Goal: Transaction & Acquisition: Purchase product/service

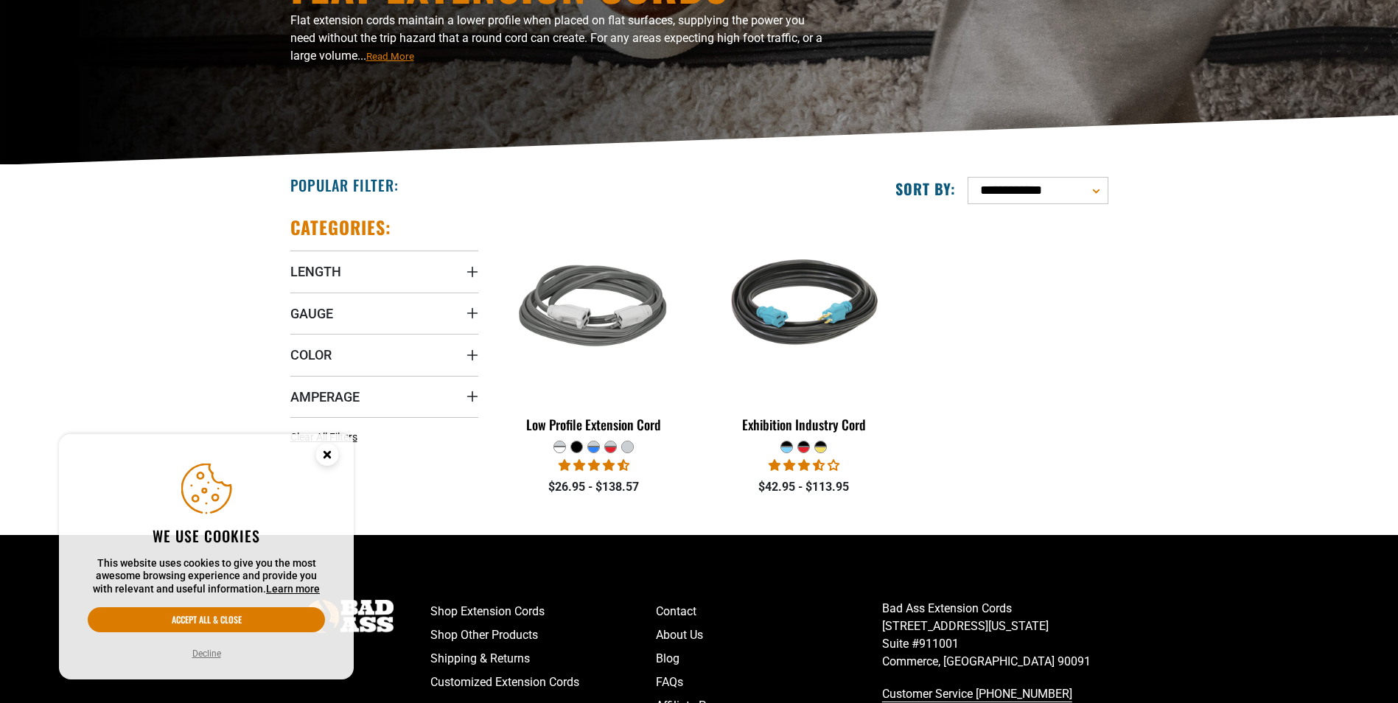
scroll to position [221, 0]
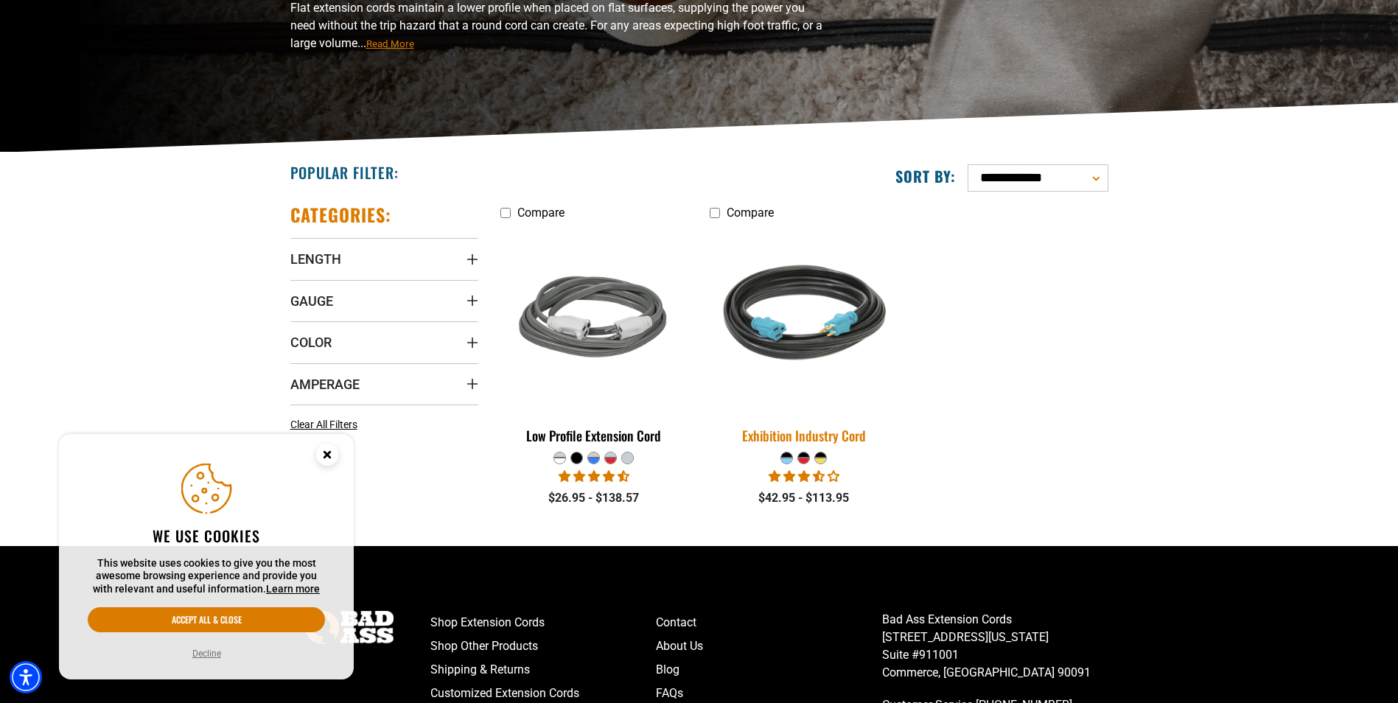
click at [789, 358] on img at bounding box center [804, 319] width 206 height 189
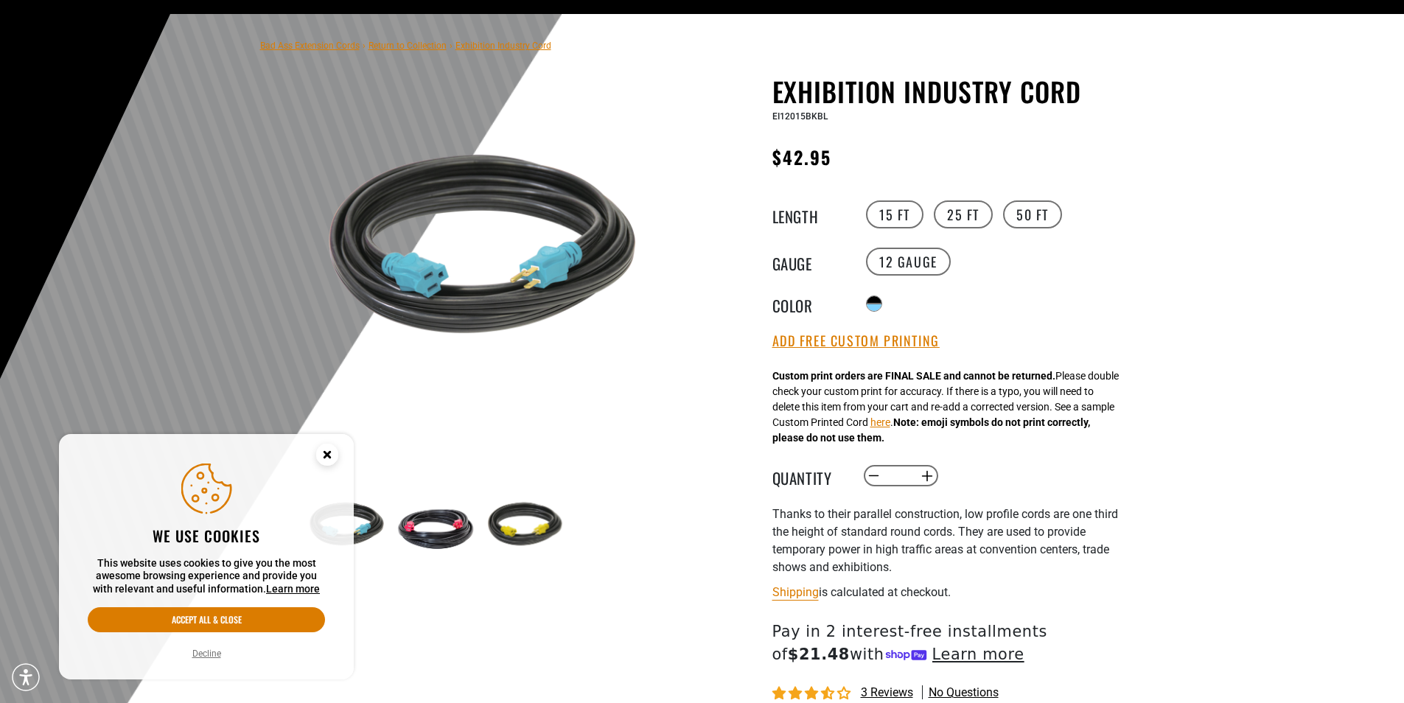
scroll to position [295, 0]
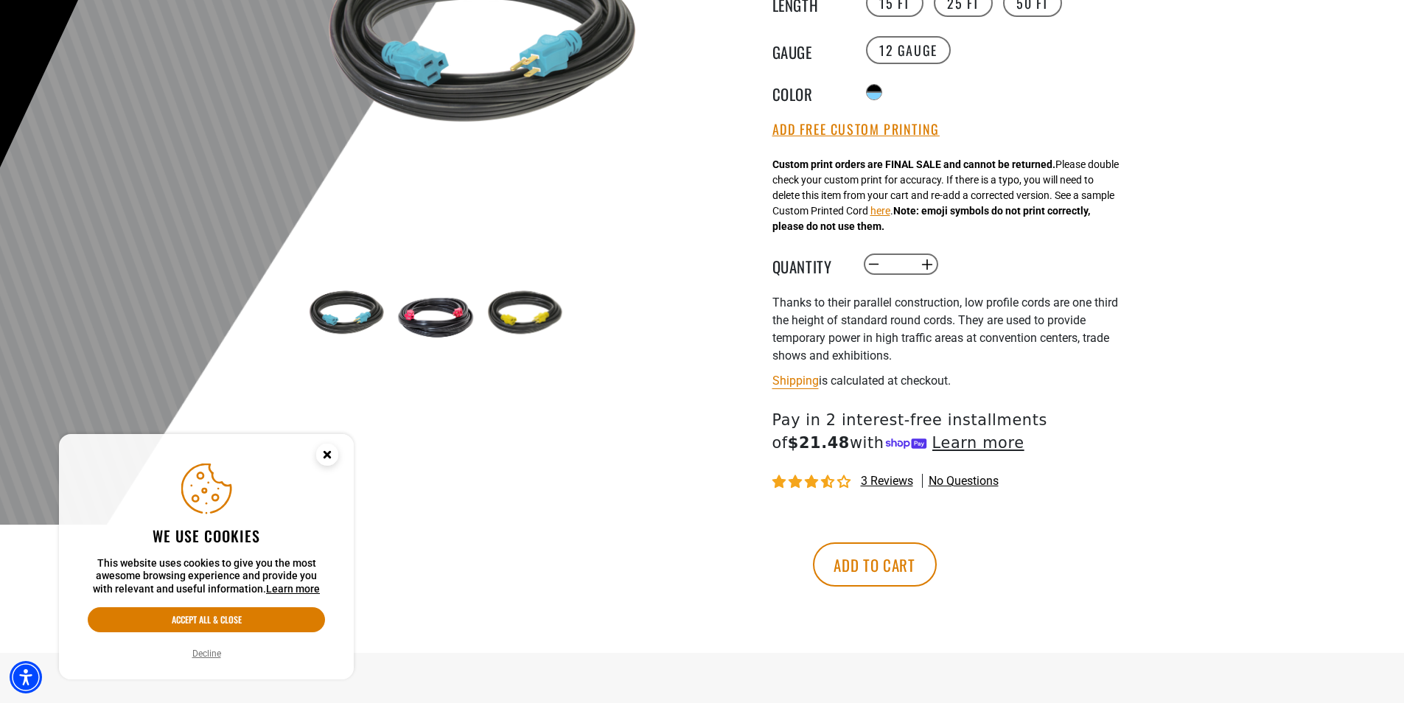
click at [427, 331] on img at bounding box center [435, 315] width 85 height 85
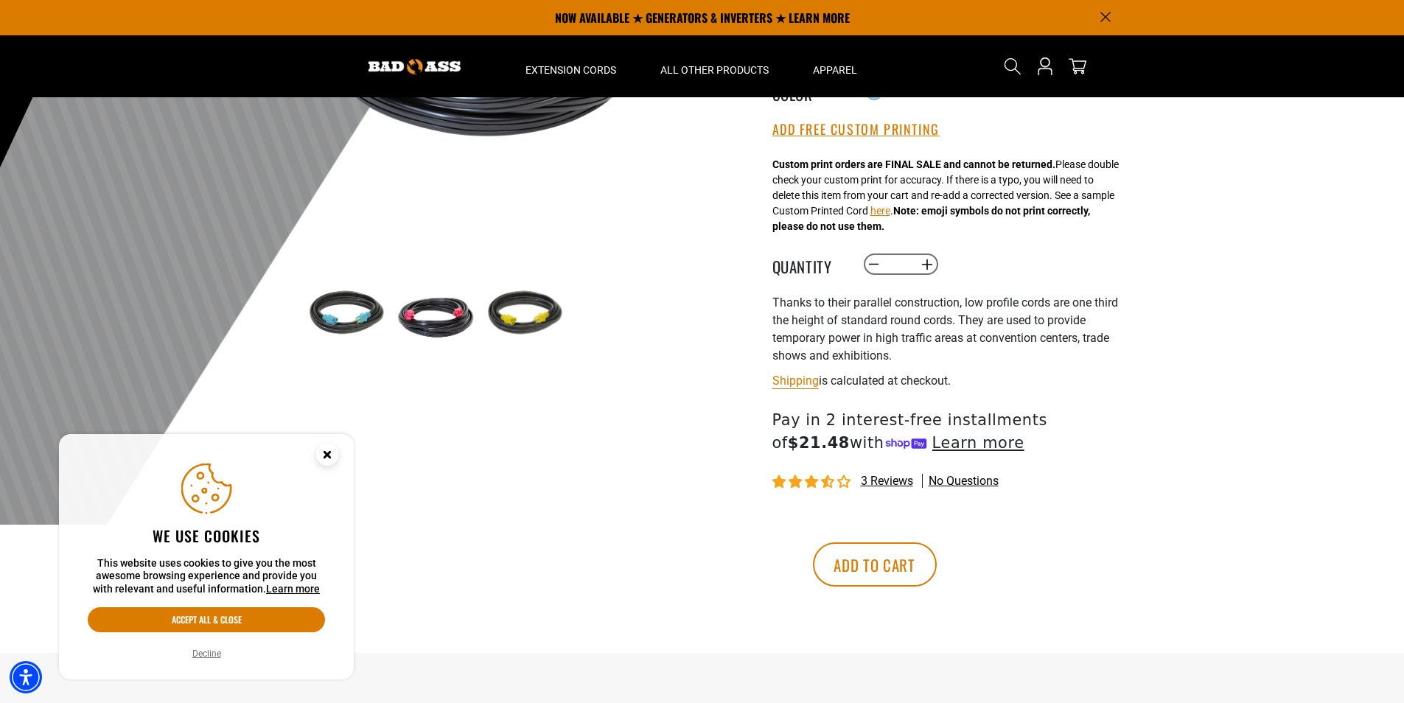
scroll to position [147, 0]
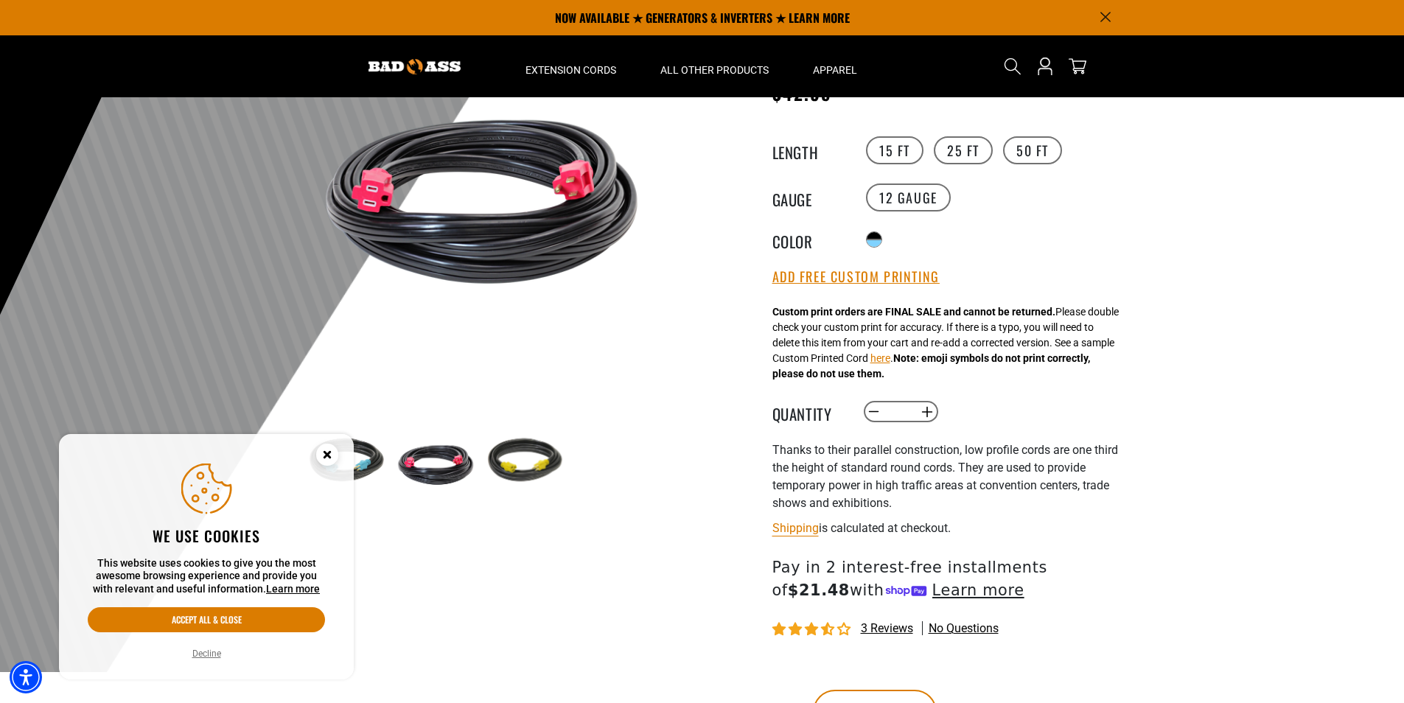
click at [376, 461] on img at bounding box center [346, 462] width 85 height 85
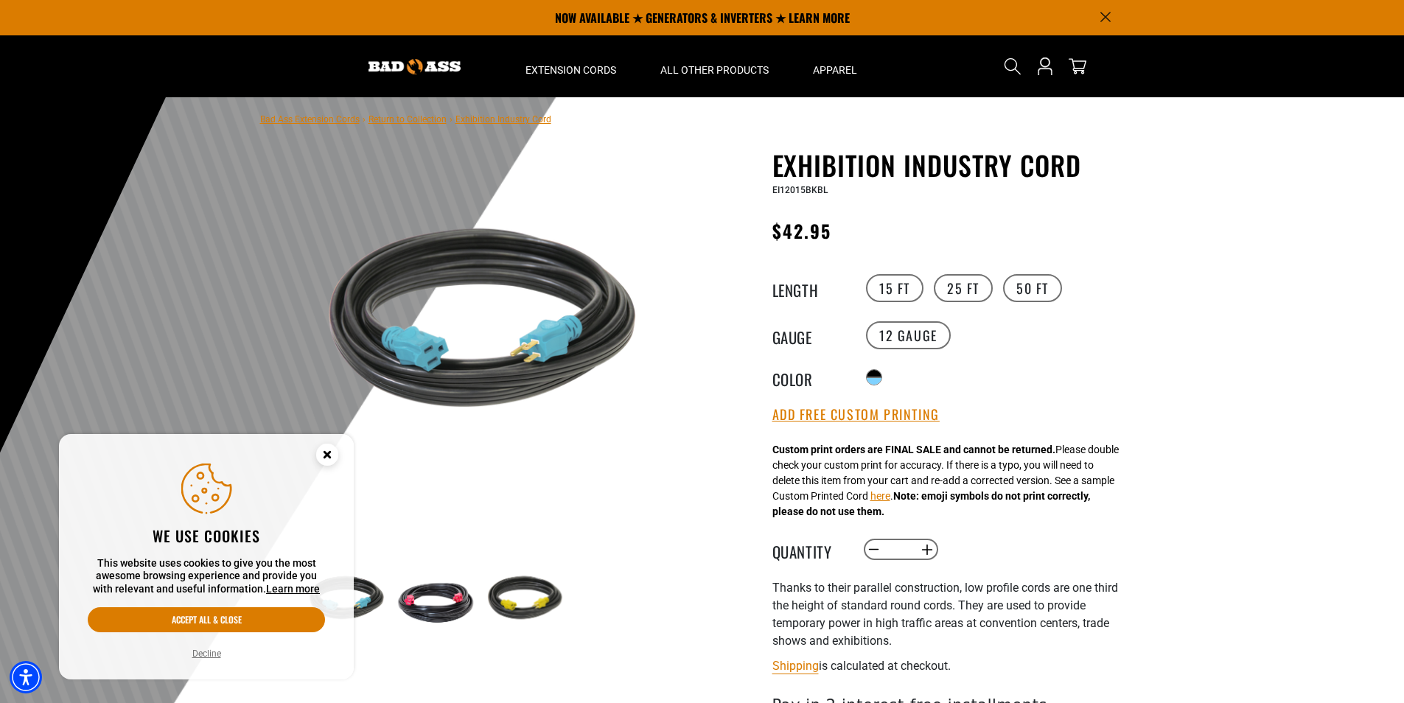
scroll to position [0, 0]
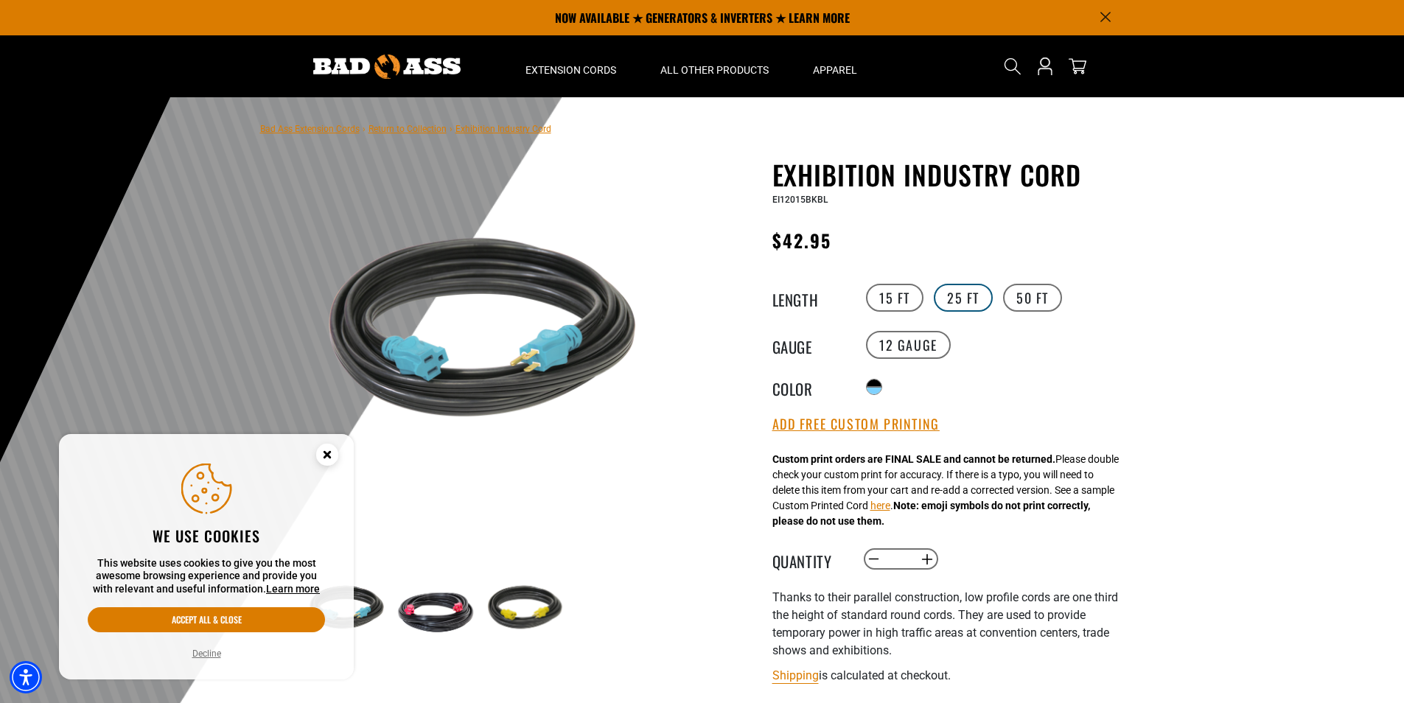
click at [962, 298] on label "25 FT" at bounding box center [963, 298] width 59 height 28
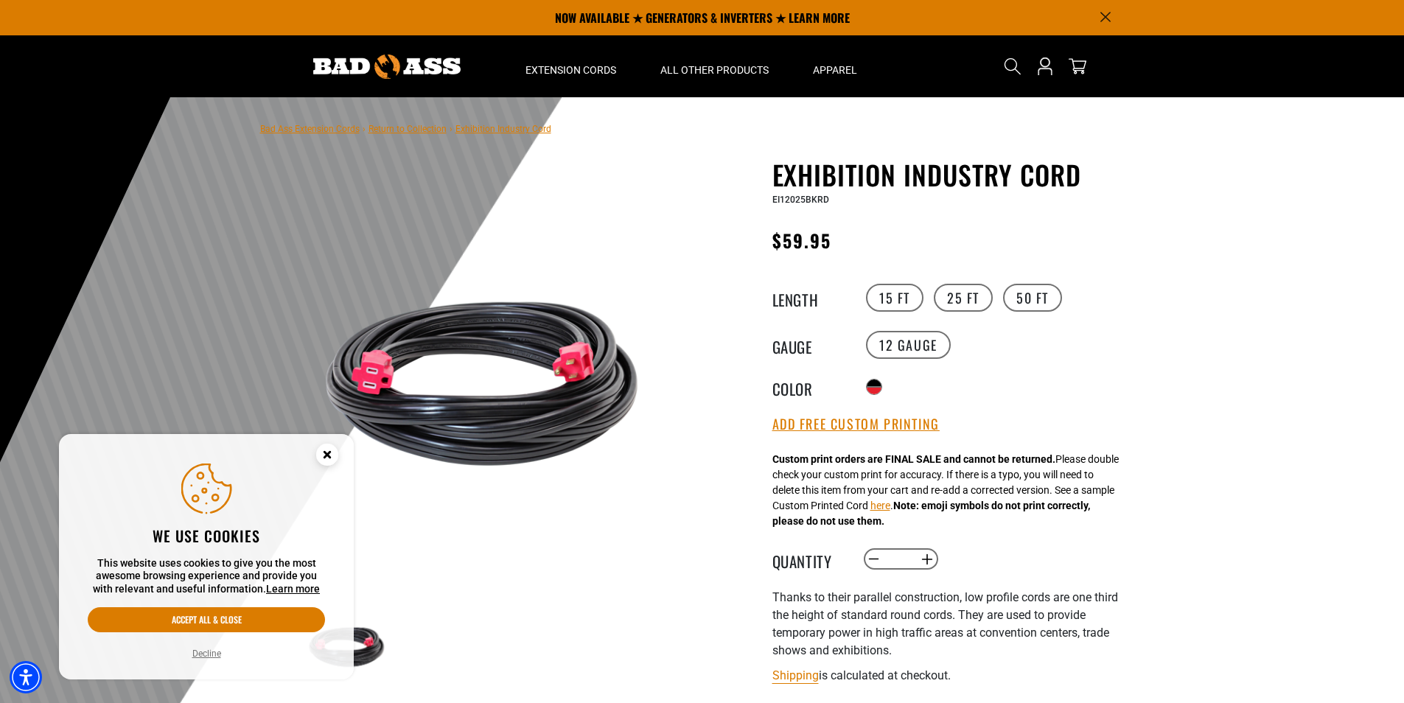
scroll to position [74, 0]
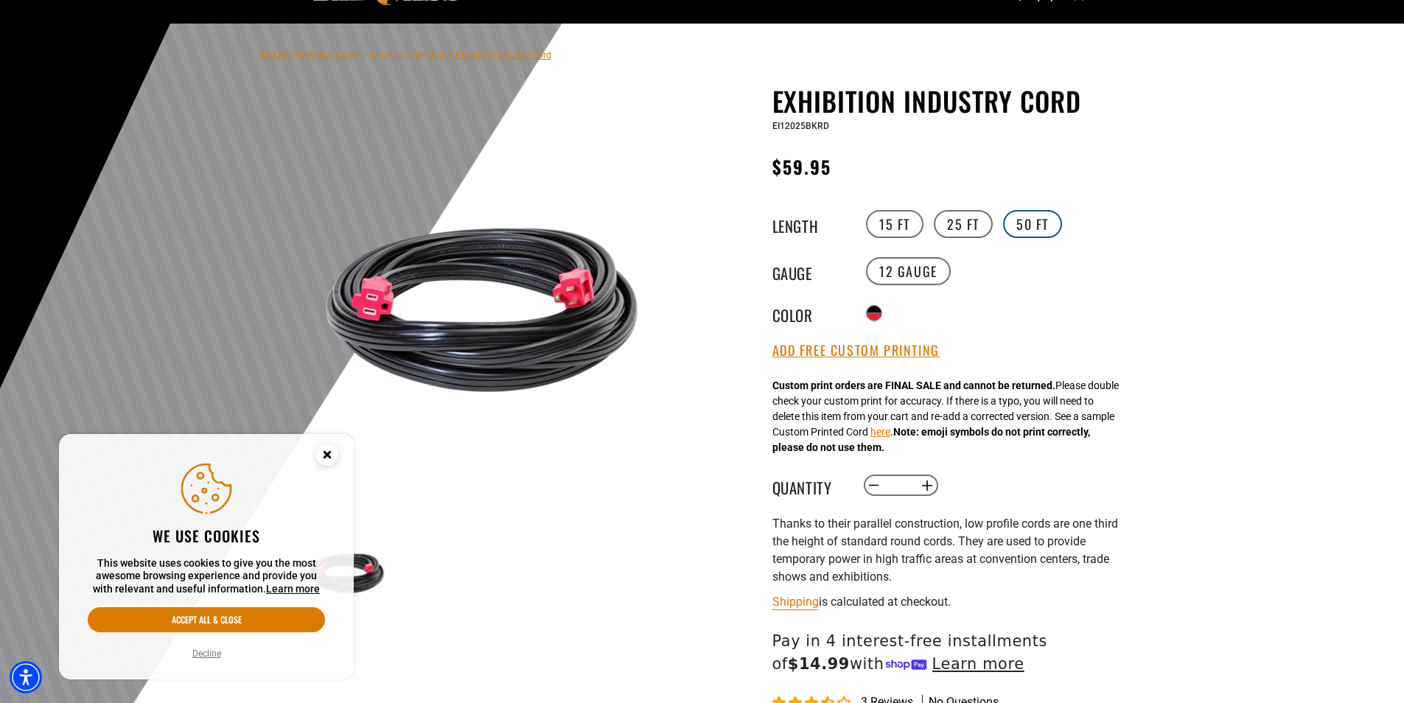
click at [1034, 234] on label "50 FT" at bounding box center [1032, 224] width 59 height 28
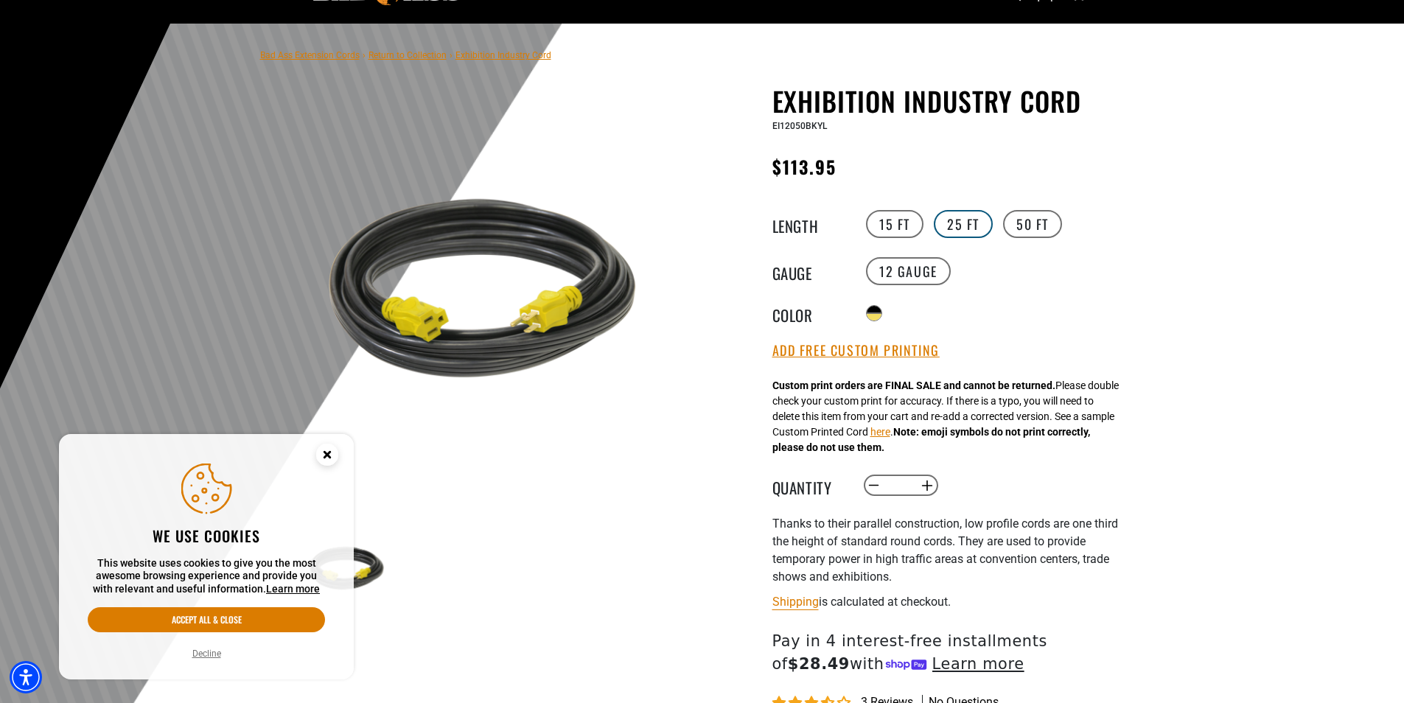
click at [951, 217] on label "25 FT" at bounding box center [963, 224] width 59 height 28
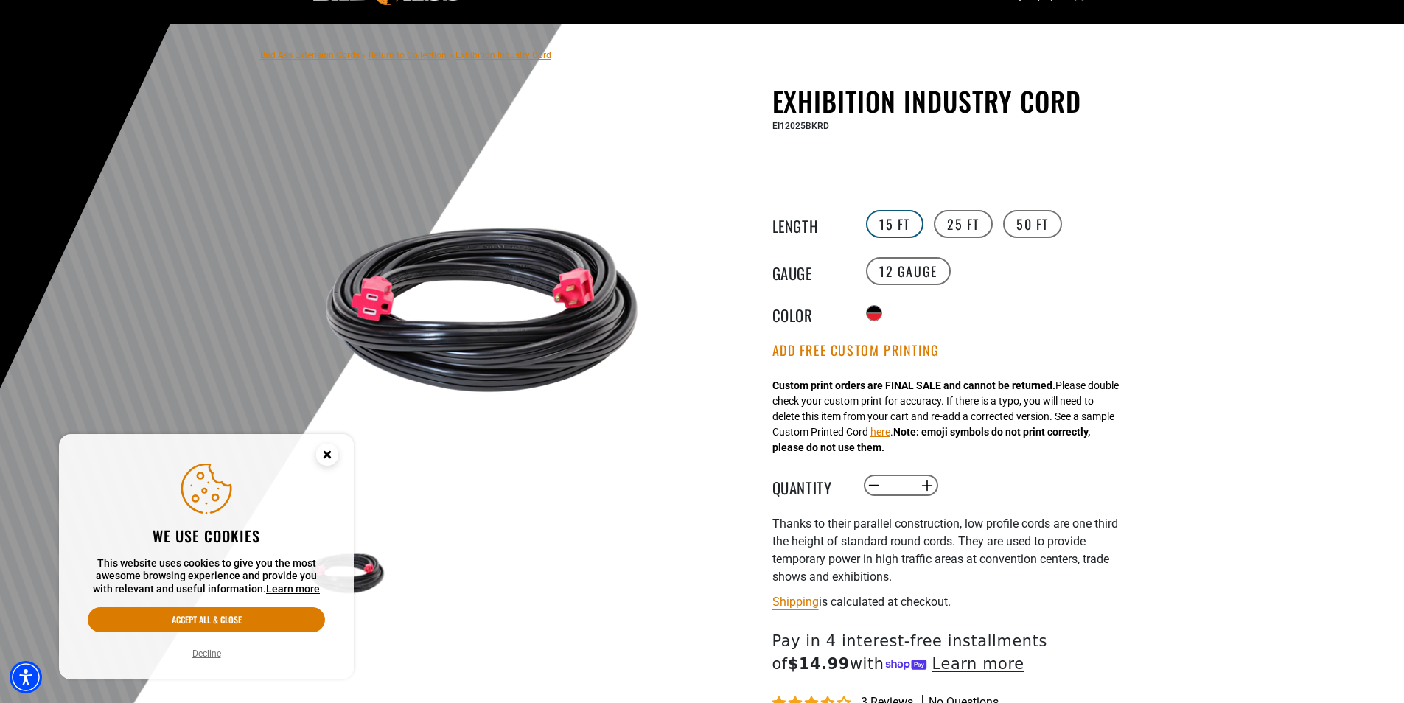
click at [902, 222] on label "15 FT" at bounding box center [894, 224] width 57 height 28
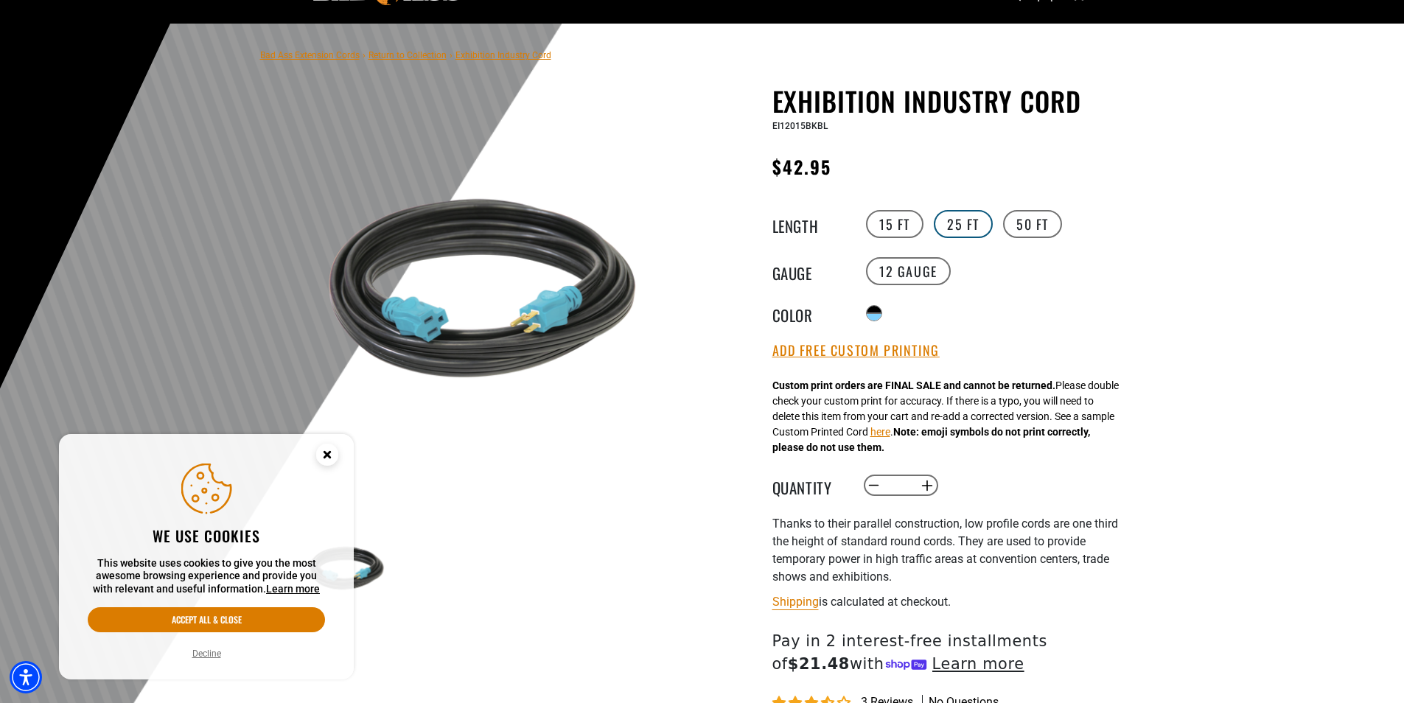
click at [963, 223] on label "25 FT" at bounding box center [963, 224] width 59 height 28
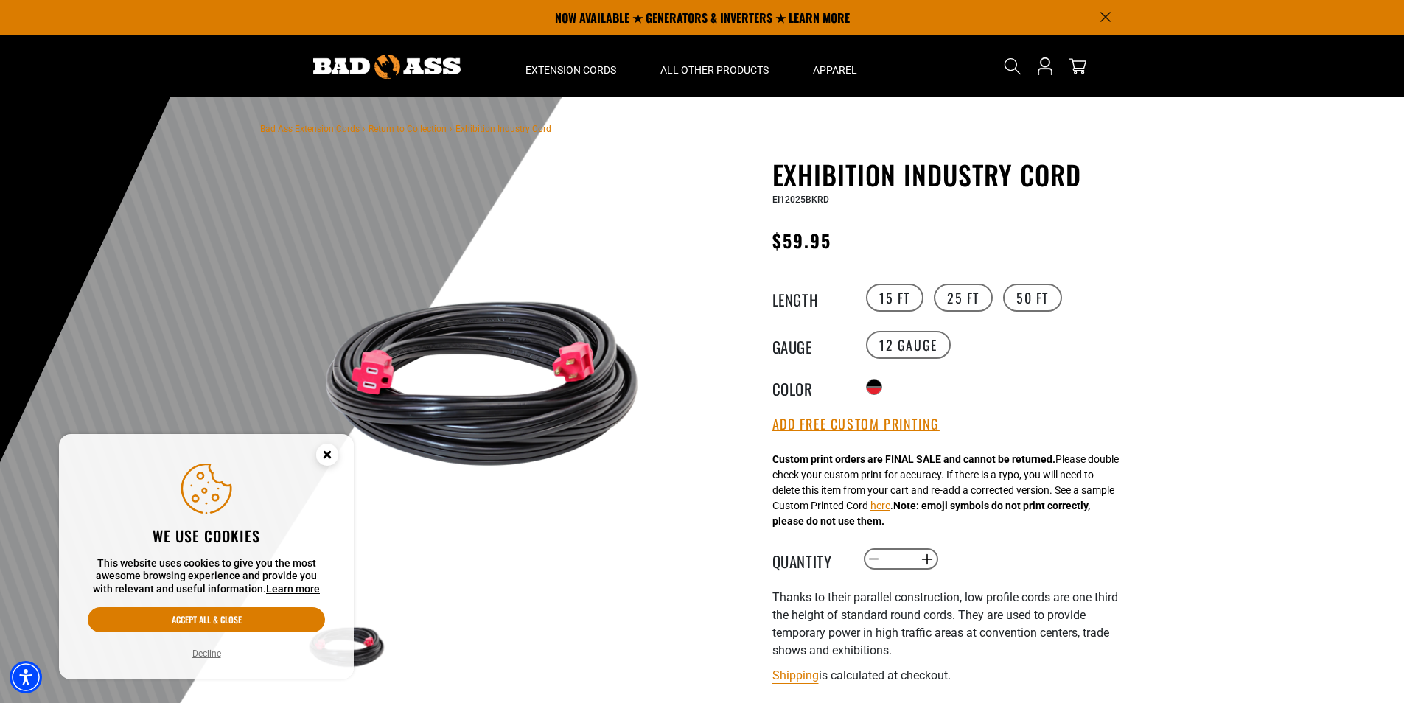
drag, startPoint x: 24, startPoint y: 1, endPoint x: 12, endPoint y: 0, distance: 11.8
click at [13, 0] on section "NOW AVAILABLE ★ GENERATORS & INVERTERS ★ LEARN MORE" at bounding box center [702, 17] width 1404 height 35
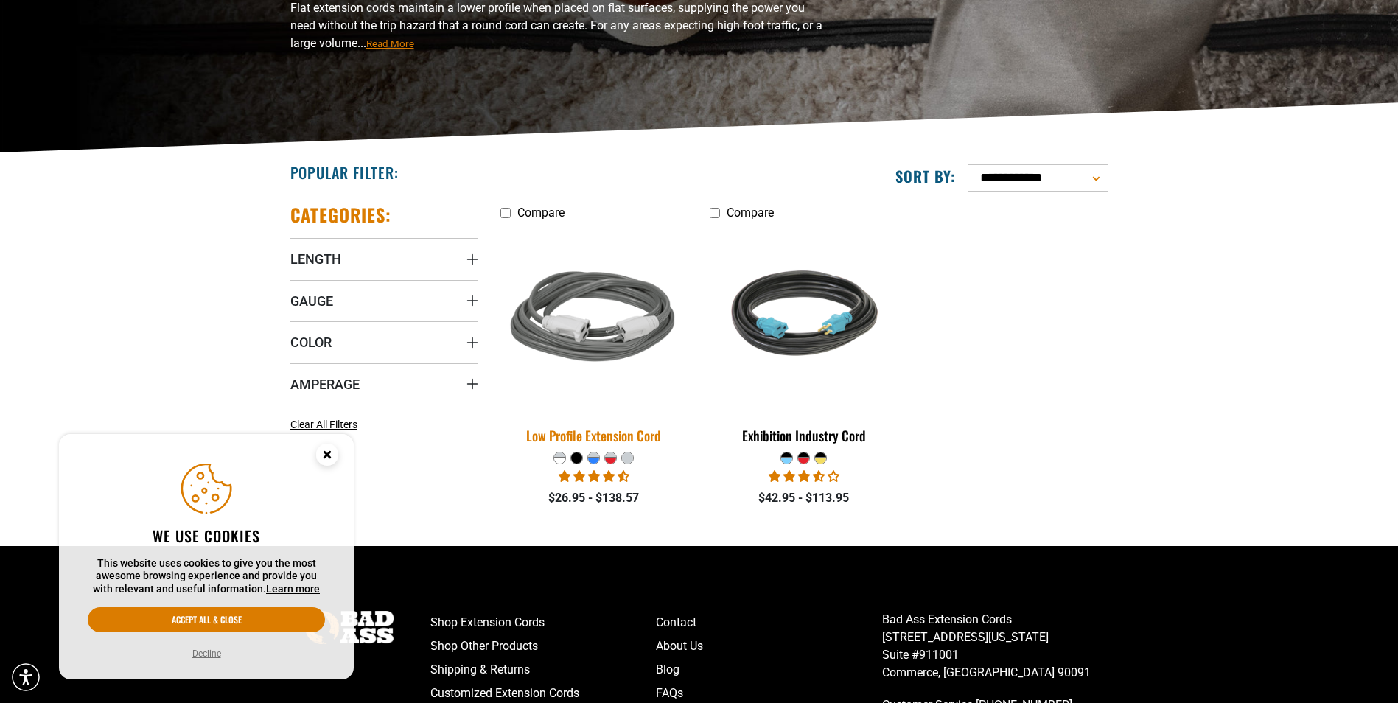
click at [556, 337] on img at bounding box center [594, 319] width 206 height 189
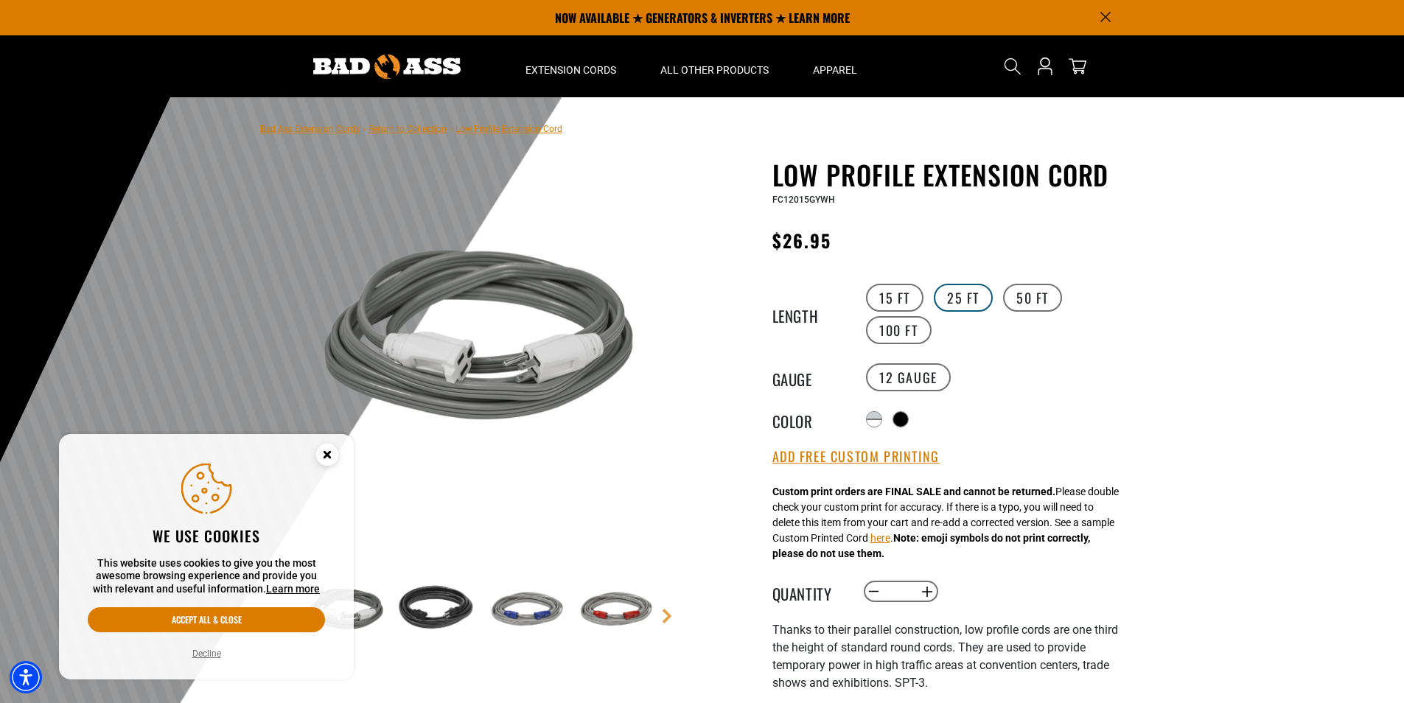
click at [942, 307] on label "25 FT" at bounding box center [963, 298] width 59 height 28
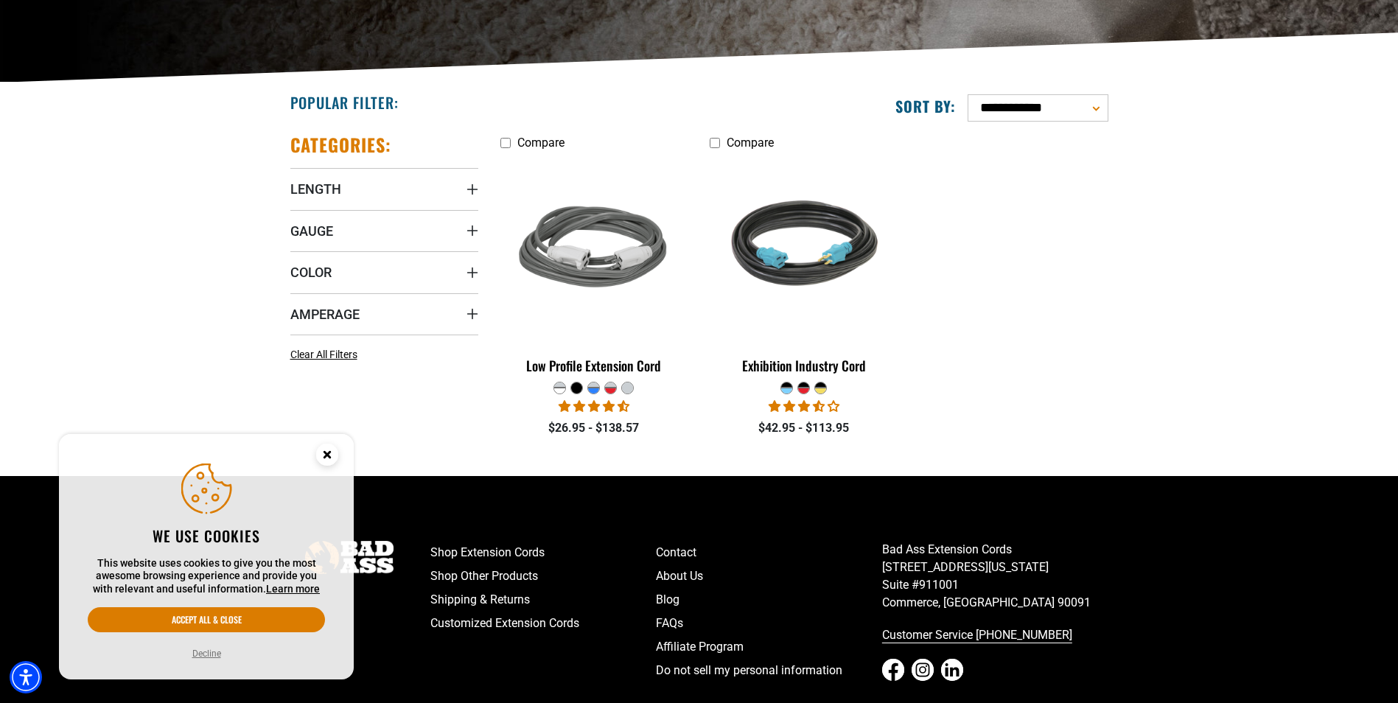
scroll to position [295, 0]
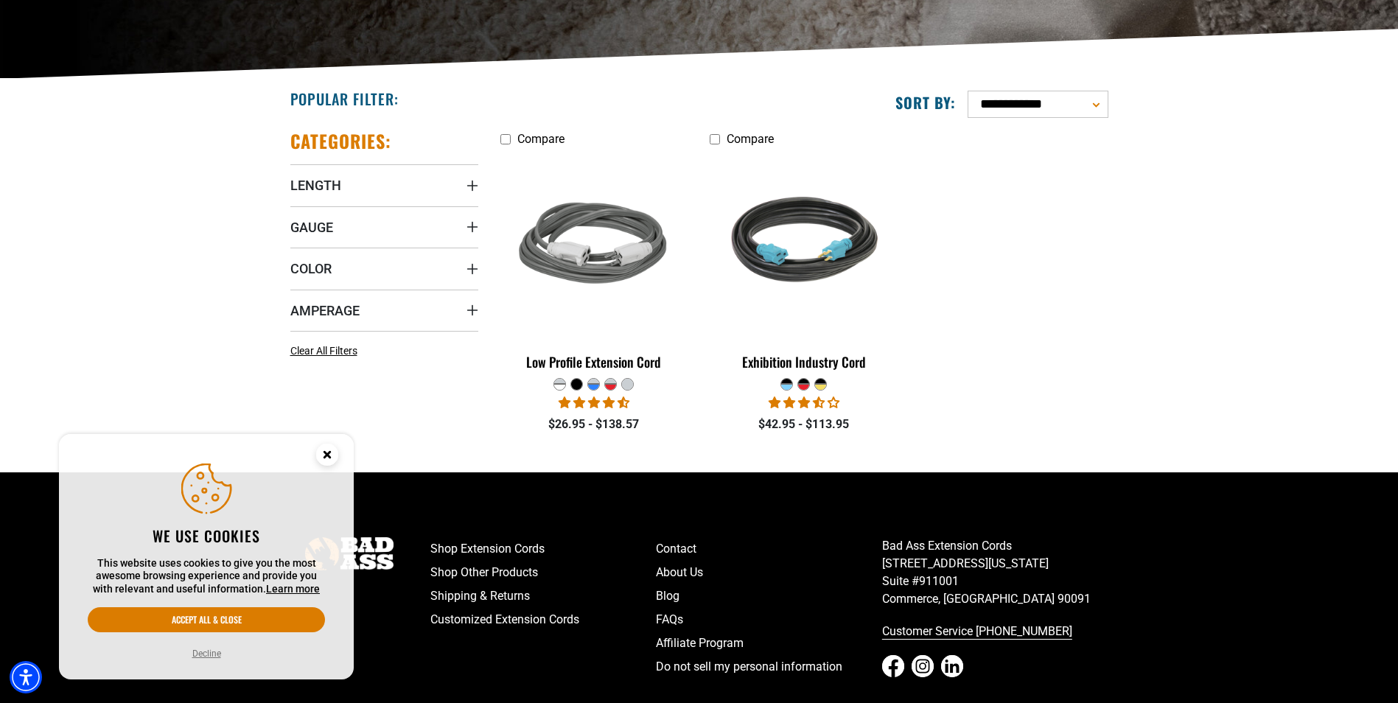
click at [947, 360] on ul "Compare Low Profile Extension Cord" at bounding box center [804, 289] width 630 height 318
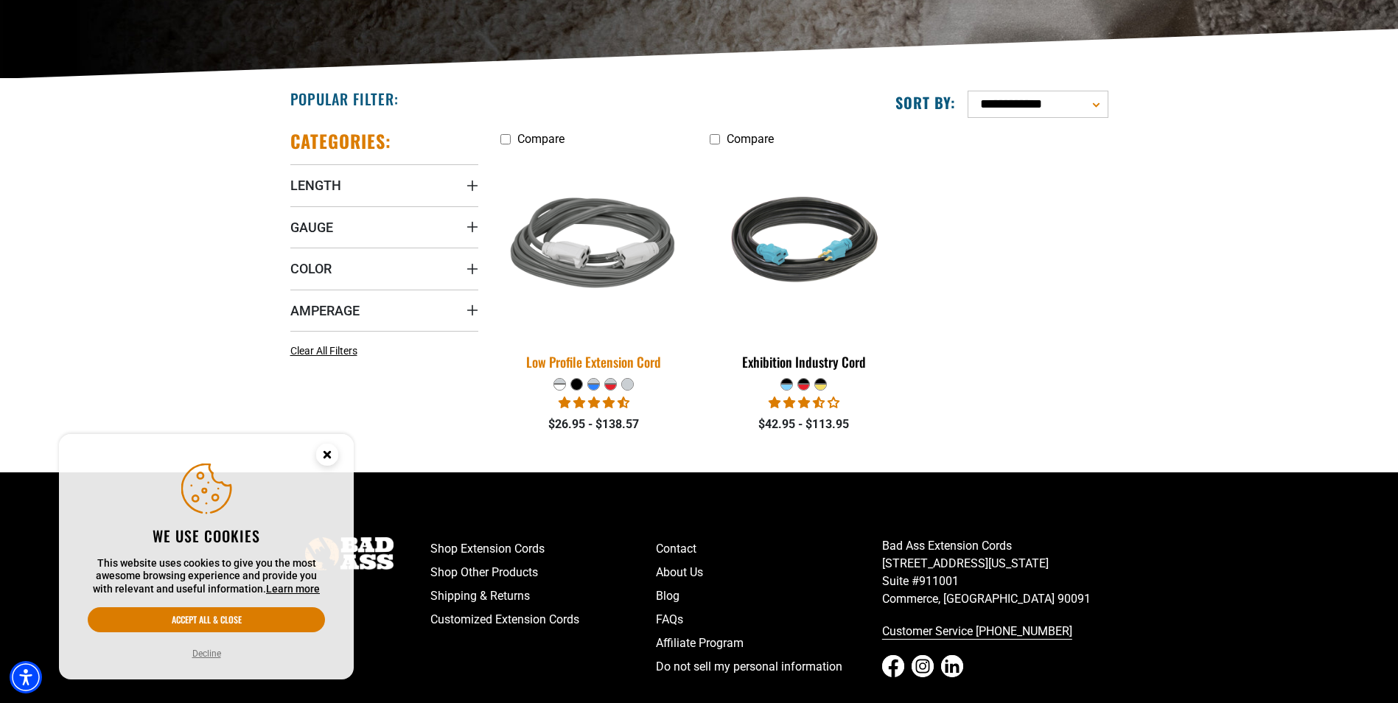
click at [631, 368] on div "Low Profile Extension Cord" at bounding box center [594, 361] width 188 height 13
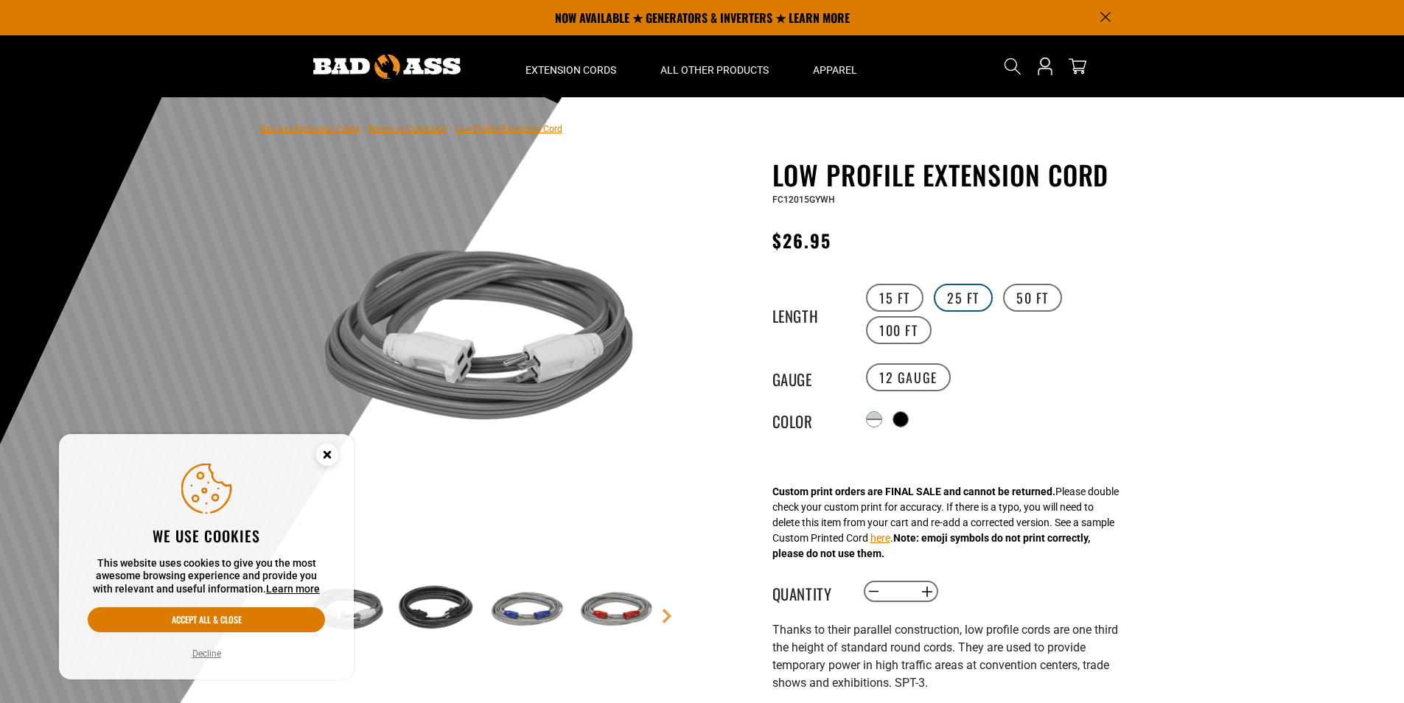
click at [972, 304] on label "25 FT" at bounding box center [963, 298] width 59 height 28
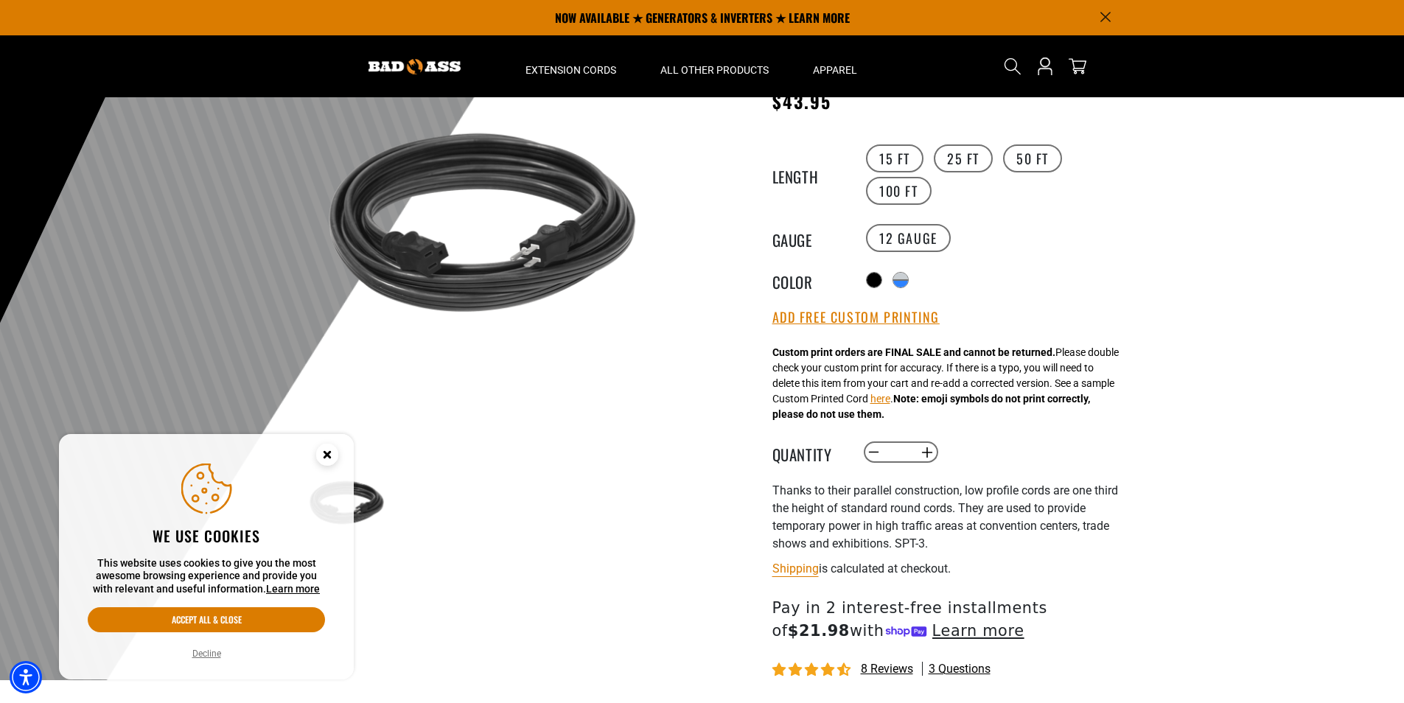
scroll to position [74, 0]
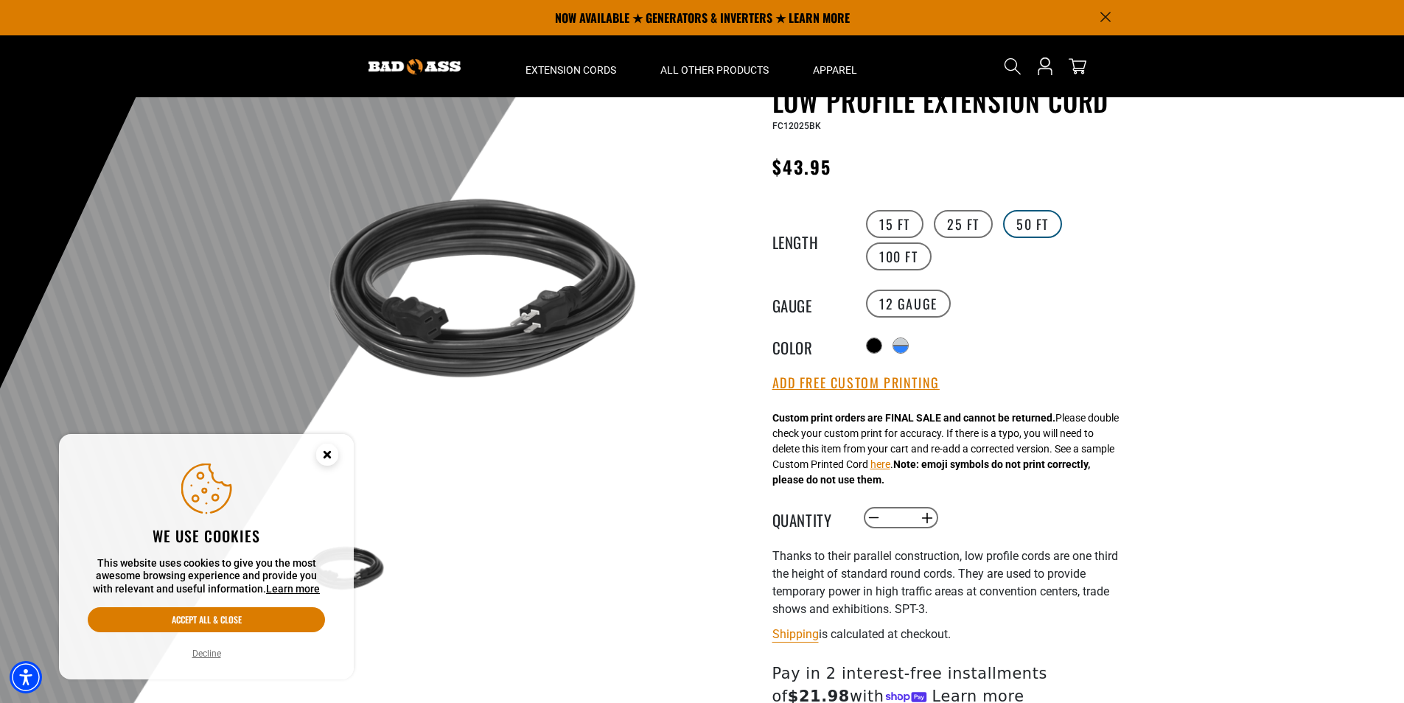
click at [1034, 234] on label "50 FT" at bounding box center [1032, 224] width 59 height 28
click at [1033, 227] on label "50 FT" at bounding box center [1032, 224] width 59 height 28
click at [1020, 219] on label "50 FT" at bounding box center [1032, 224] width 59 height 28
click at [899, 256] on label "100 FT" at bounding box center [899, 256] width 66 height 28
click at [897, 223] on label "15 FT" at bounding box center [894, 224] width 57 height 28
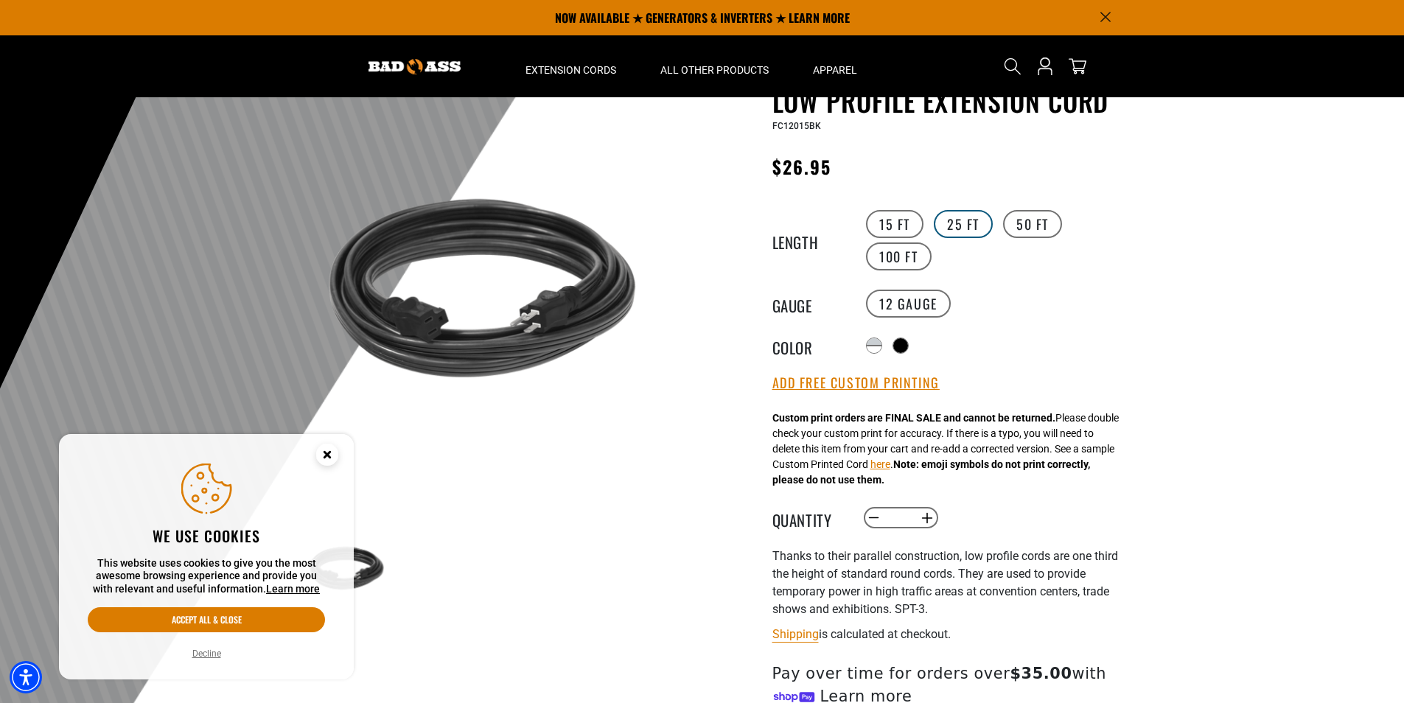
click at [948, 228] on label "25 FT" at bounding box center [963, 224] width 59 height 28
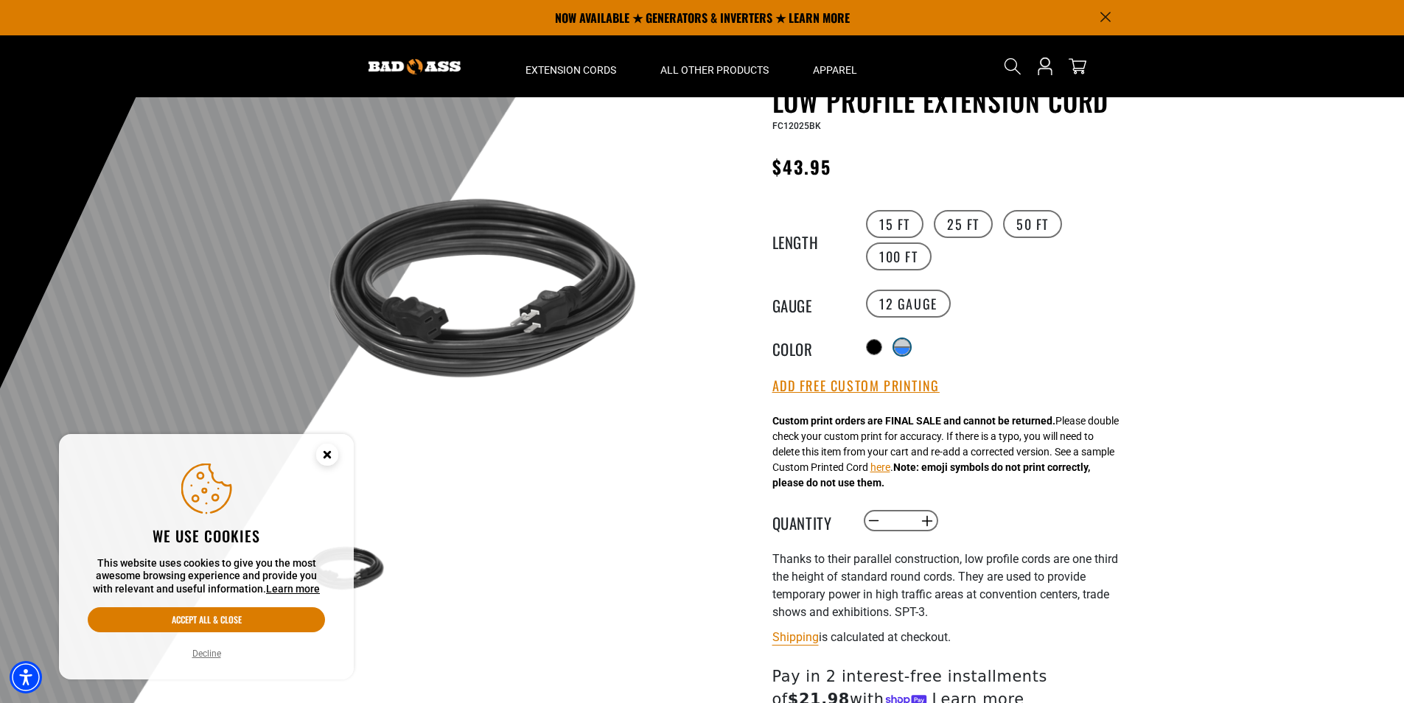
click at [906, 340] on div "products.product.variant_sold_out_or_unavailable" at bounding box center [902, 343] width 15 height 7
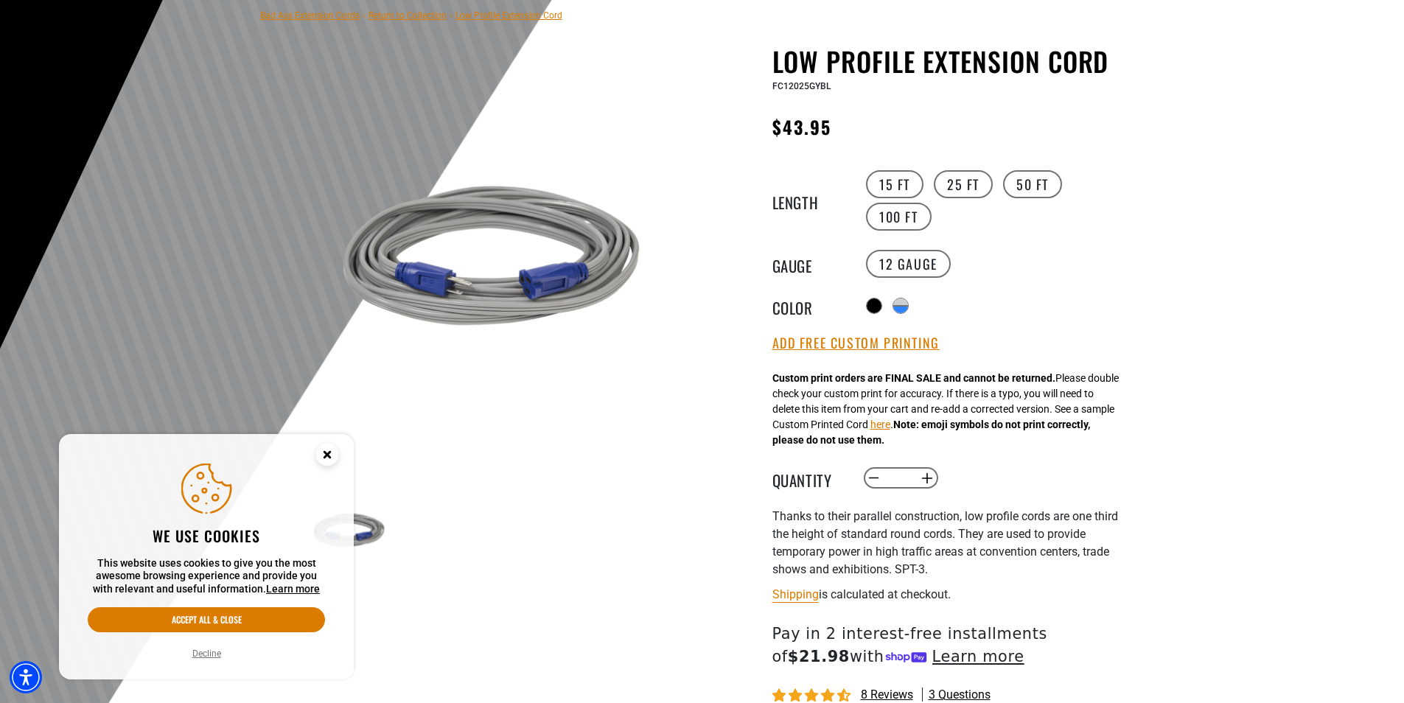
scroll to position [147, 0]
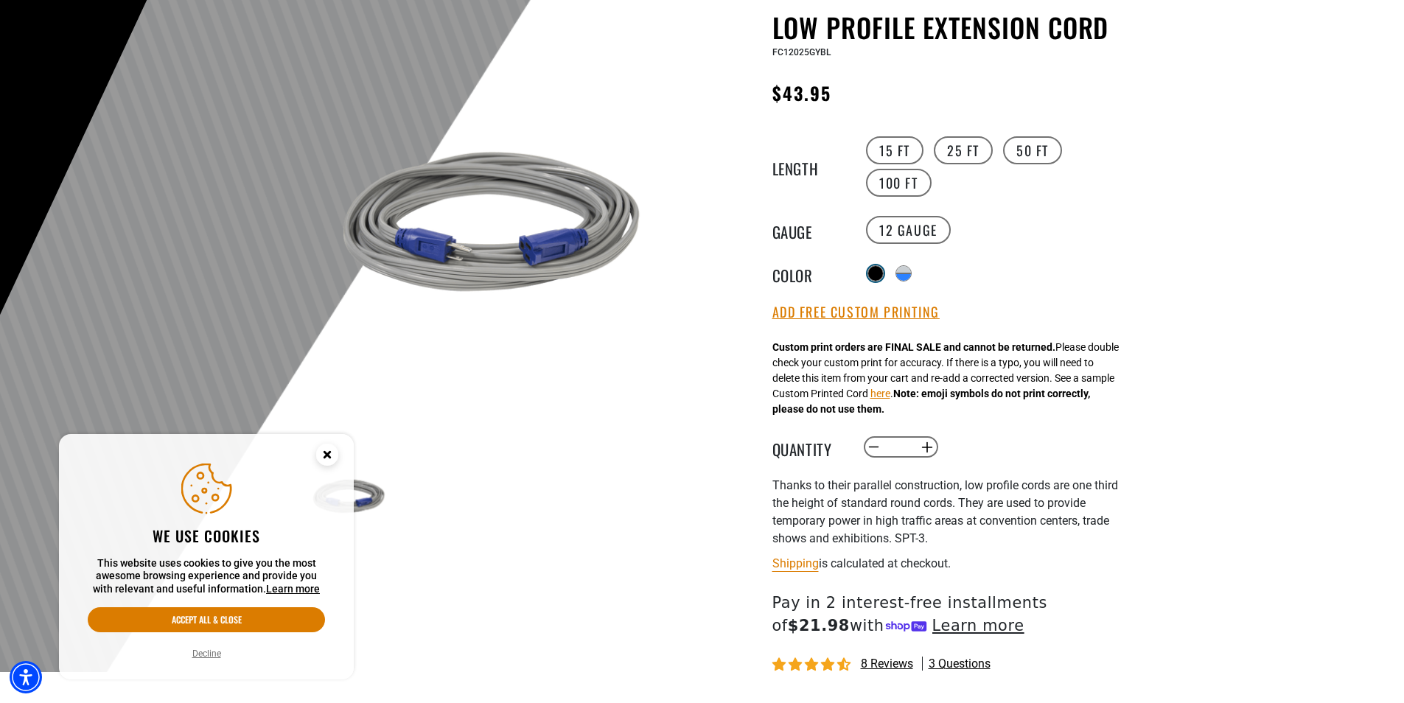
click at [873, 267] on div at bounding box center [875, 273] width 15 height 15
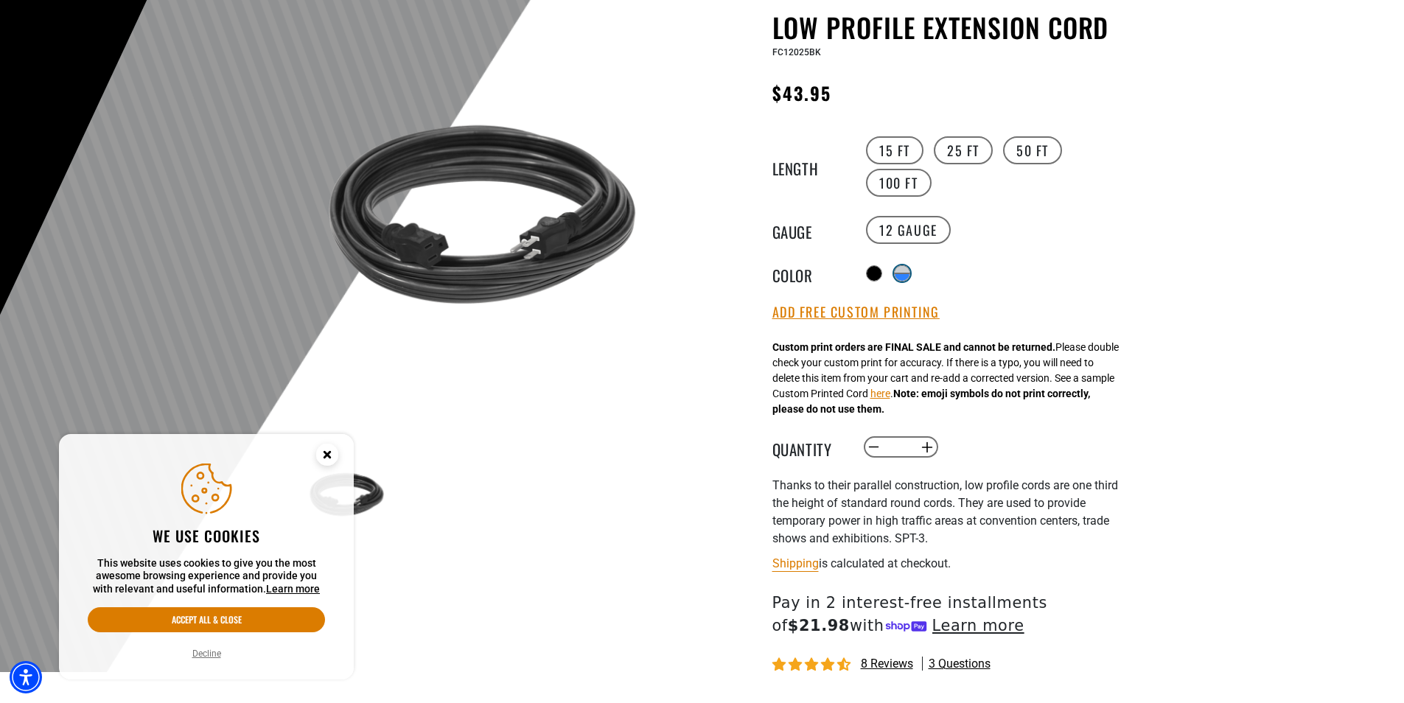
click at [903, 273] on div "products.product.variant_sold_out_or_unavailable" at bounding box center [902, 276] width 15 height 7
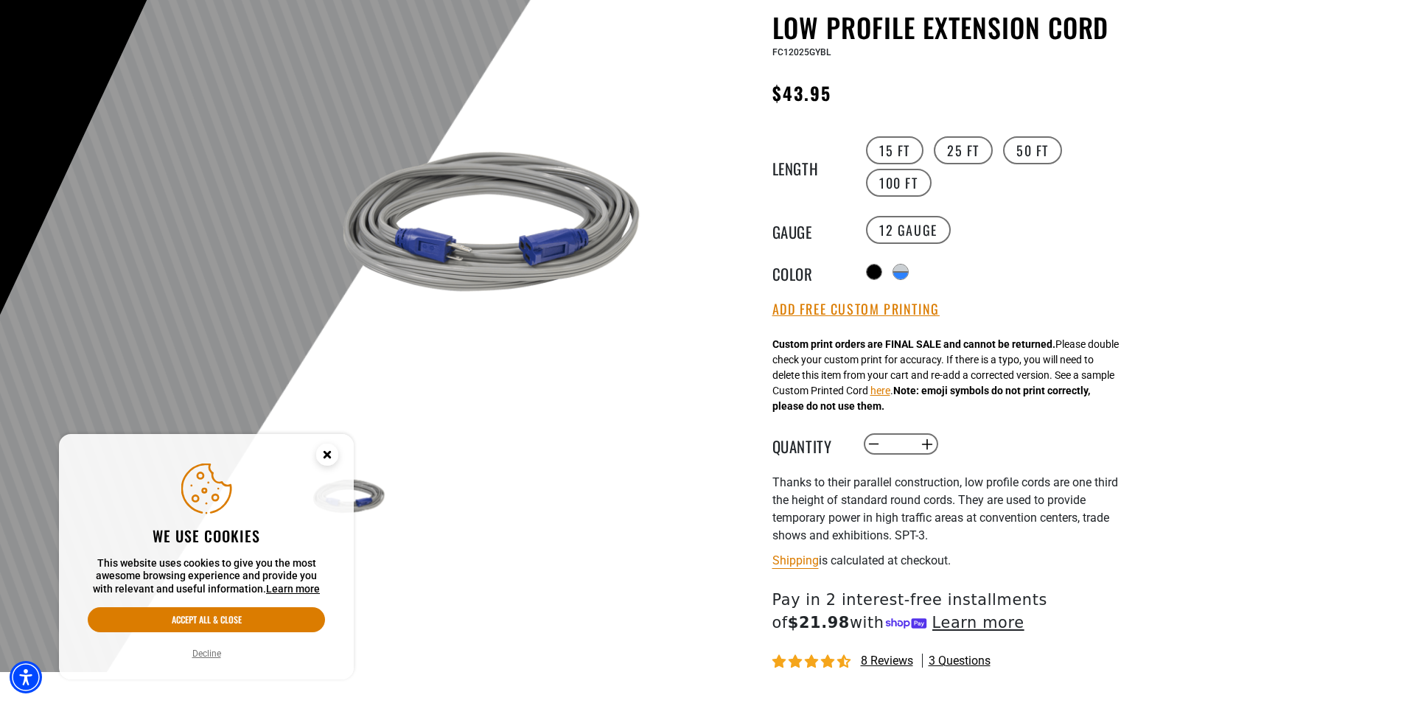
click at [882, 272] on div "Radio button Radio button products.product.variant_sold_out_or_unavailable prod…" at bounding box center [997, 272] width 271 height 24
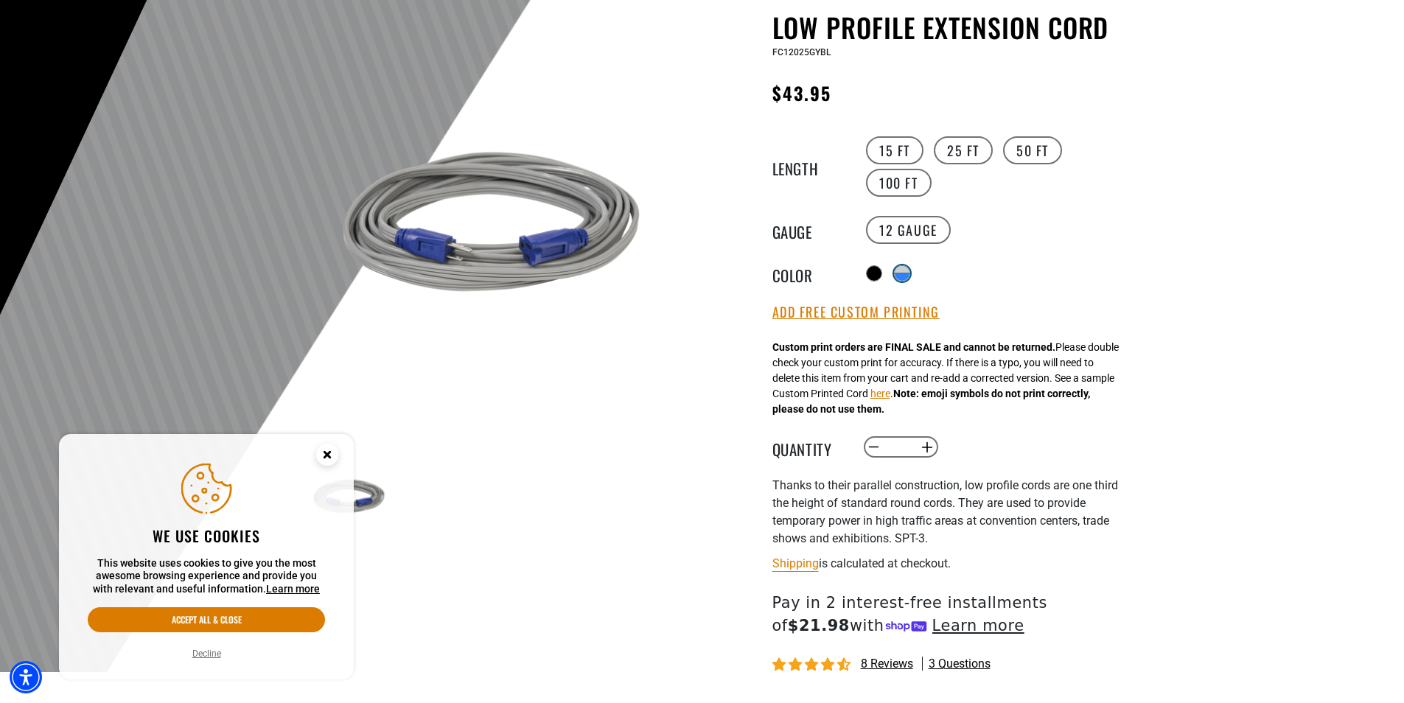
click at [908, 275] on div "products.product.variant_sold_out_or_unavailable" at bounding box center [902, 276] width 15 height 7
click at [881, 272] on div at bounding box center [875, 273] width 15 height 15
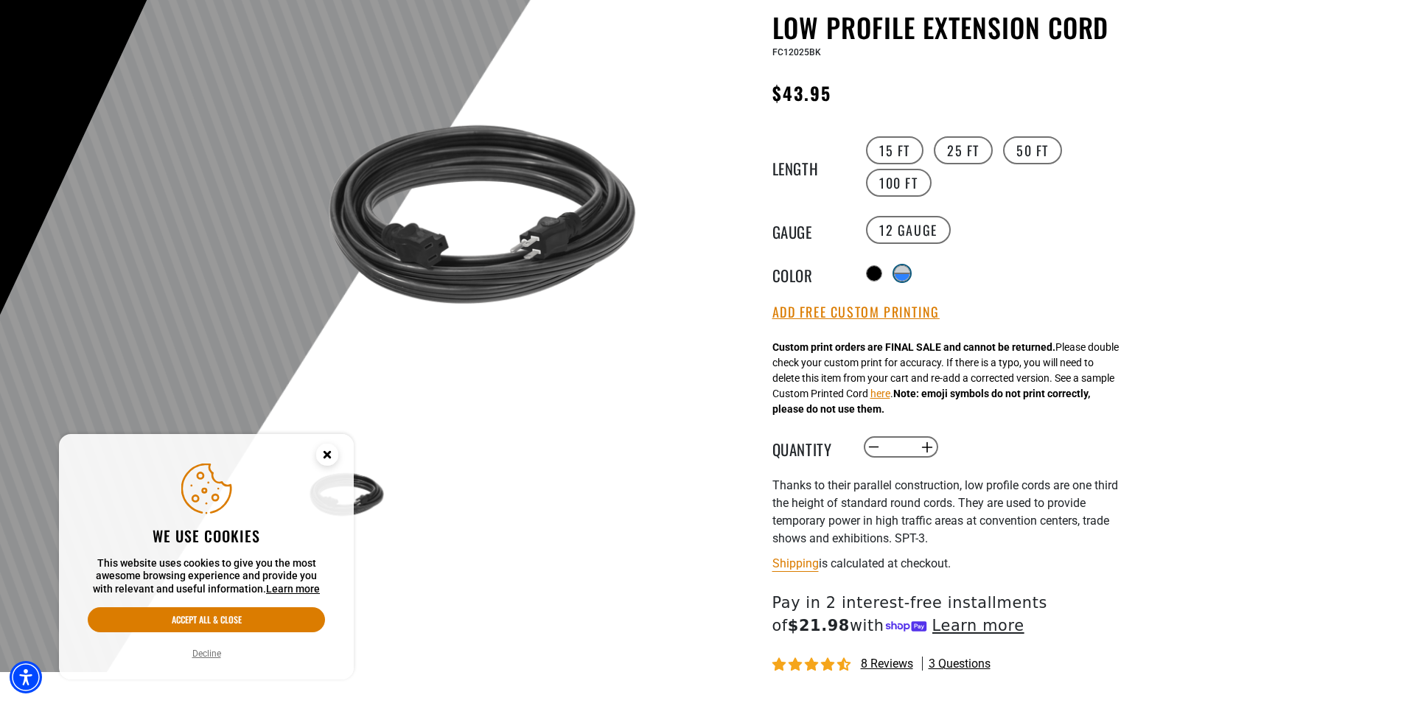
click at [898, 272] on div "products.product.variant_sold_out_or_unavailable products.product.variant_sold_…" at bounding box center [902, 273] width 16 height 16
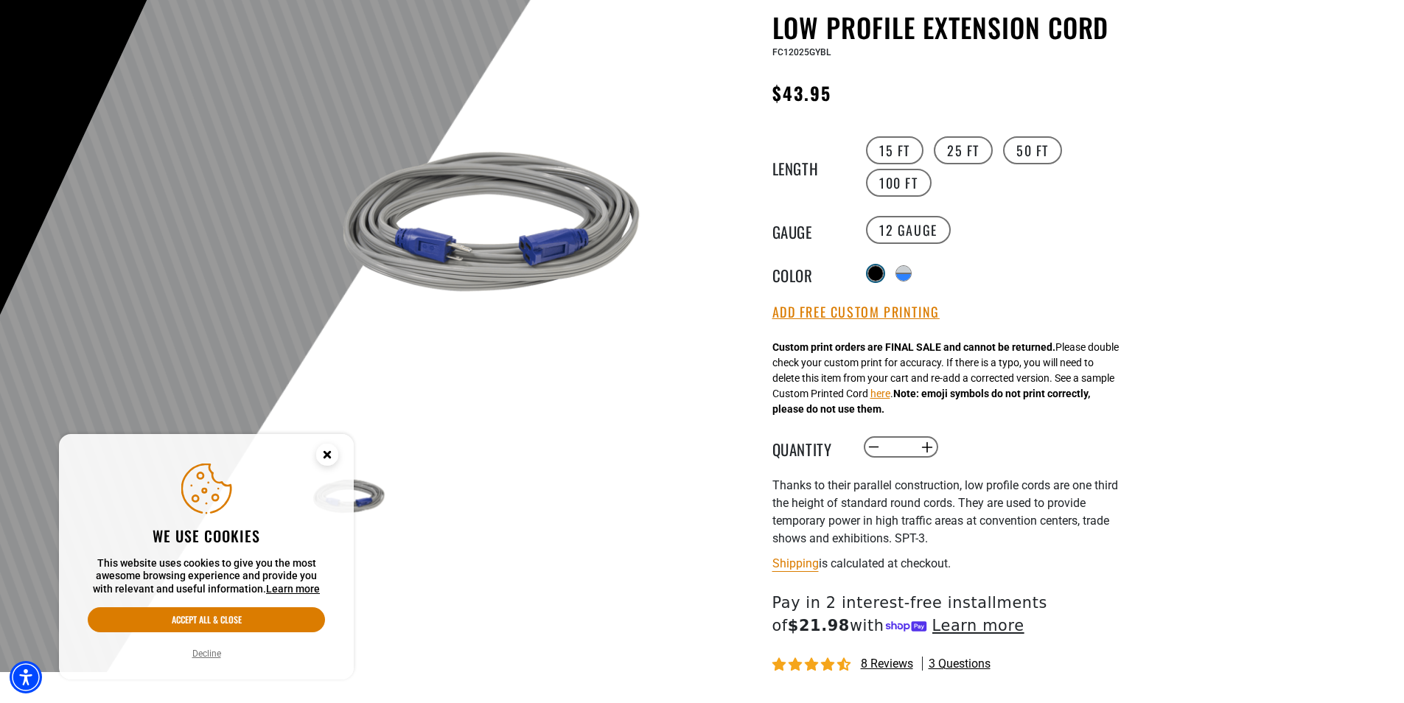
click at [871, 270] on div at bounding box center [875, 273] width 15 height 15
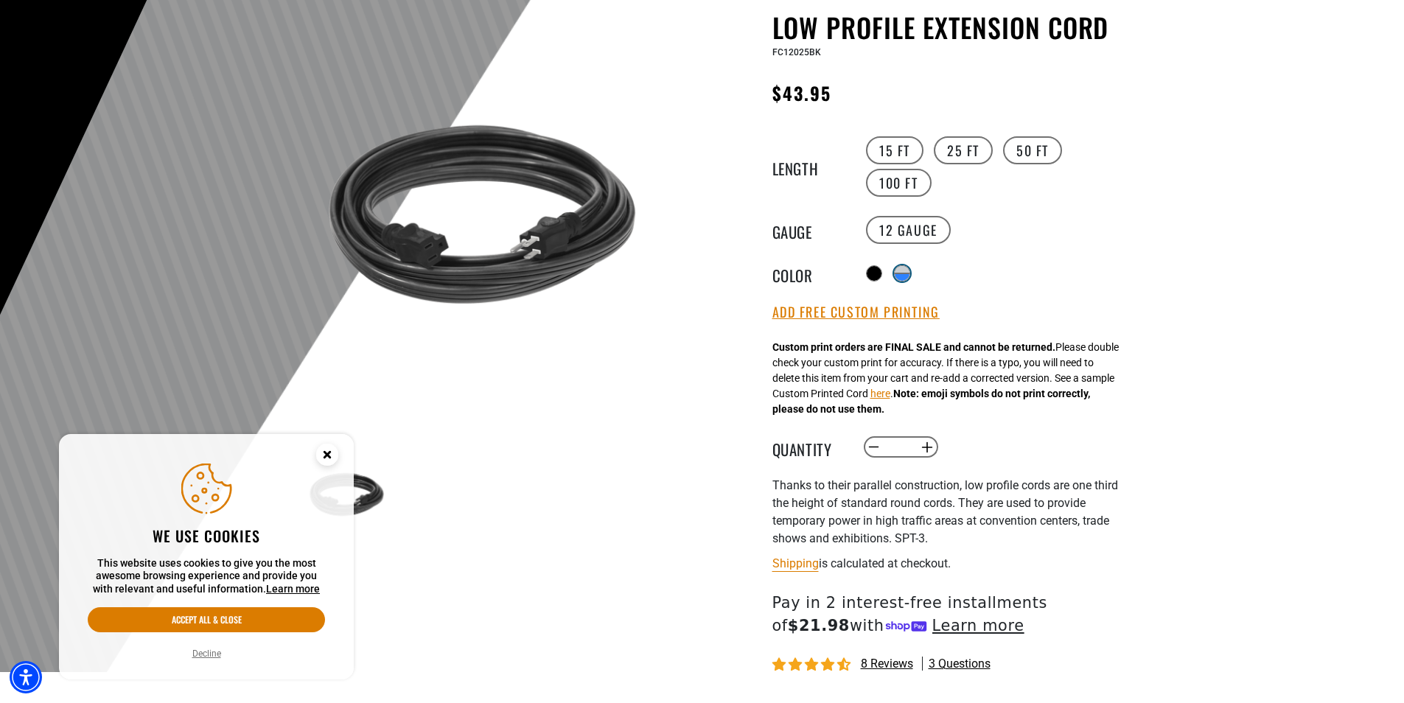
click at [898, 270] on Blue "products.product.variant_sold_out_or_unavailable products.product.variant_sold_…" at bounding box center [901, 273] width 19 height 19
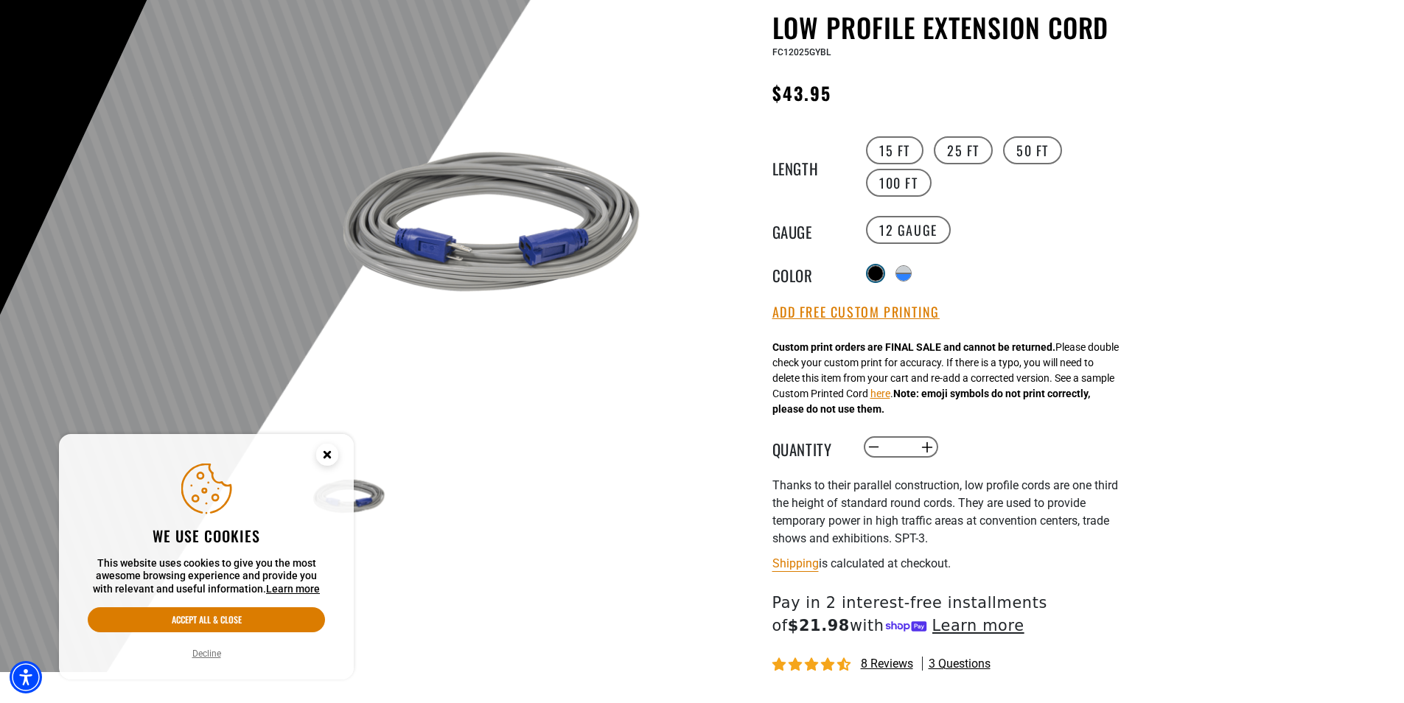
click at [875, 272] on div at bounding box center [875, 273] width 15 height 15
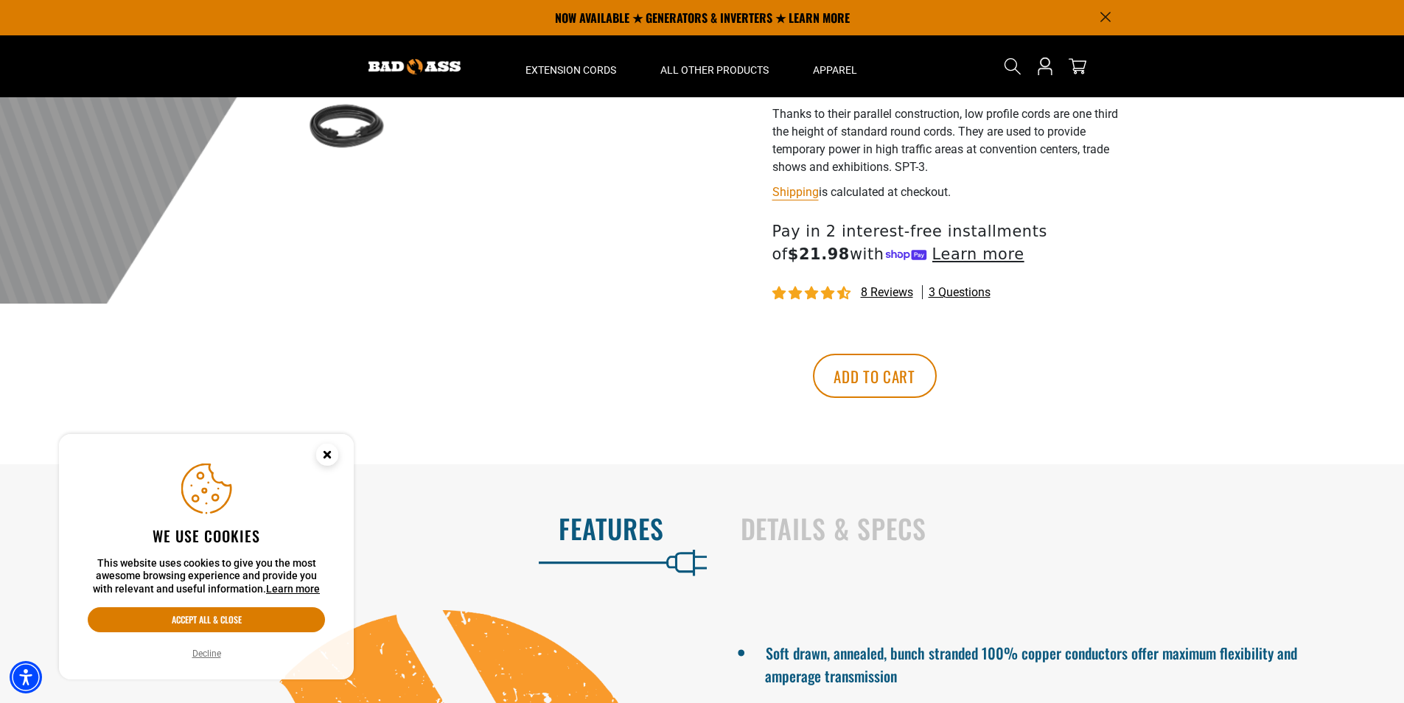
scroll to position [295, 0]
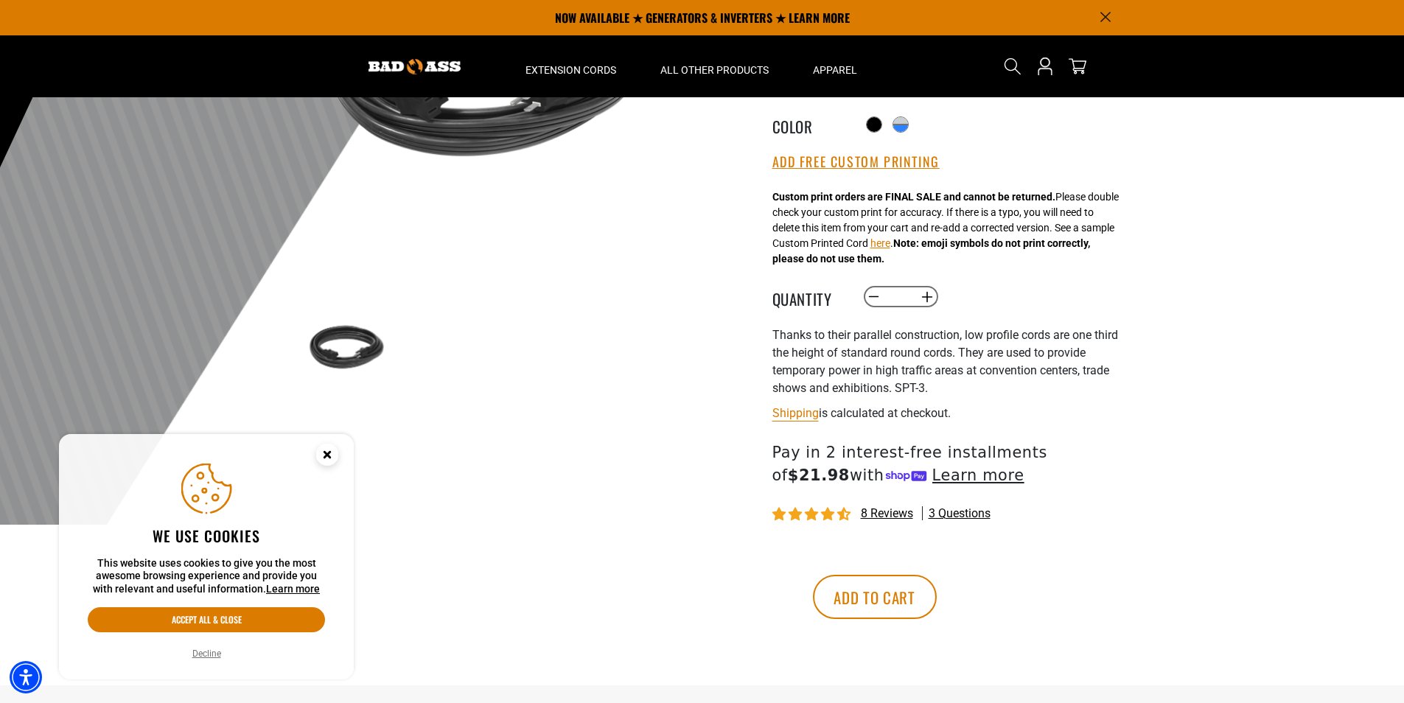
click at [324, 455] on circle "Close this option" at bounding box center [327, 455] width 22 height 22
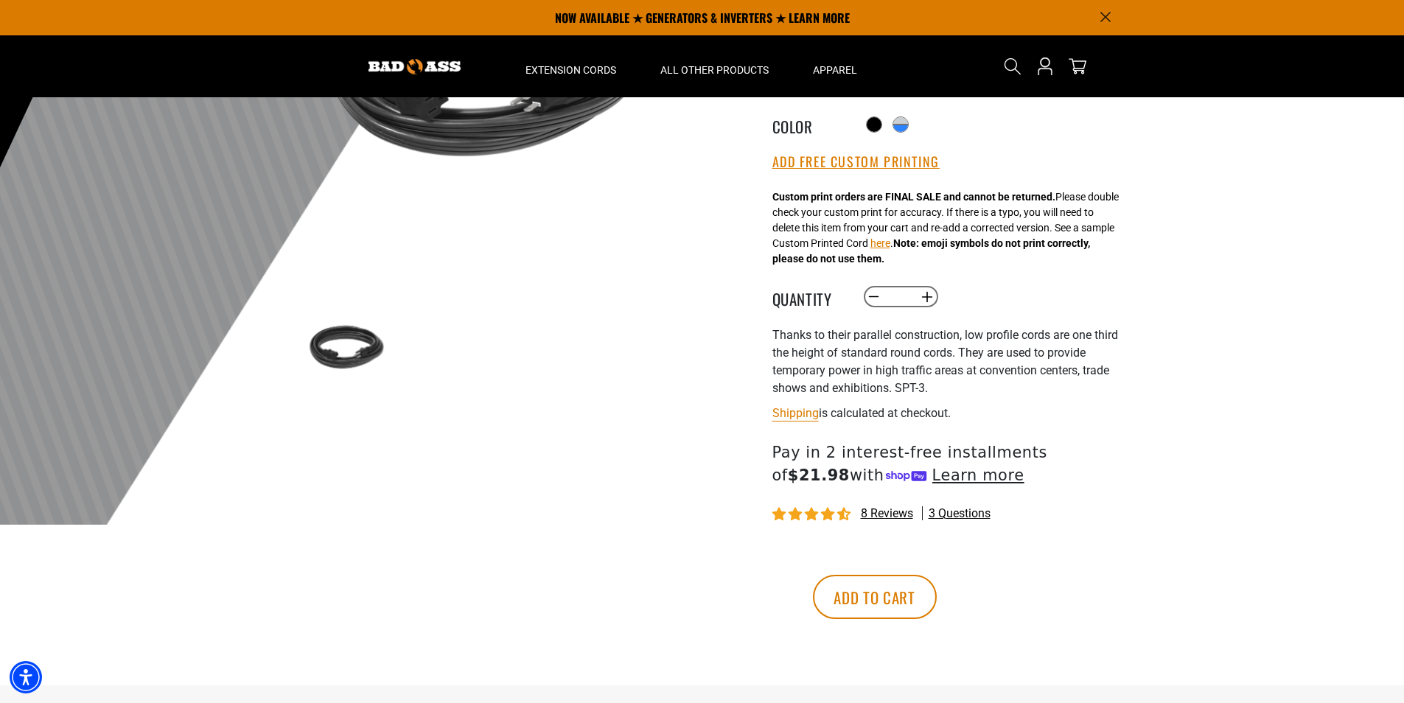
scroll to position [0, 0]
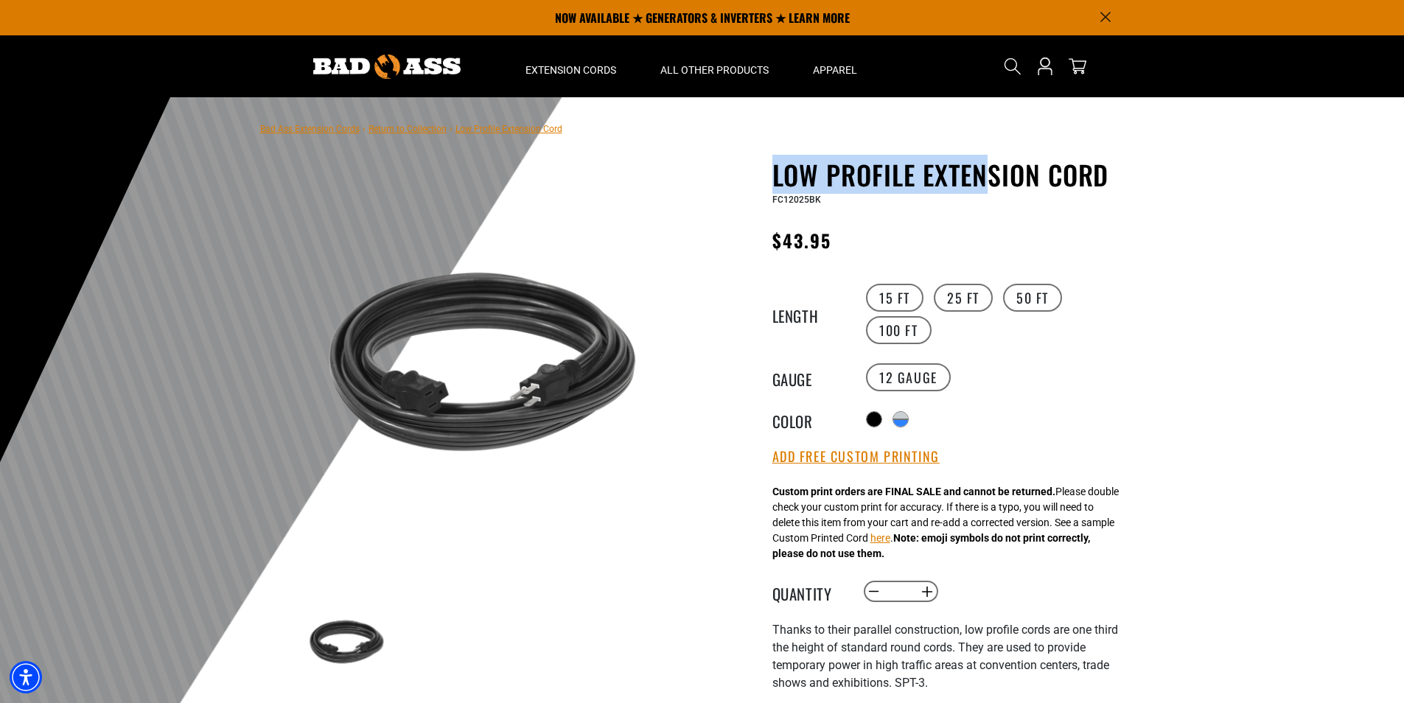
drag, startPoint x: 775, startPoint y: 175, endPoint x: 992, endPoint y: 183, distance: 217.6
click at [992, 183] on h1 "Low Profile Extension Cord" at bounding box center [952, 174] width 361 height 31
drag, startPoint x: 992, startPoint y: 183, endPoint x: 859, endPoint y: 214, distance: 136.8
click at [859, 214] on div "Low Profile Extension Cord Low Profile Extension Cord FC12025BK Regular price $…" at bounding box center [952, 558] width 361 height 799
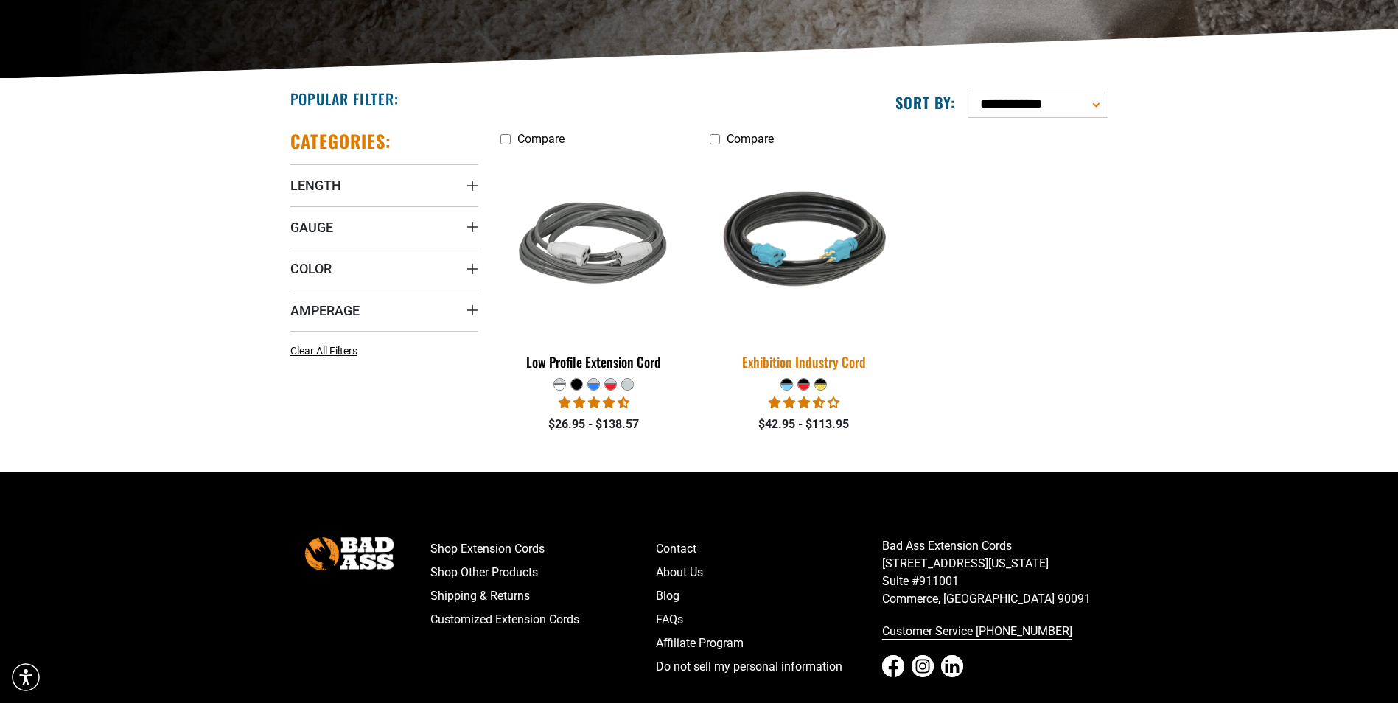
click at [773, 228] on img at bounding box center [804, 245] width 206 height 189
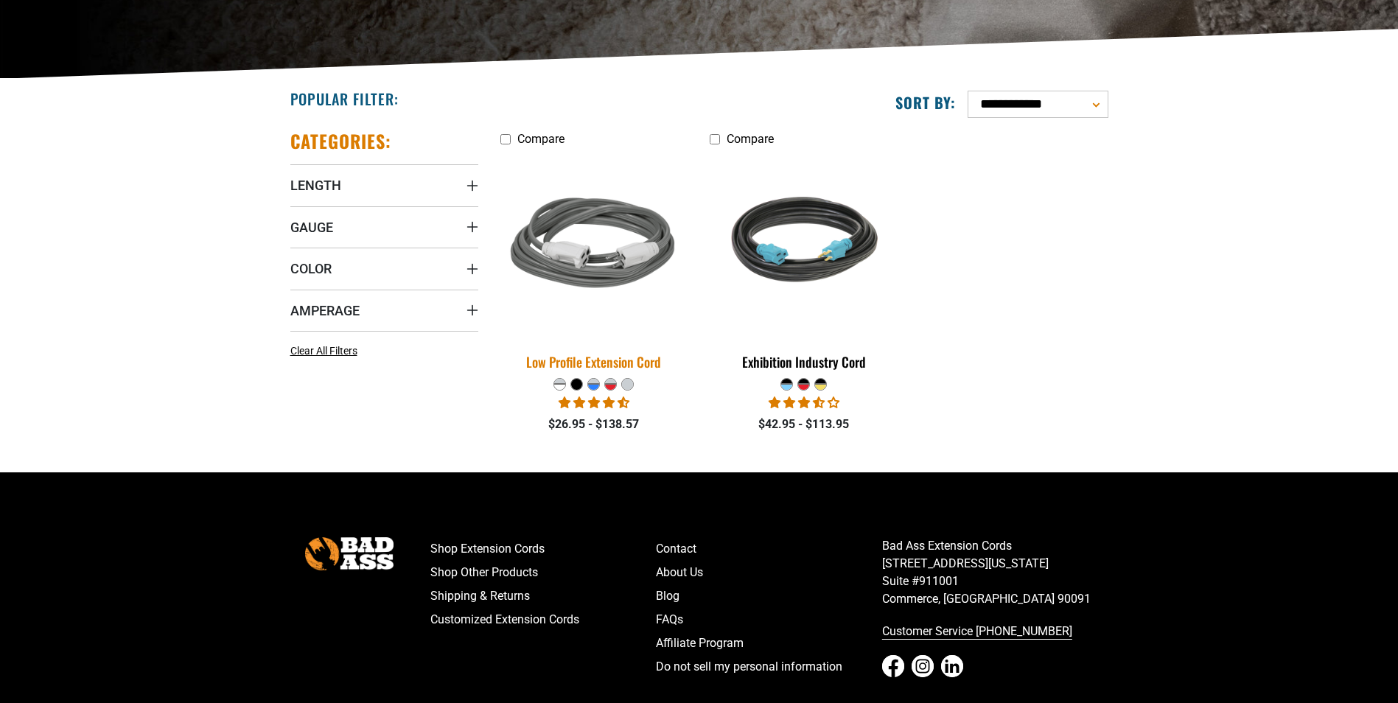
click at [624, 263] on img at bounding box center [594, 245] width 206 height 189
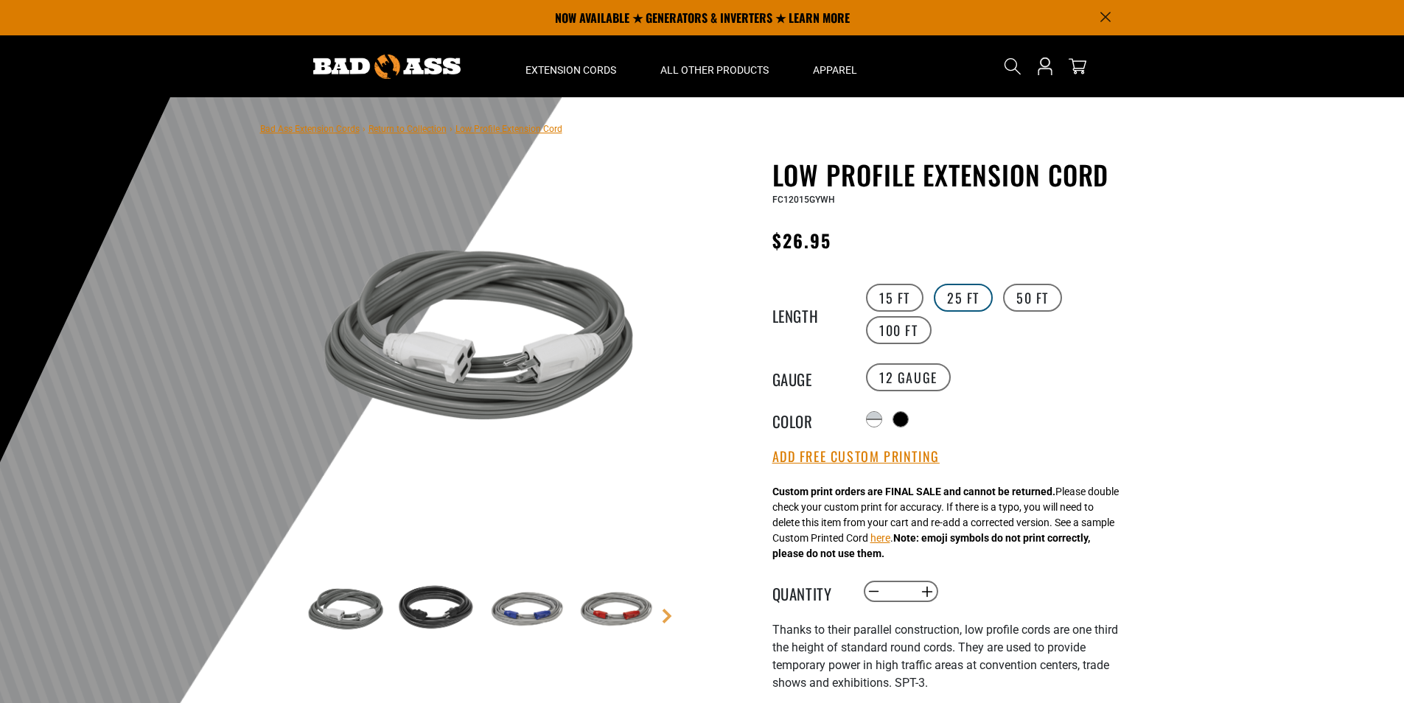
click at [945, 292] on label "25 FT" at bounding box center [963, 298] width 59 height 28
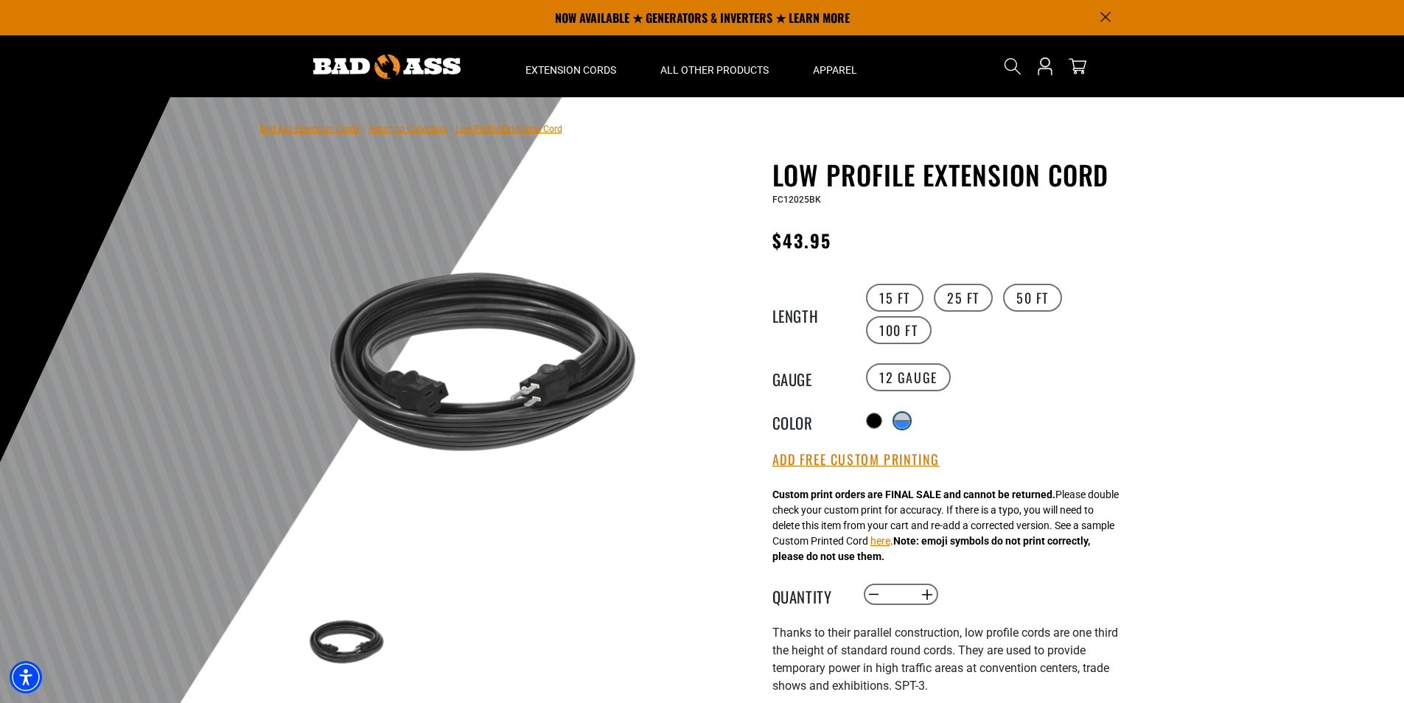
click at [903, 421] on div "products.product.variant_sold_out_or_unavailable" at bounding box center [902, 424] width 15 height 7
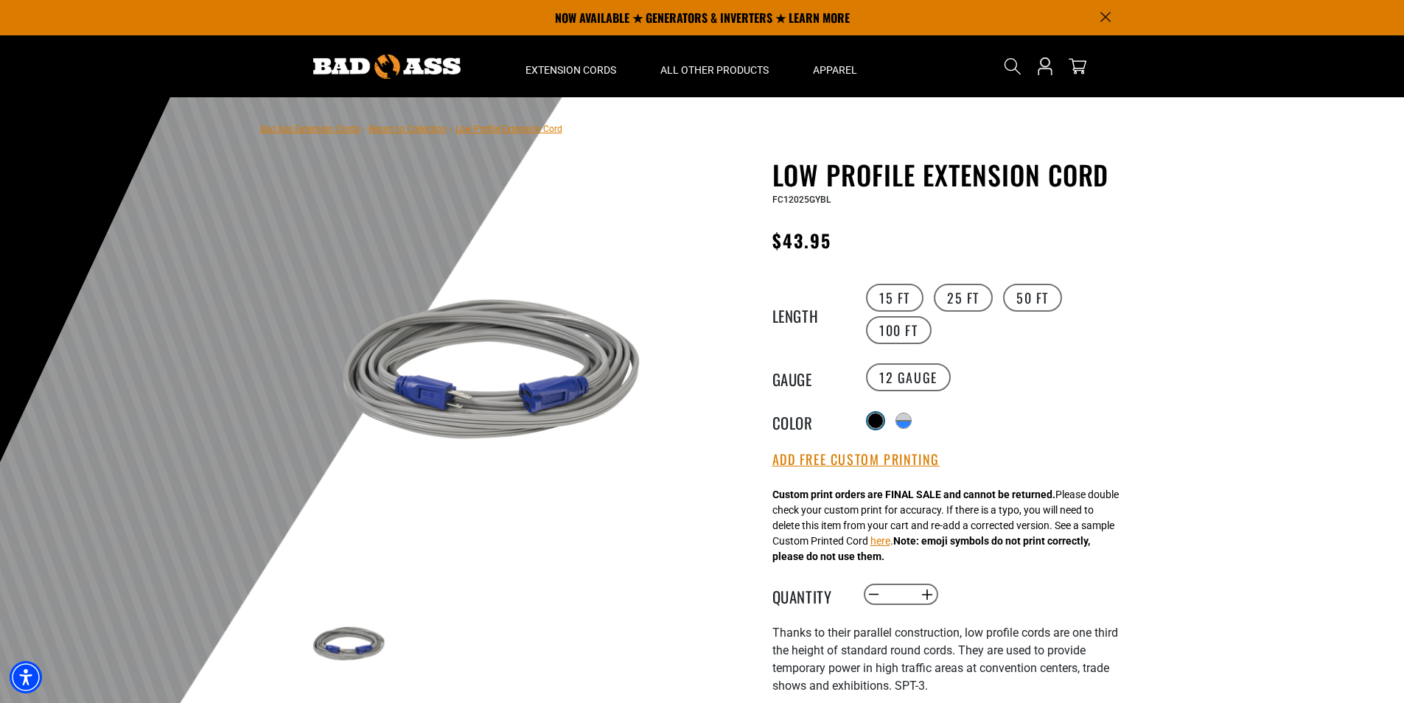
click at [880, 419] on div at bounding box center [875, 420] width 15 height 15
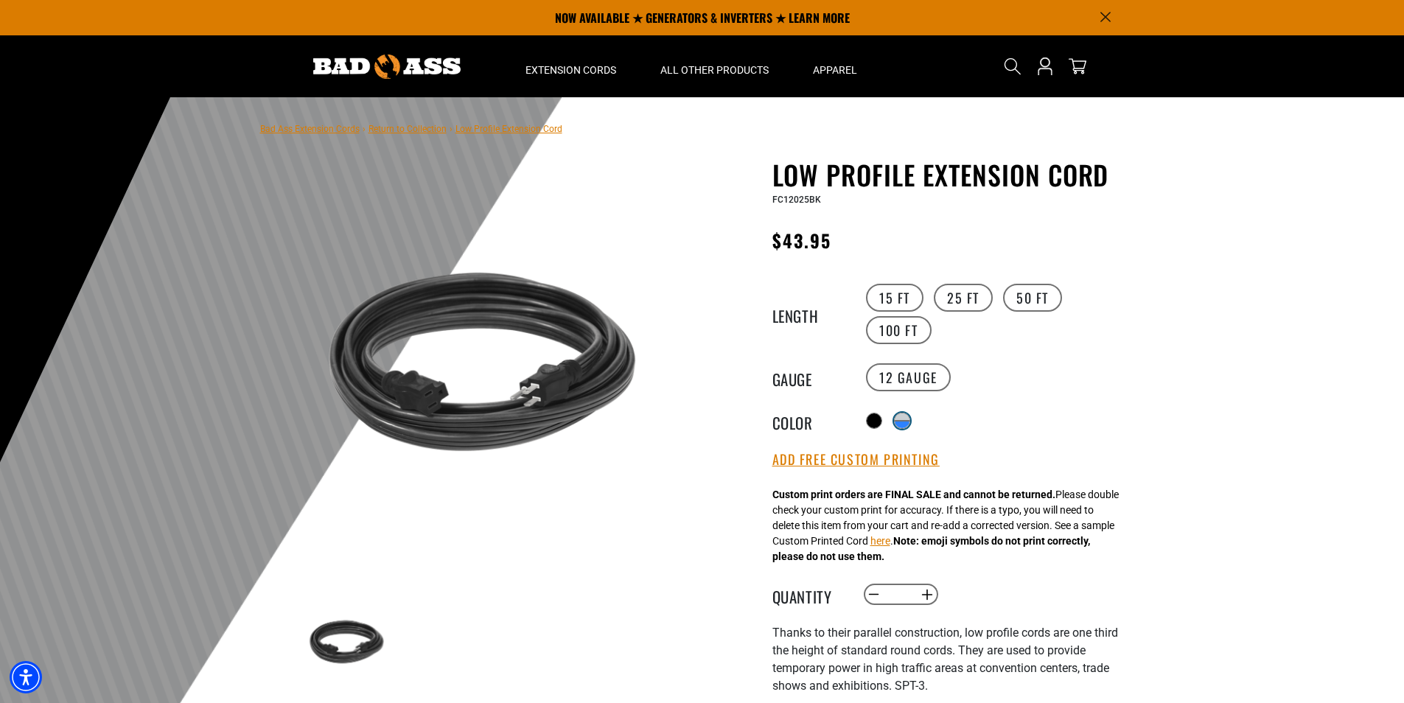
click at [910, 419] on div "products.product.variant_sold_out_or_unavailable products.product.variant_sold_…" at bounding box center [902, 421] width 16 height 16
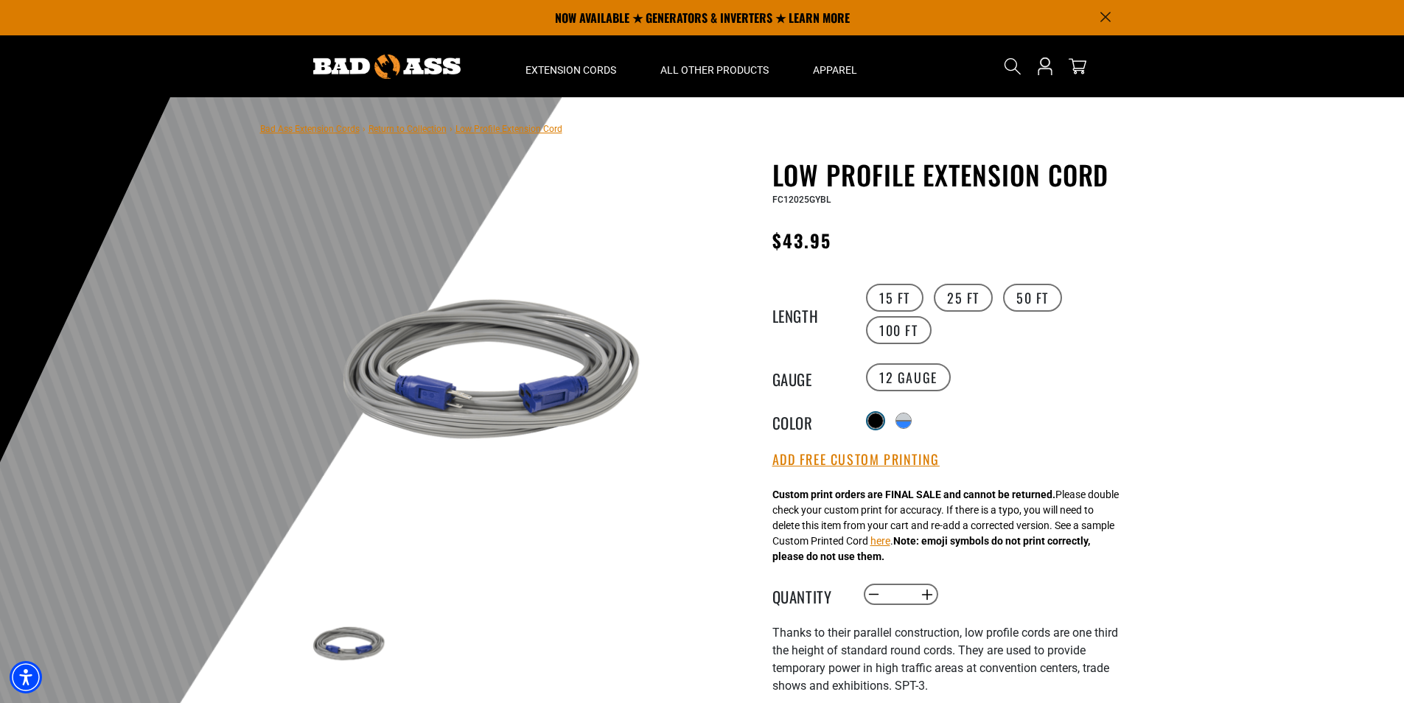
click at [878, 413] on div at bounding box center [875, 420] width 15 height 15
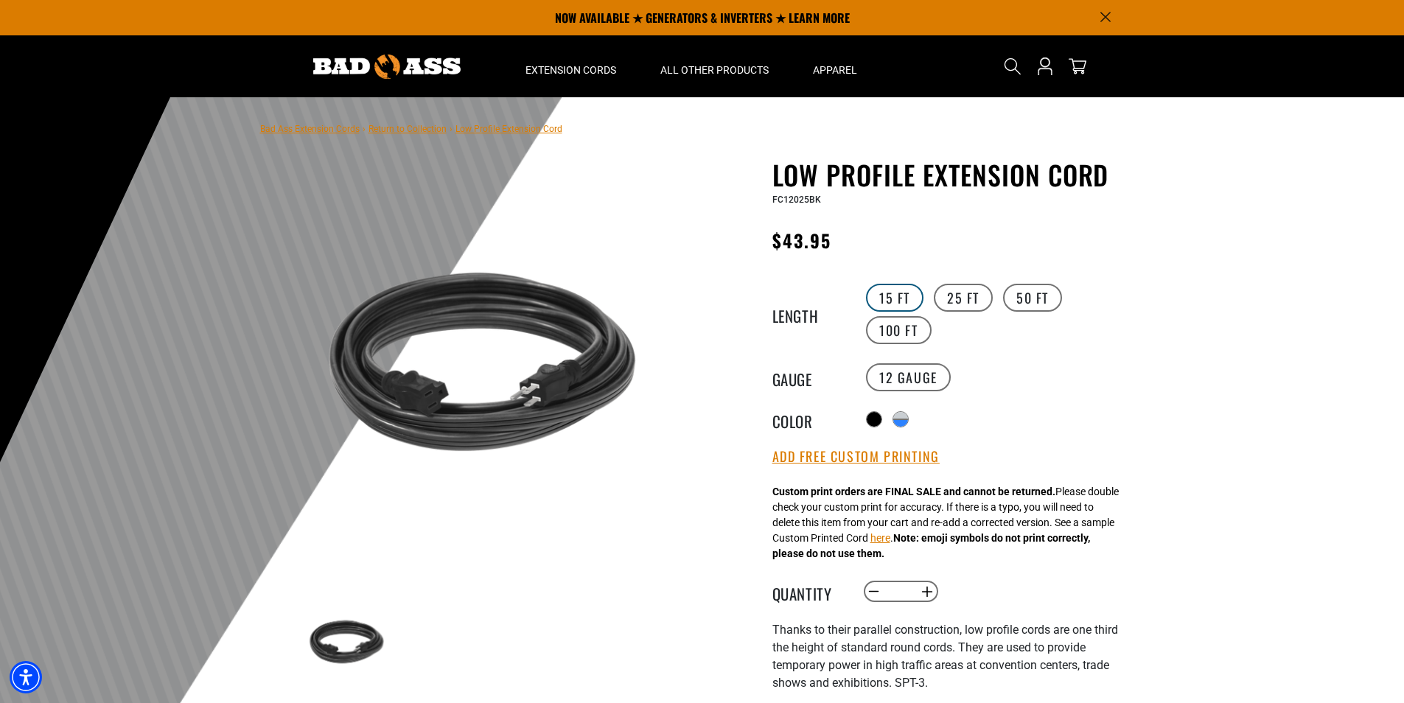
click at [905, 303] on label "15 FT" at bounding box center [894, 298] width 57 height 28
click at [875, 421] on div at bounding box center [875, 424] width 15 height 7
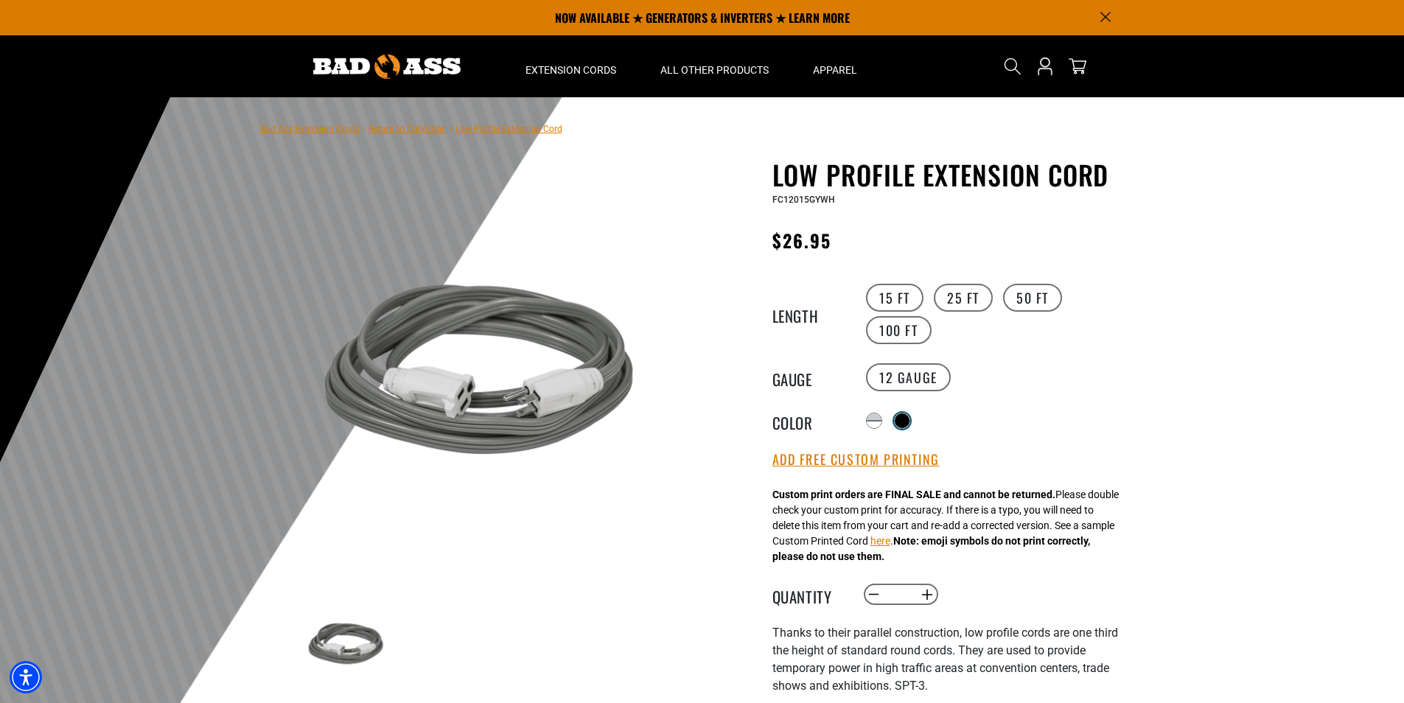
click at [907, 418] on div at bounding box center [902, 420] width 15 height 15
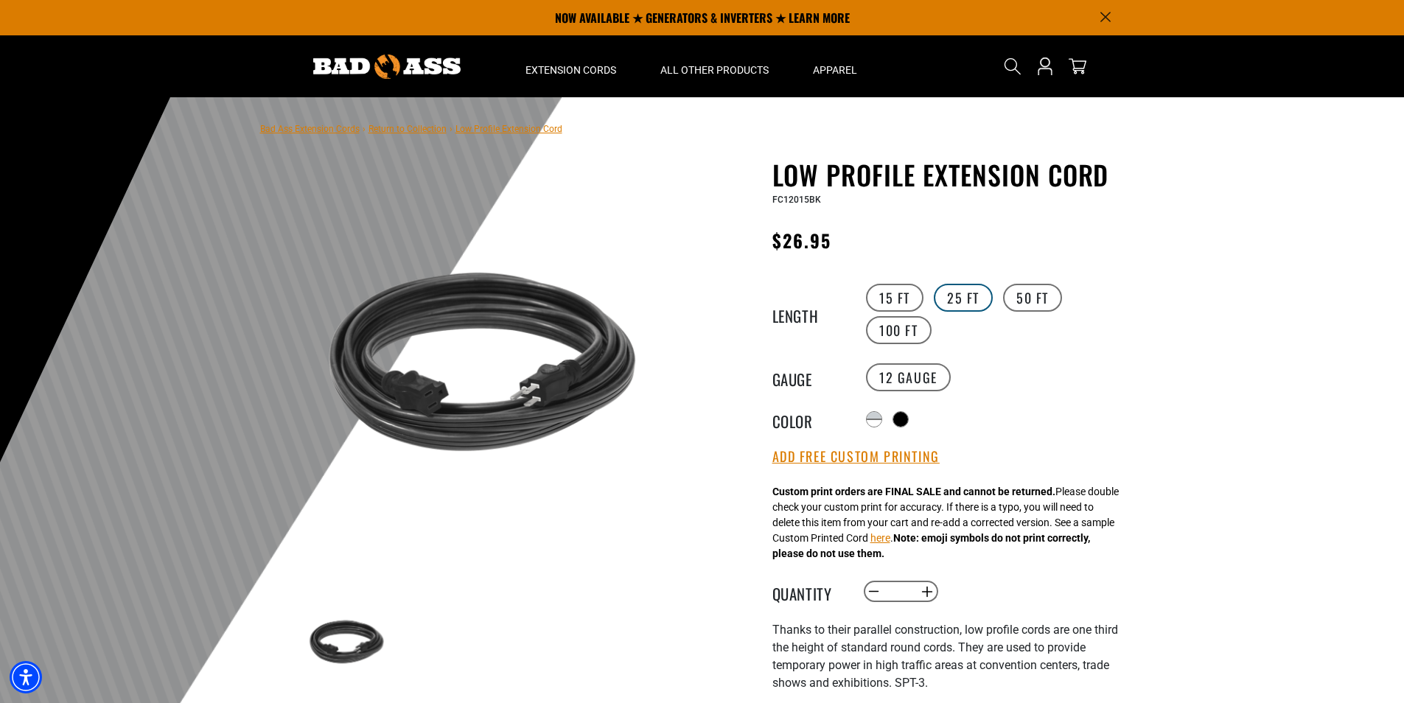
click at [945, 307] on label "25 FT" at bounding box center [963, 298] width 59 height 28
click at [903, 413] on div "products.product.variant_sold_out_or_unavailable" at bounding box center [902, 416] width 15 height 7
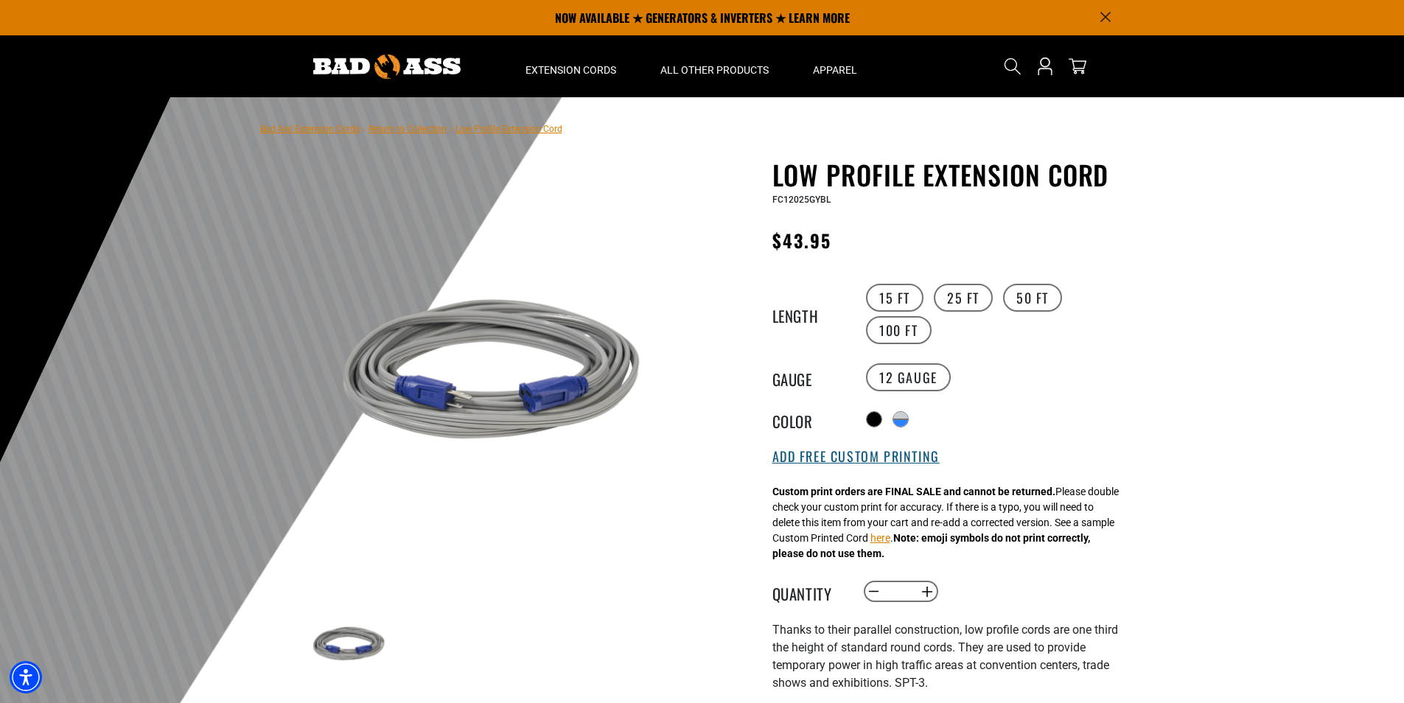
click at [846, 455] on button "Add Free Custom Printing" at bounding box center [855, 457] width 167 height 16
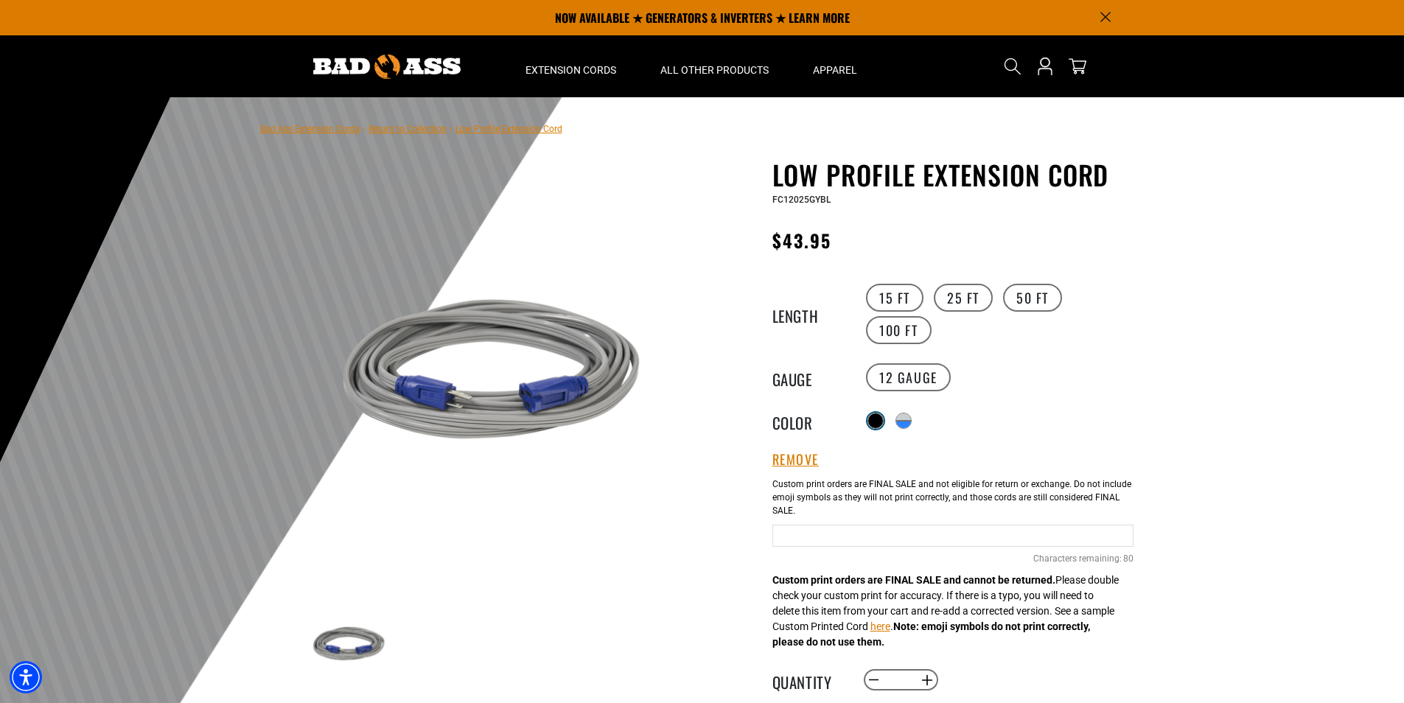
click at [874, 413] on div at bounding box center [875, 420] width 15 height 15
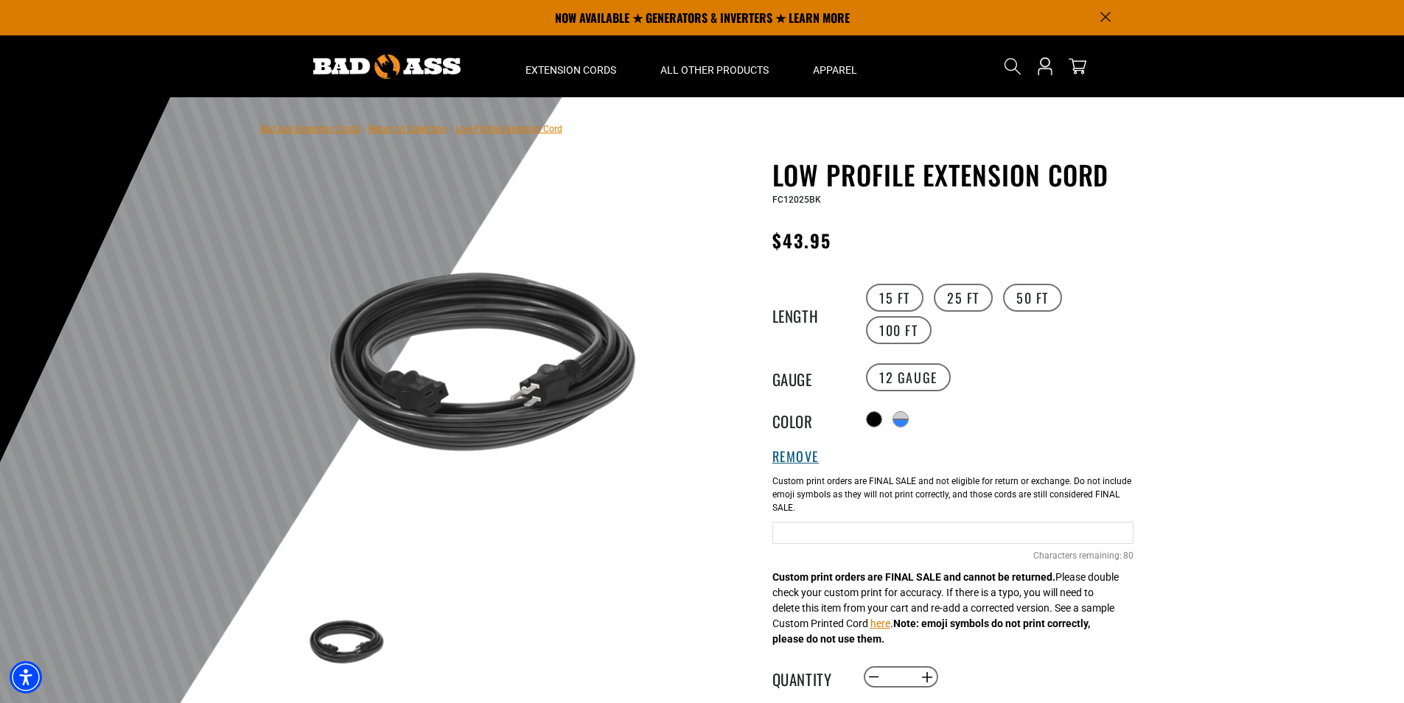
click at [807, 461] on button "Remove" at bounding box center [795, 457] width 47 height 16
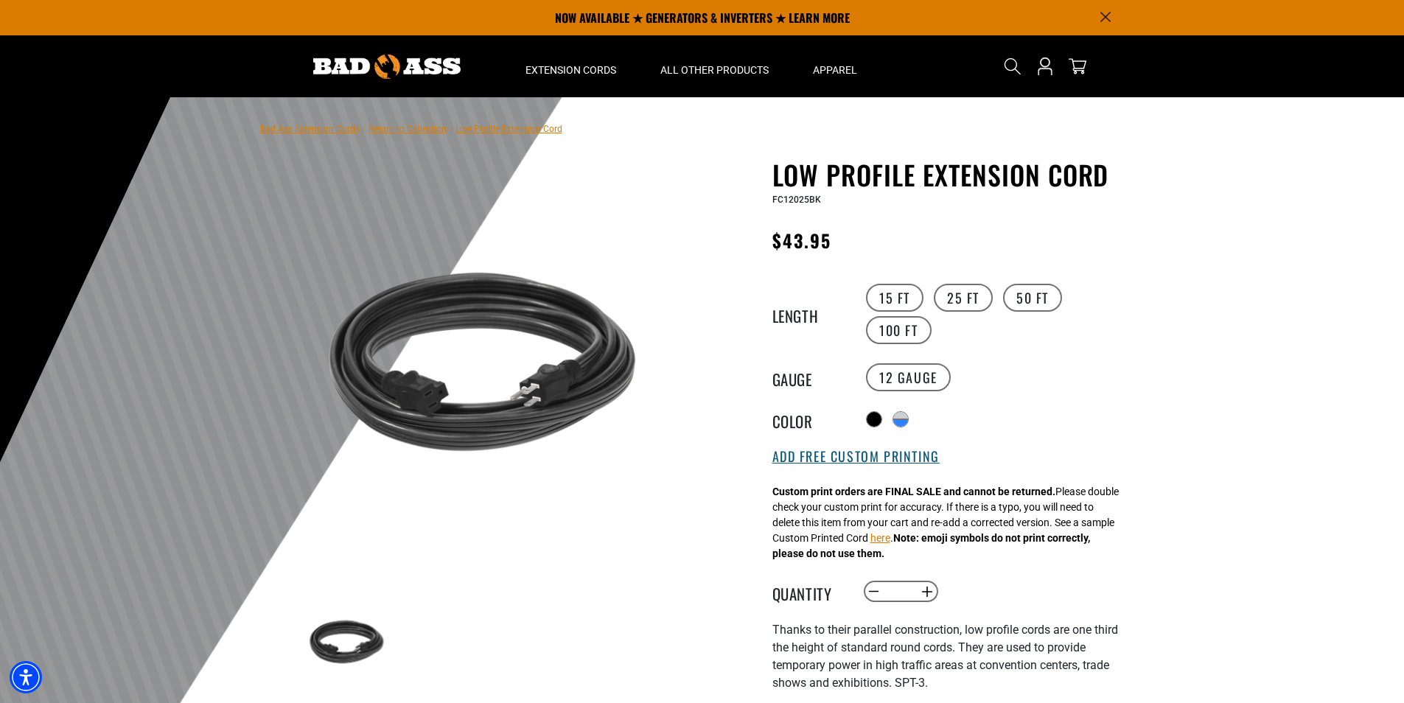
click at [805, 459] on button "Add Free Custom Printing" at bounding box center [855, 457] width 167 height 16
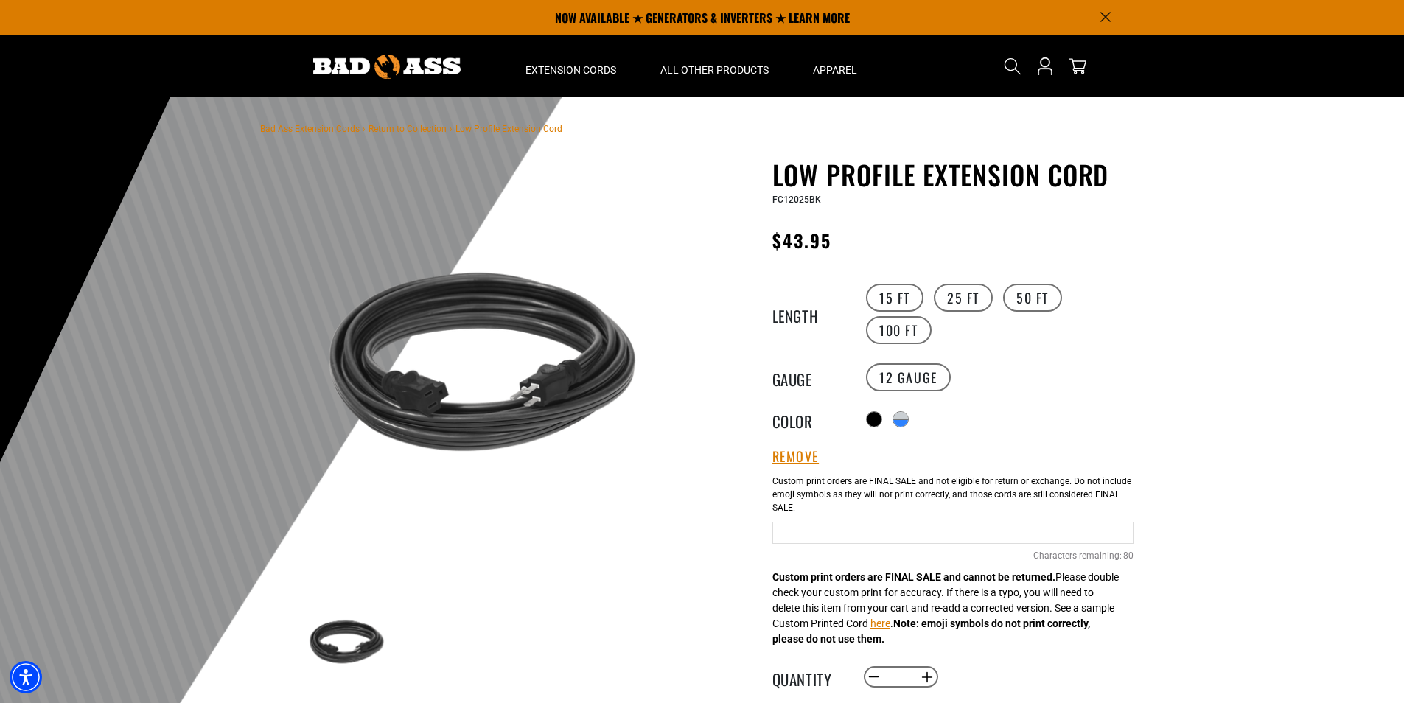
click at [791, 536] on input "text" at bounding box center [952, 533] width 361 height 22
click at [962, 534] on input "**********" at bounding box center [952, 533] width 361 height 22
type input "**********"
click at [903, 424] on div "products.product.variant_sold_out_or_unavailable" at bounding box center [902, 424] width 15 height 7
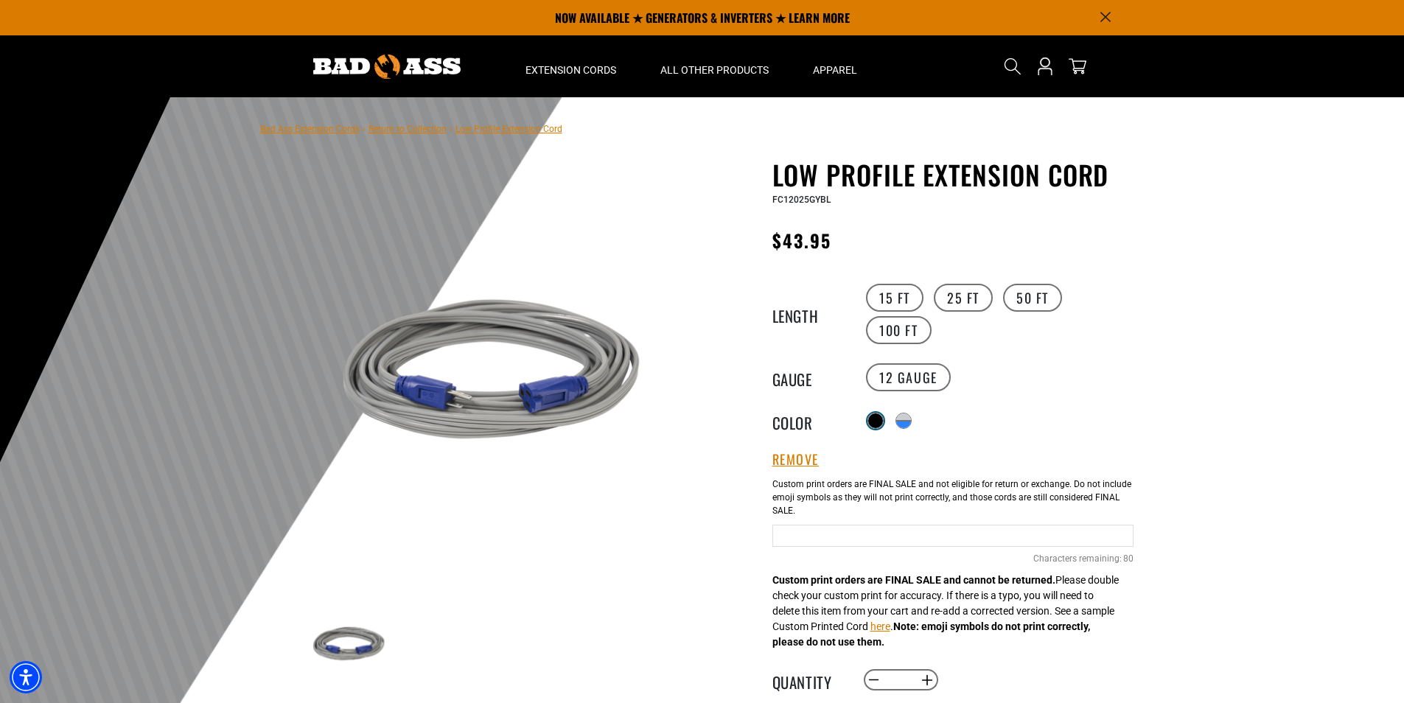
click at [876, 424] on div at bounding box center [875, 420] width 15 height 15
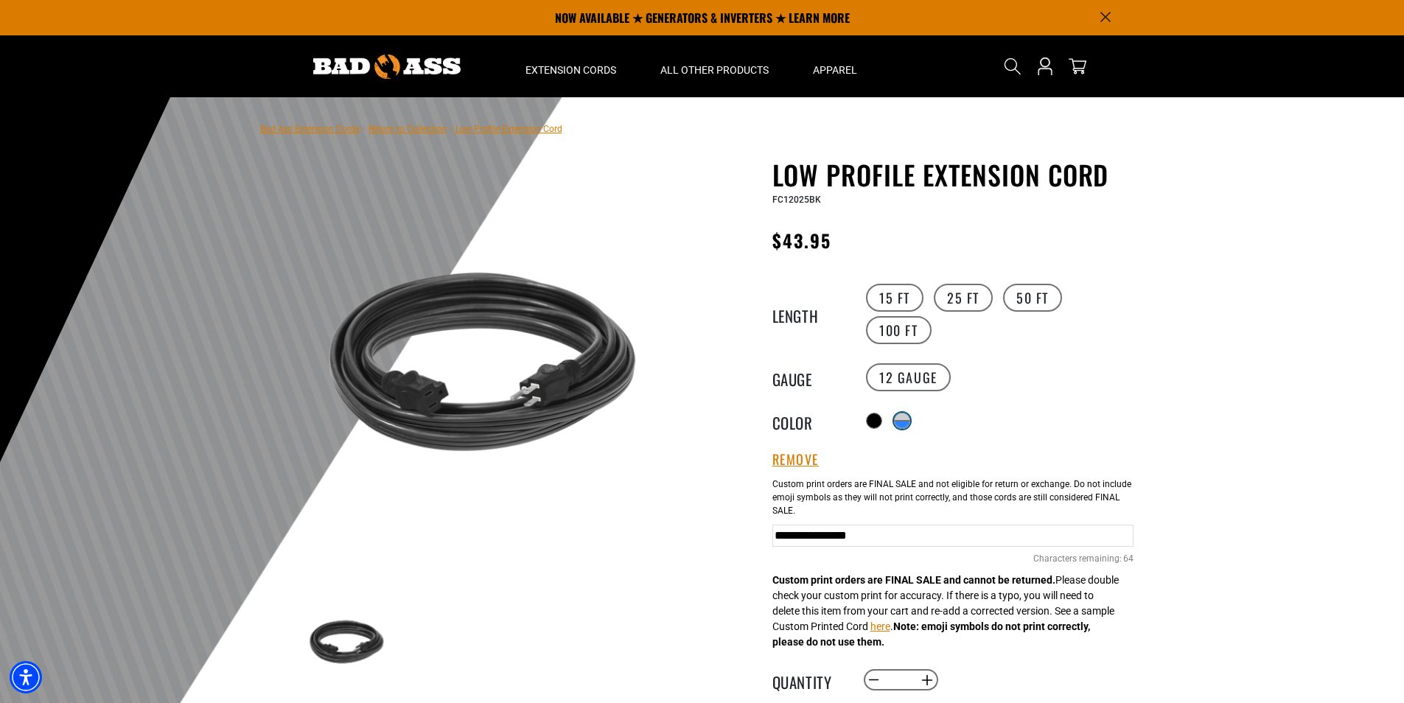
click at [906, 423] on div "products.product.variant_sold_out_or_unavailable" at bounding box center [902, 424] width 15 height 7
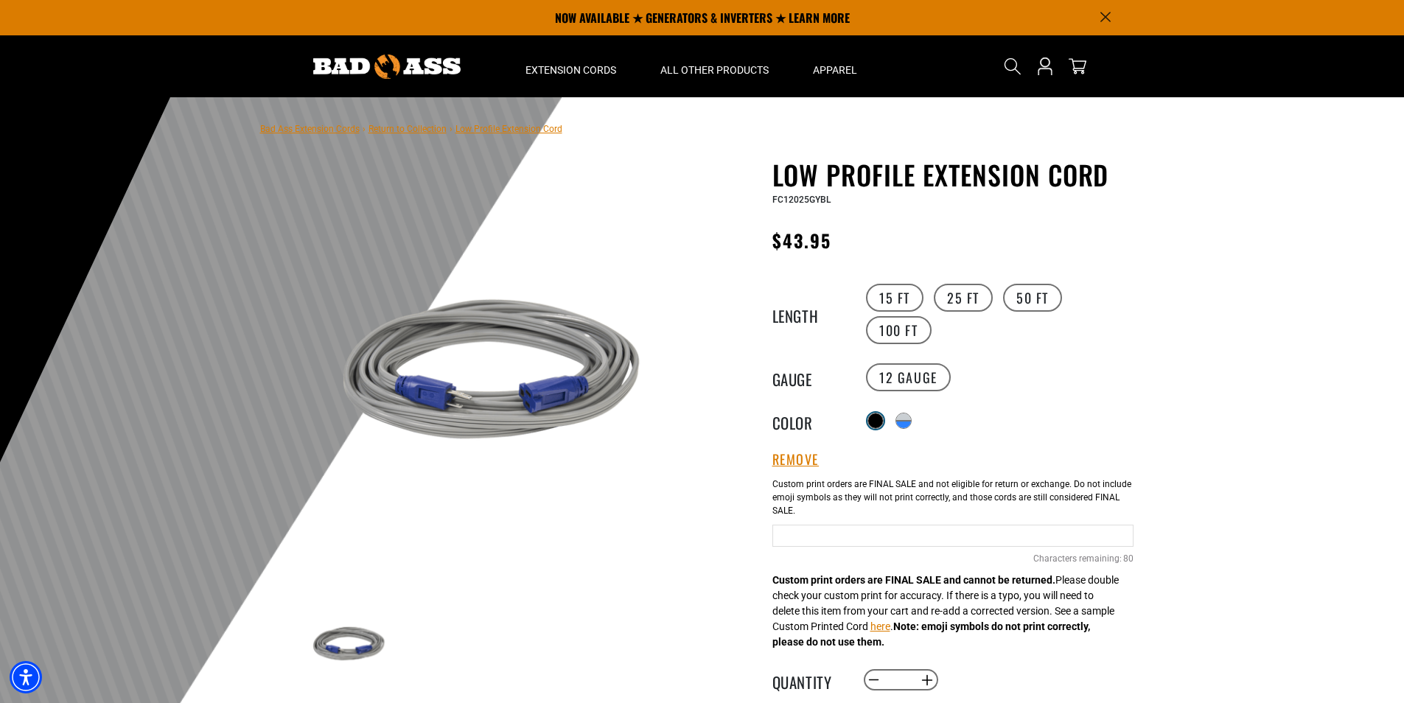
click at [875, 423] on div at bounding box center [875, 420] width 15 height 15
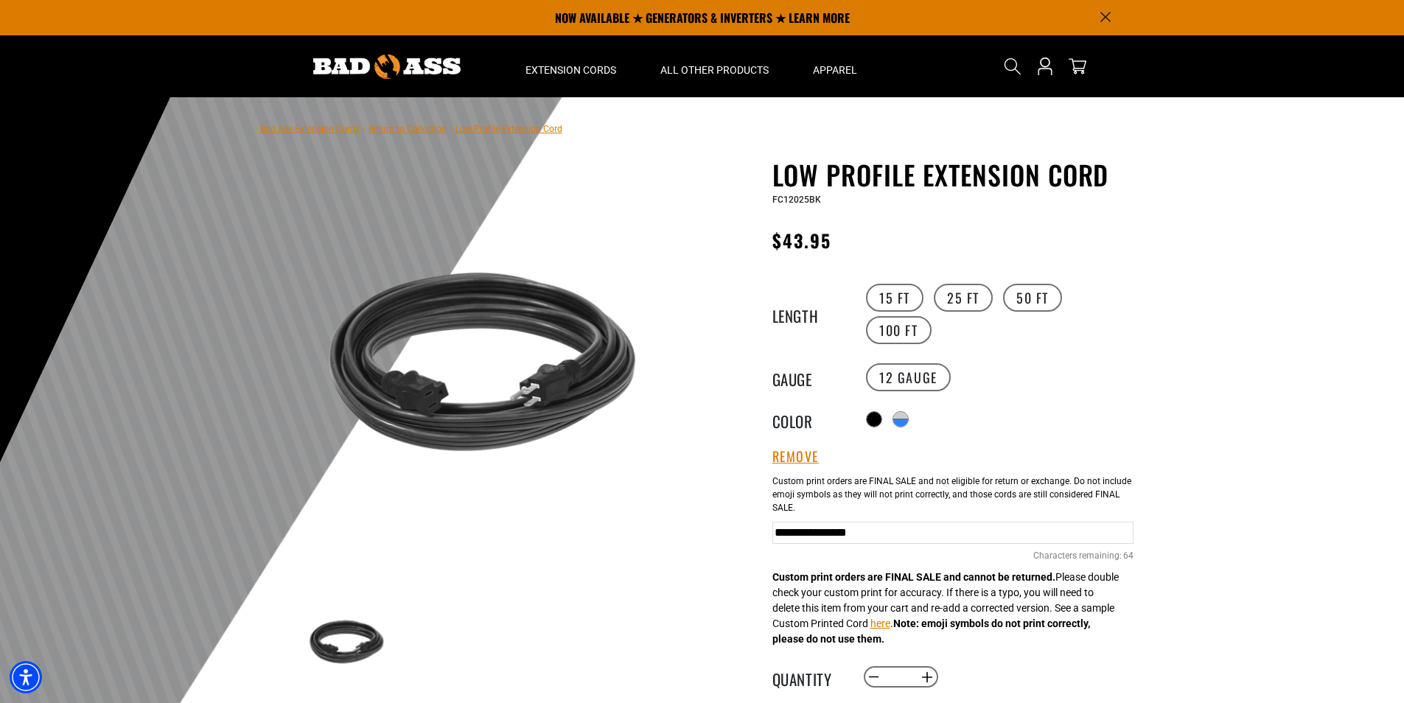
drag, startPoint x: 902, startPoint y: 423, endPoint x: 892, endPoint y: 423, distance: 10.3
click at [901, 423] on div "products.product.variant_sold_out_or_unavailable" at bounding box center [900, 422] width 15 height 7
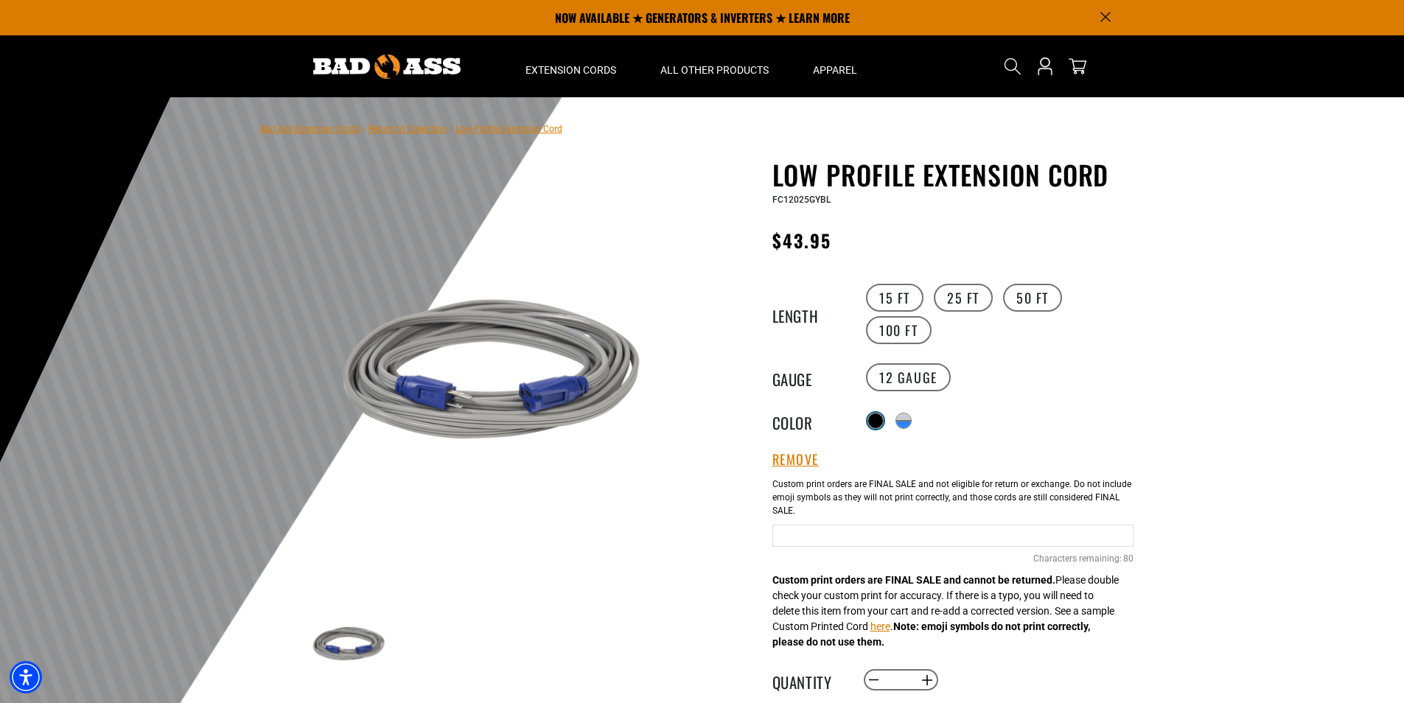
click at [878, 421] on div at bounding box center [875, 420] width 15 height 15
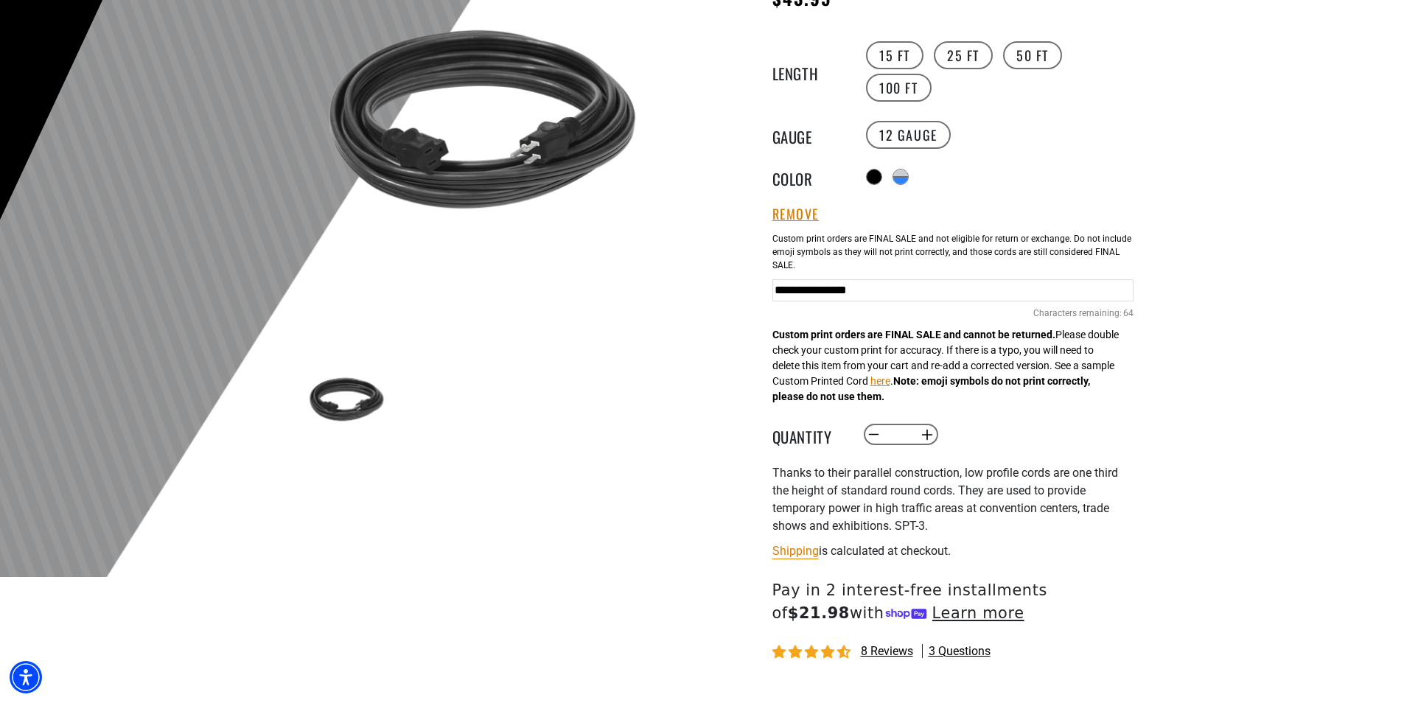
scroll to position [295, 0]
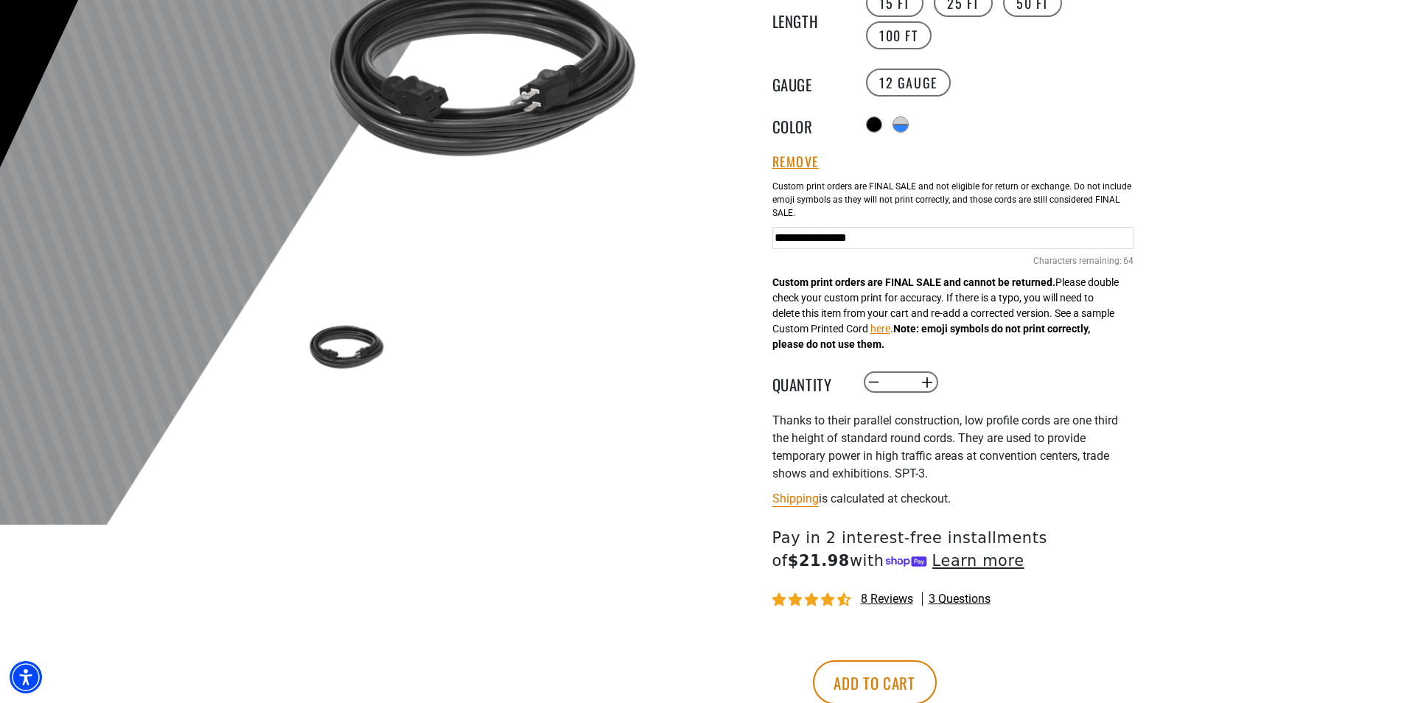
click at [905, 389] on input "*" at bounding box center [900, 382] width 30 height 25
type input "**"
click at [813, 660] on button "Add to cart" at bounding box center [875, 682] width 124 height 44
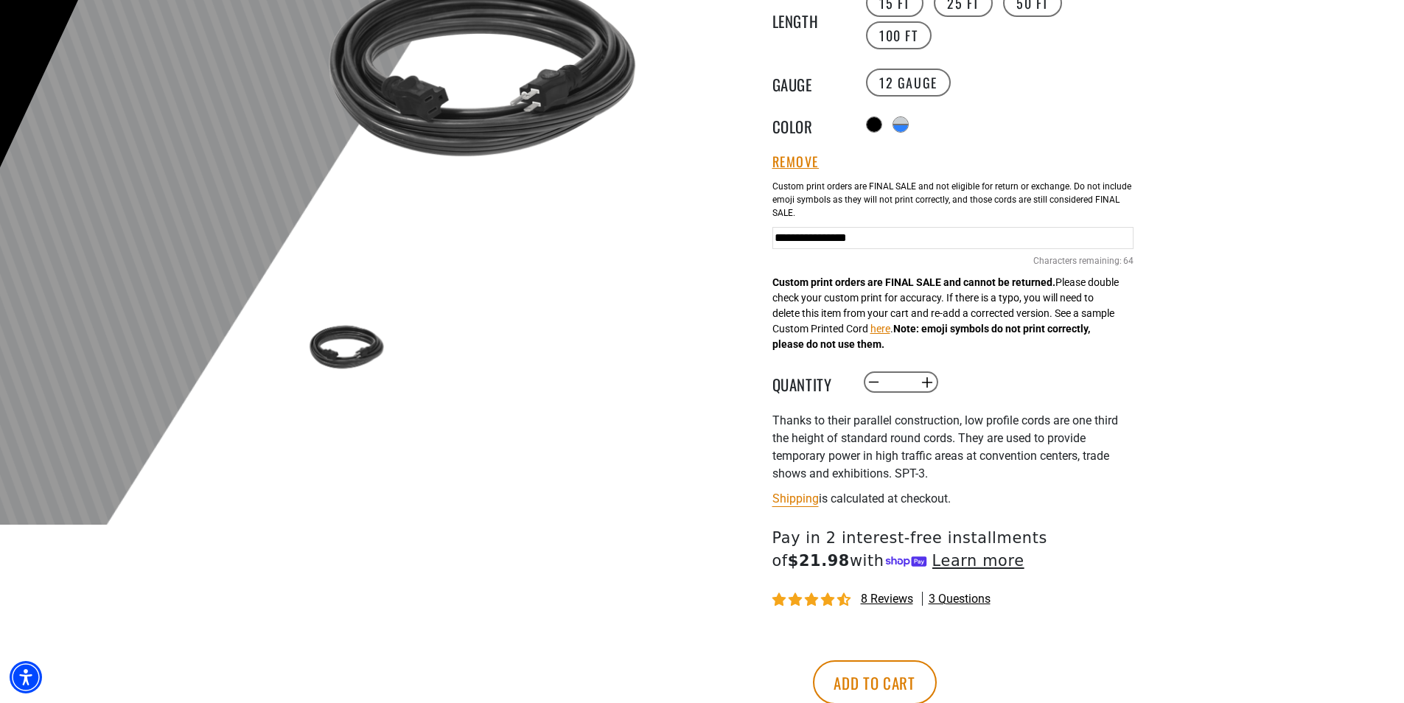
click at [1116, 460] on p "Thanks to their parallel construction, low profile cords are one third the heig…" at bounding box center [952, 447] width 361 height 71
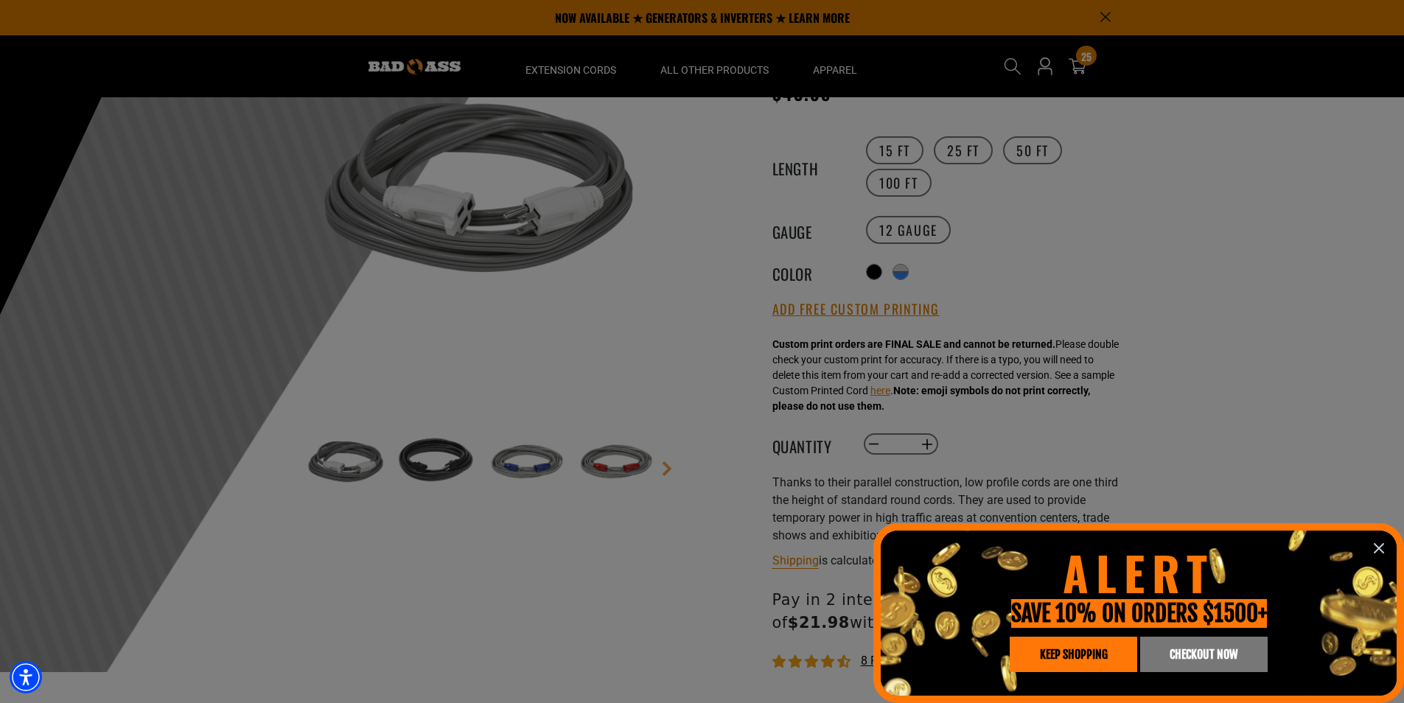
click at [1376, 545] on icon "information" at bounding box center [1378, 548] width 9 height 9
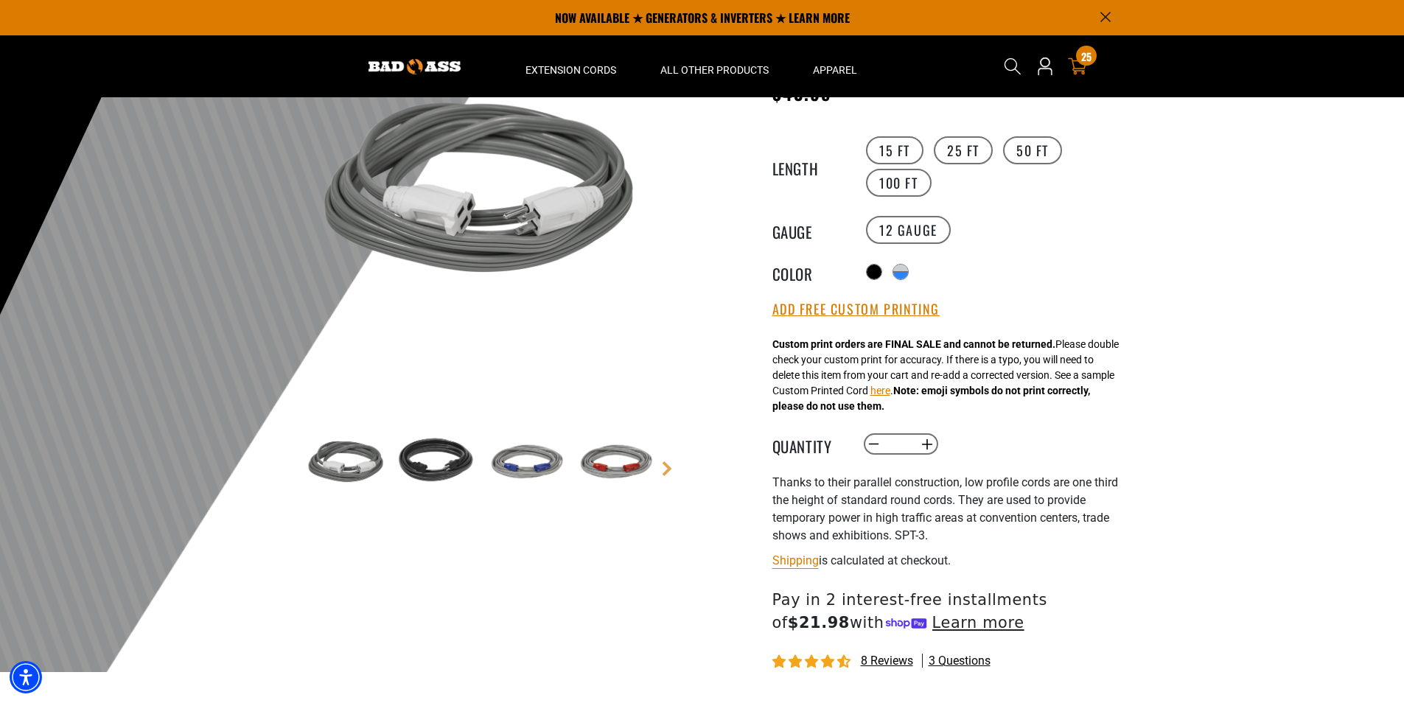
click at [1066, 73] on link "25 25 items" at bounding box center [1078, 66] width 24 height 18
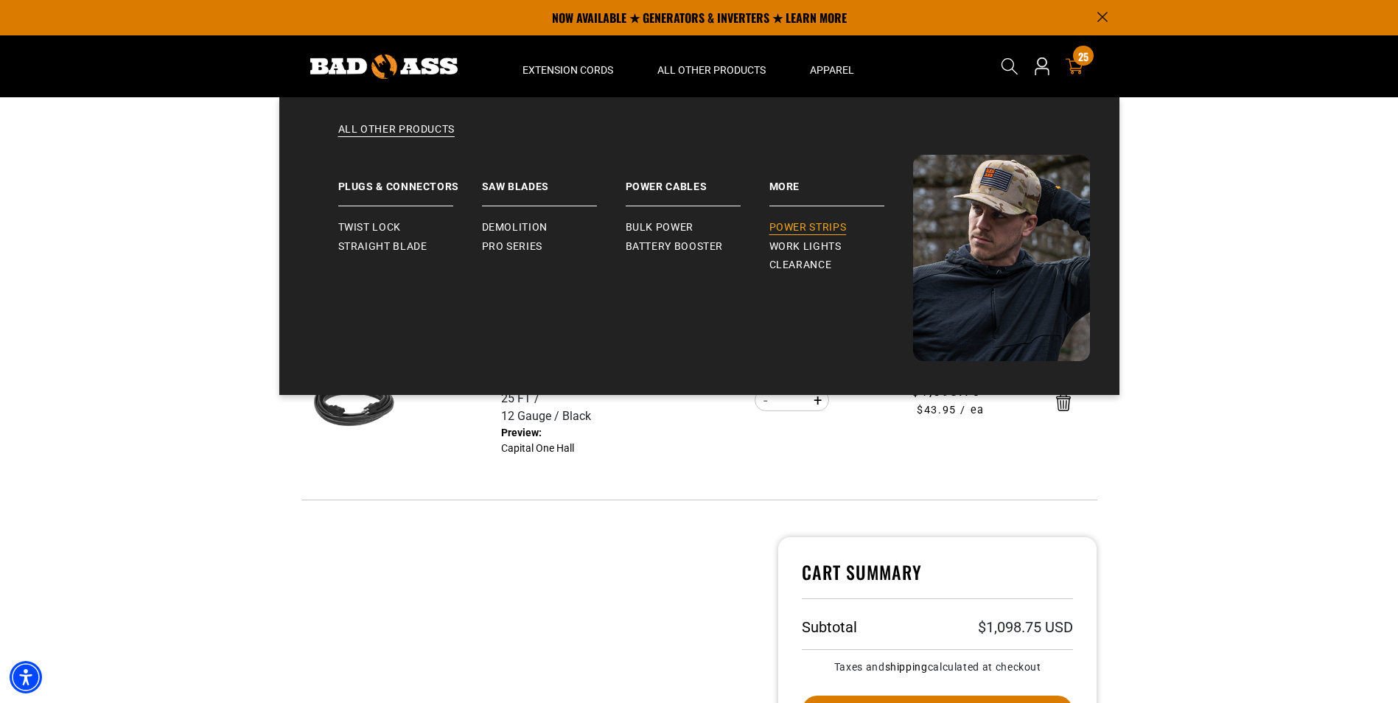
click at [839, 224] on span "Power Strips" at bounding box center [807, 227] width 77 height 13
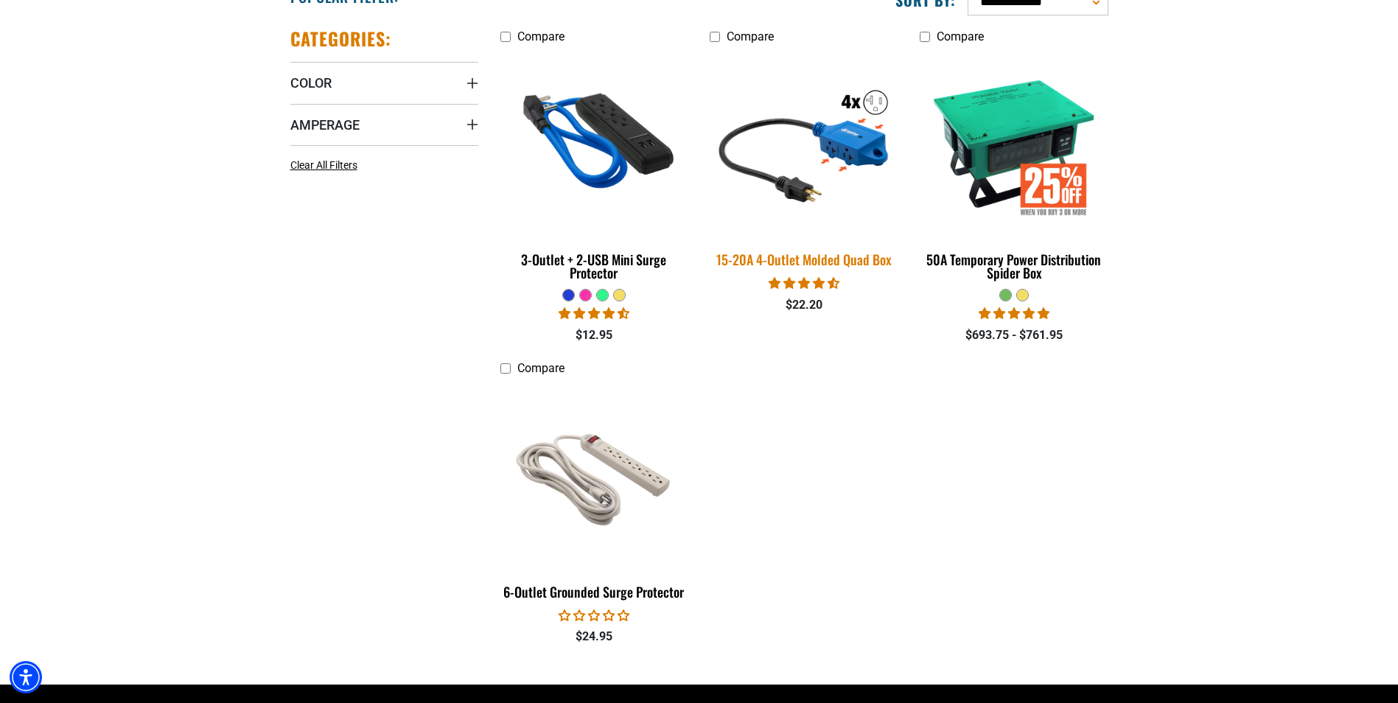
scroll to position [442, 0]
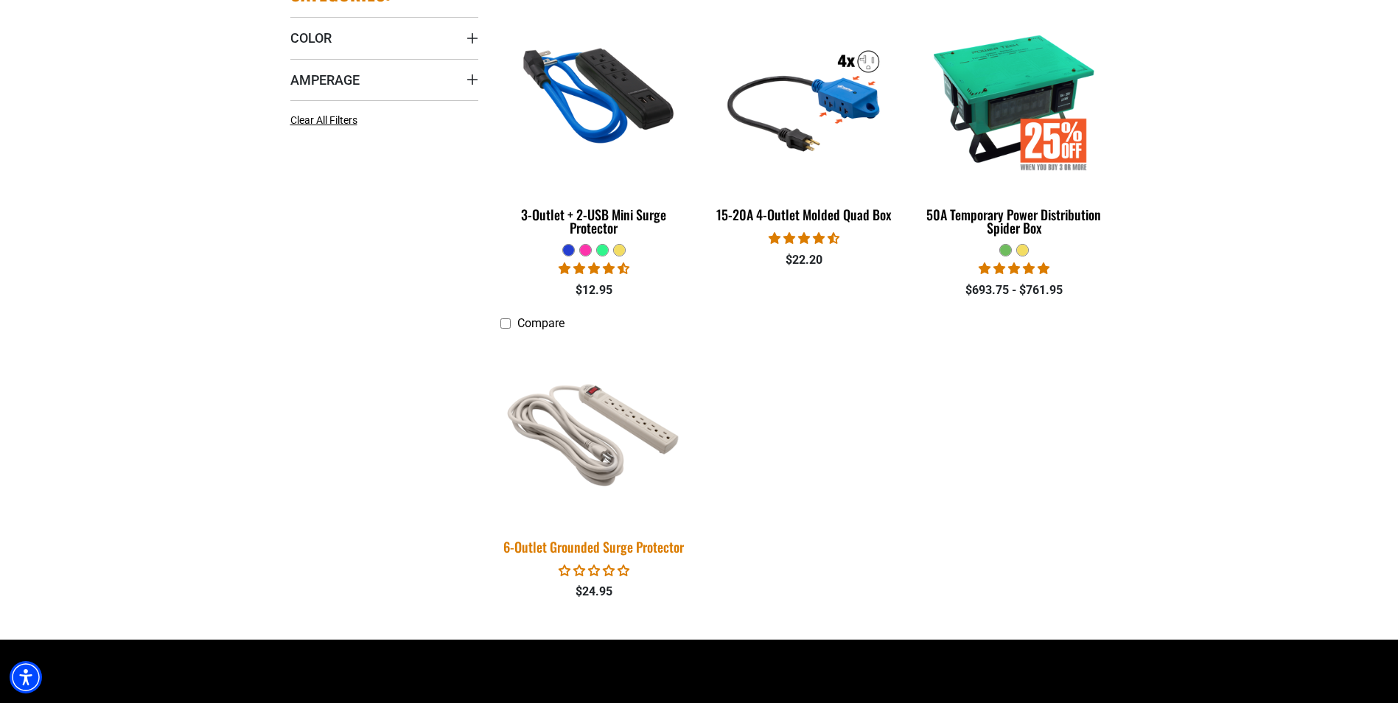
click at [553, 528] on link "6-Outlet Grounded Surge Protector" at bounding box center [594, 450] width 188 height 224
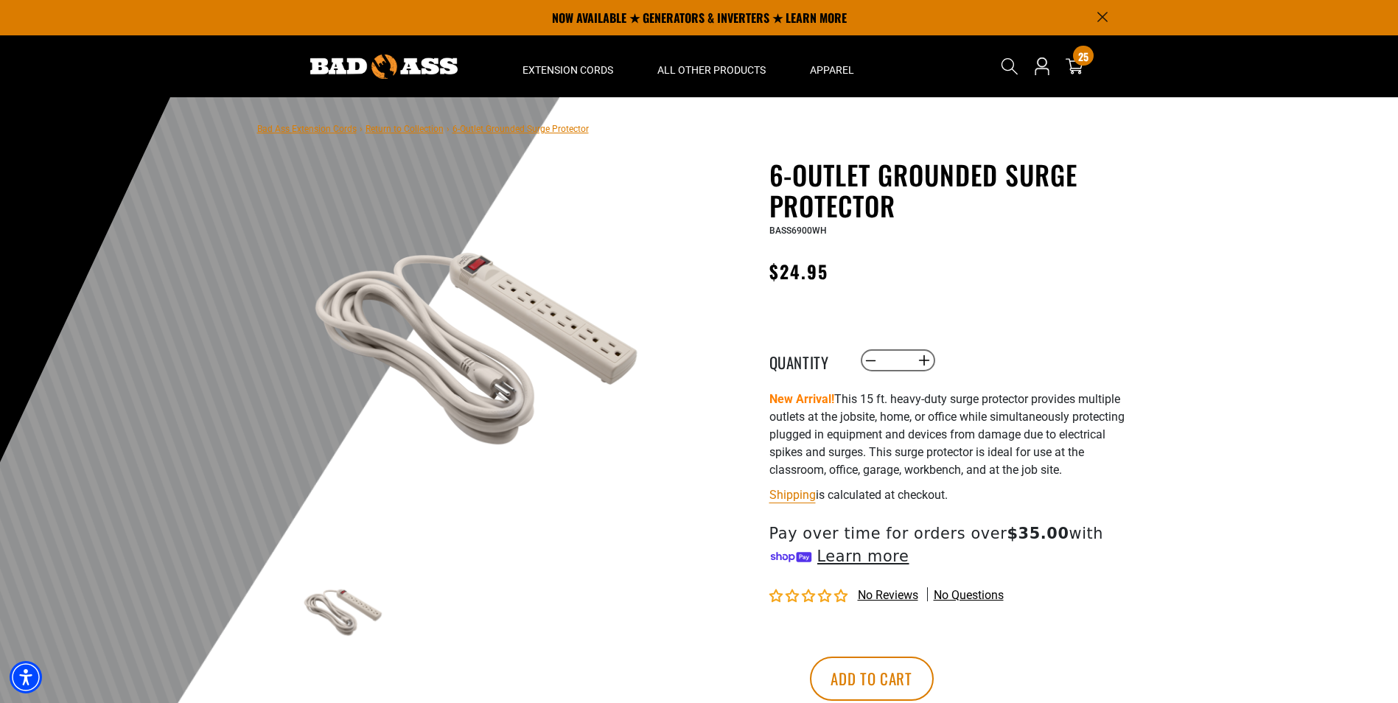
click at [1072, 52] on div "25 25 items" at bounding box center [1075, 67] width 24 height 52
click at [1071, 60] on icon at bounding box center [1074, 66] width 19 height 17
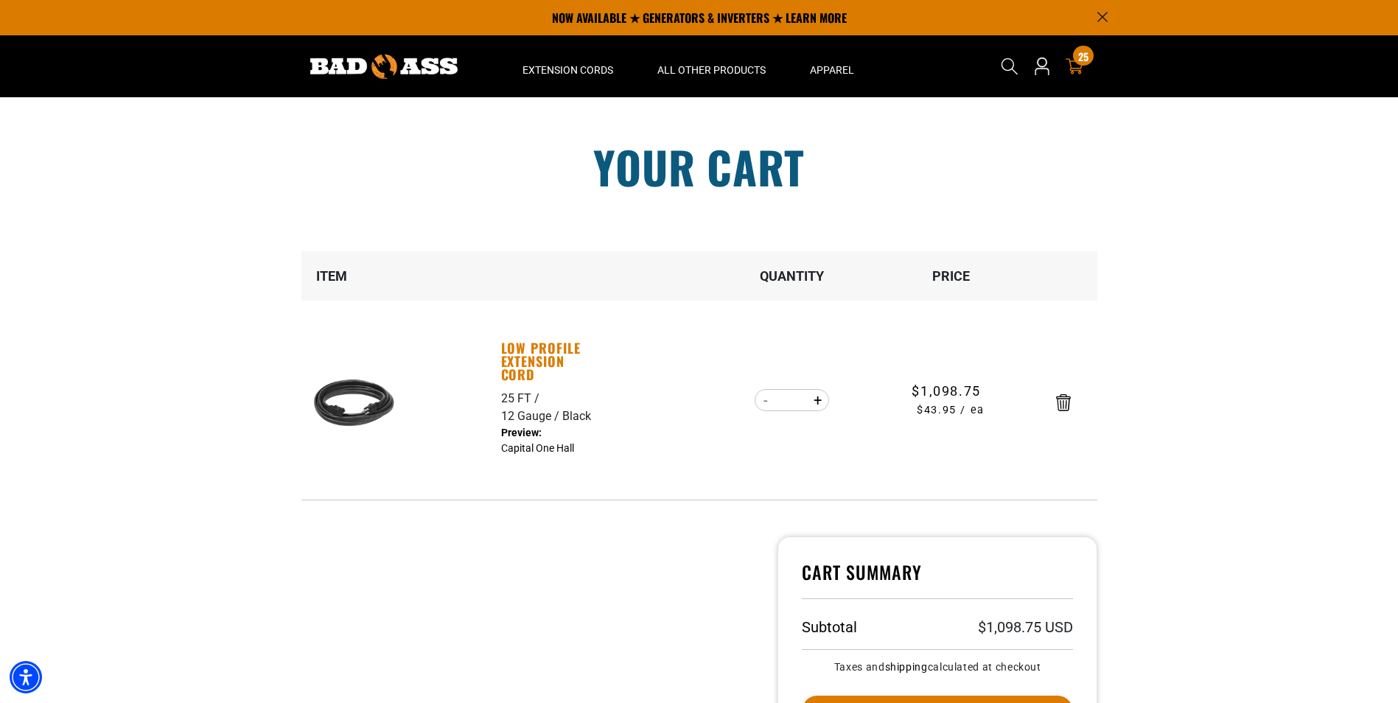
click at [506, 357] on link "Low Profile Extension Cord" at bounding box center [552, 361] width 102 height 40
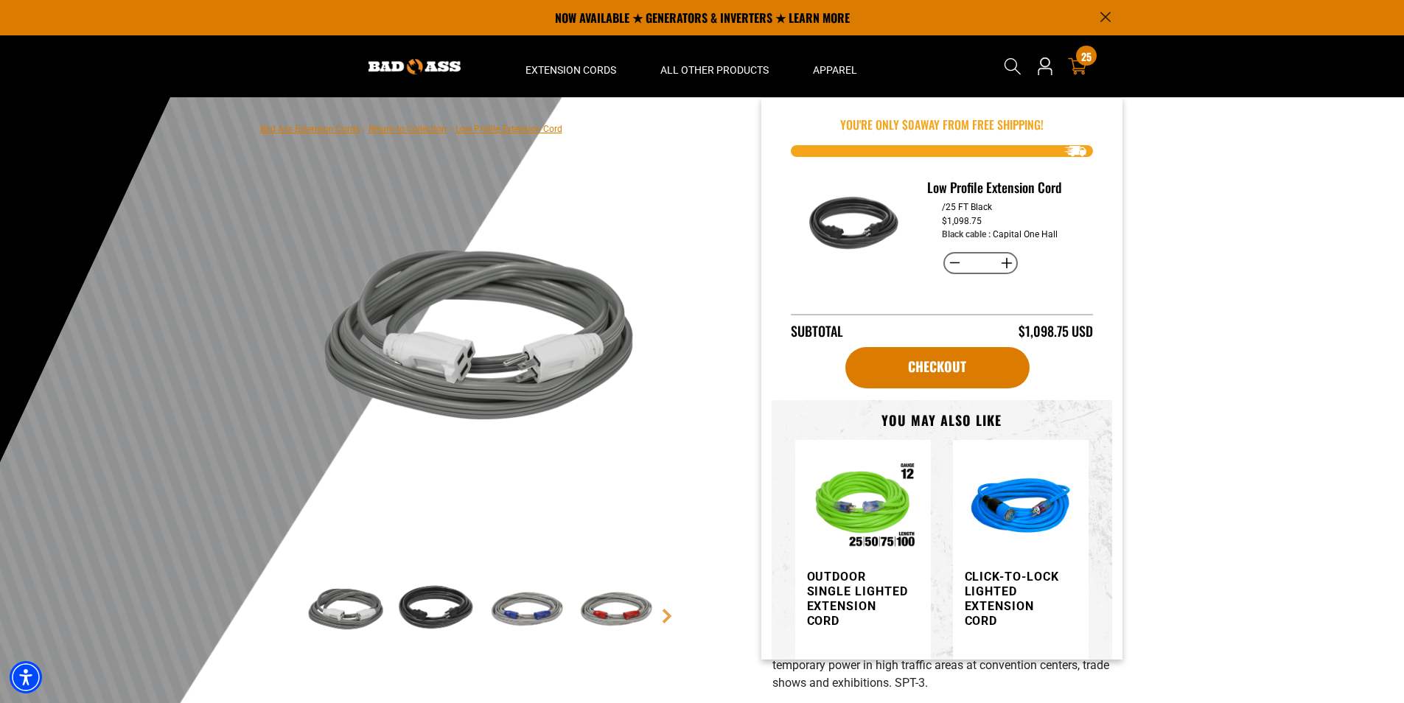
click at [1071, 74] on link "Cart 25 25 items" at bounding box center [1078, 66] width 24 height 18
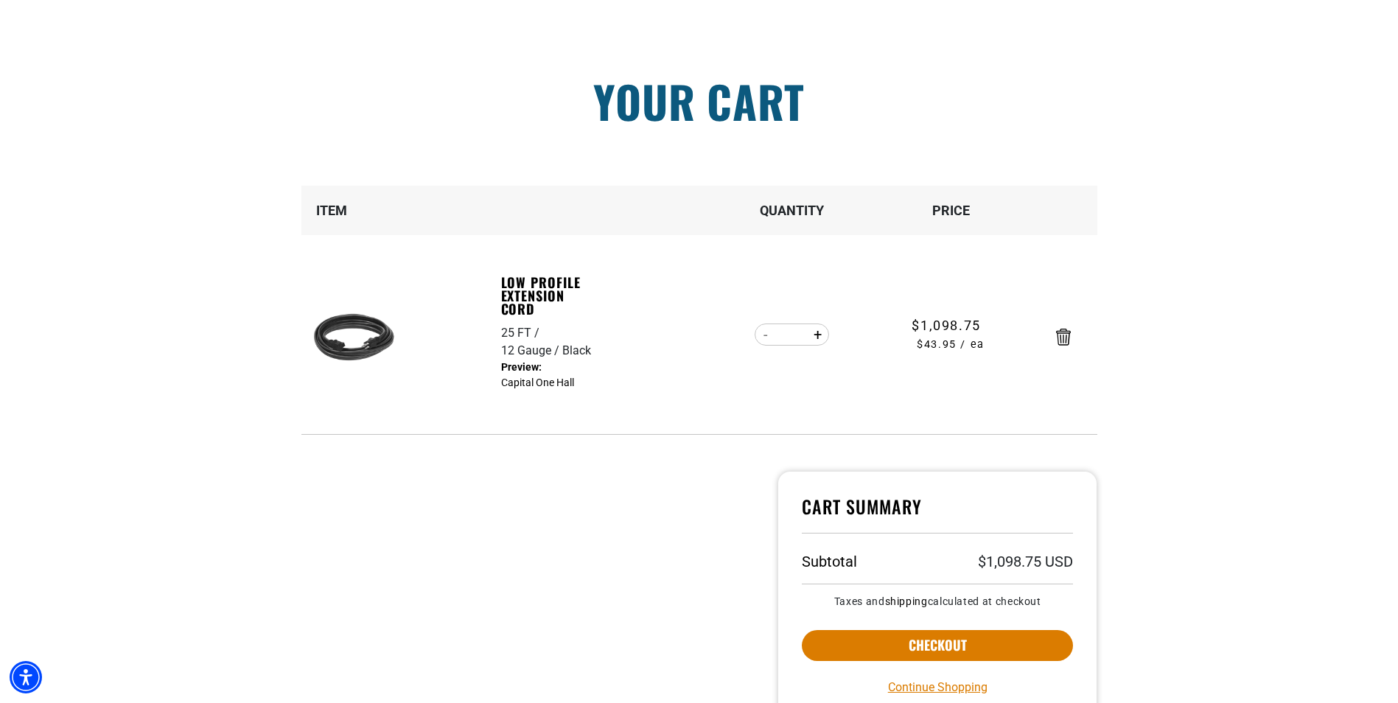
scroll to position [516, 0]
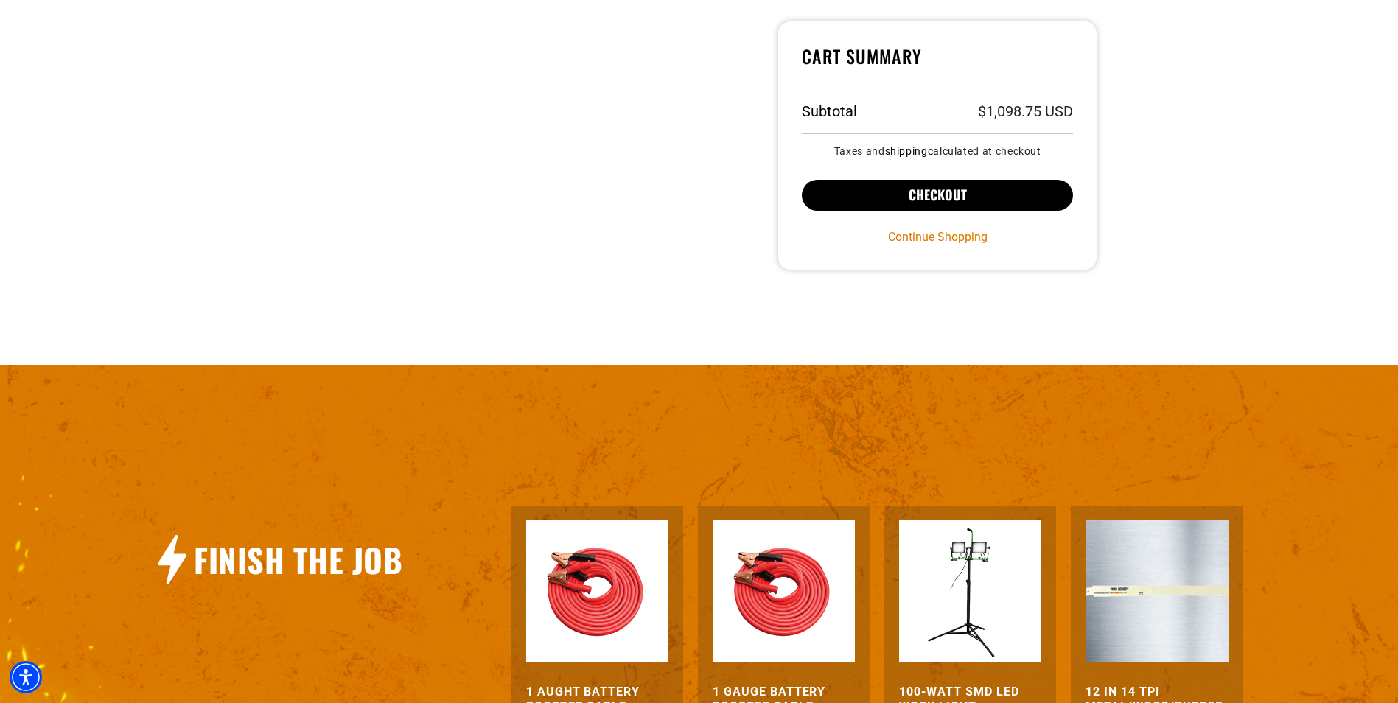
click at [918, 203] on button "Checkout" at bounding box center [938, 195] width 272 height 31
